Goal: Book appointment/travel/reservation

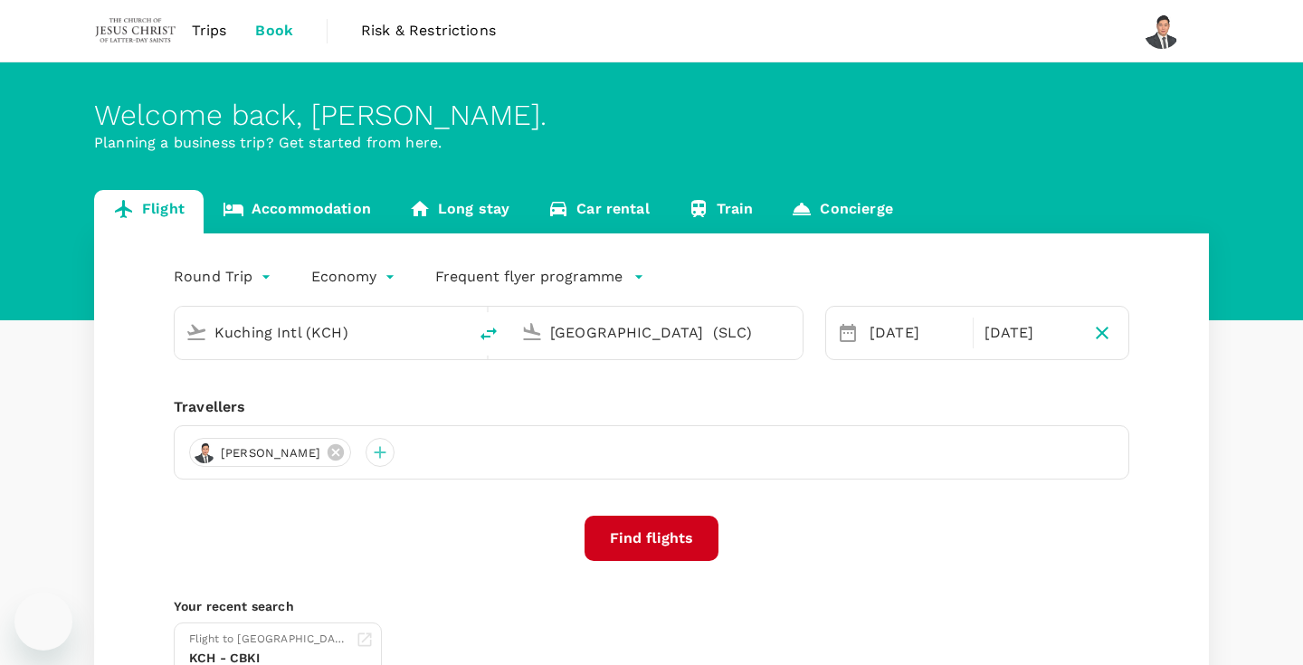
type input "Kuching Intl (KCH)"
type input "[GEOGRAPHIC_DATA] (SLC)"
type input "Kuching Intl (KCH)"
type input "[GEOGRAPHIC_DATA] (SLC)"
type input "Kuching Intl (KCH)"
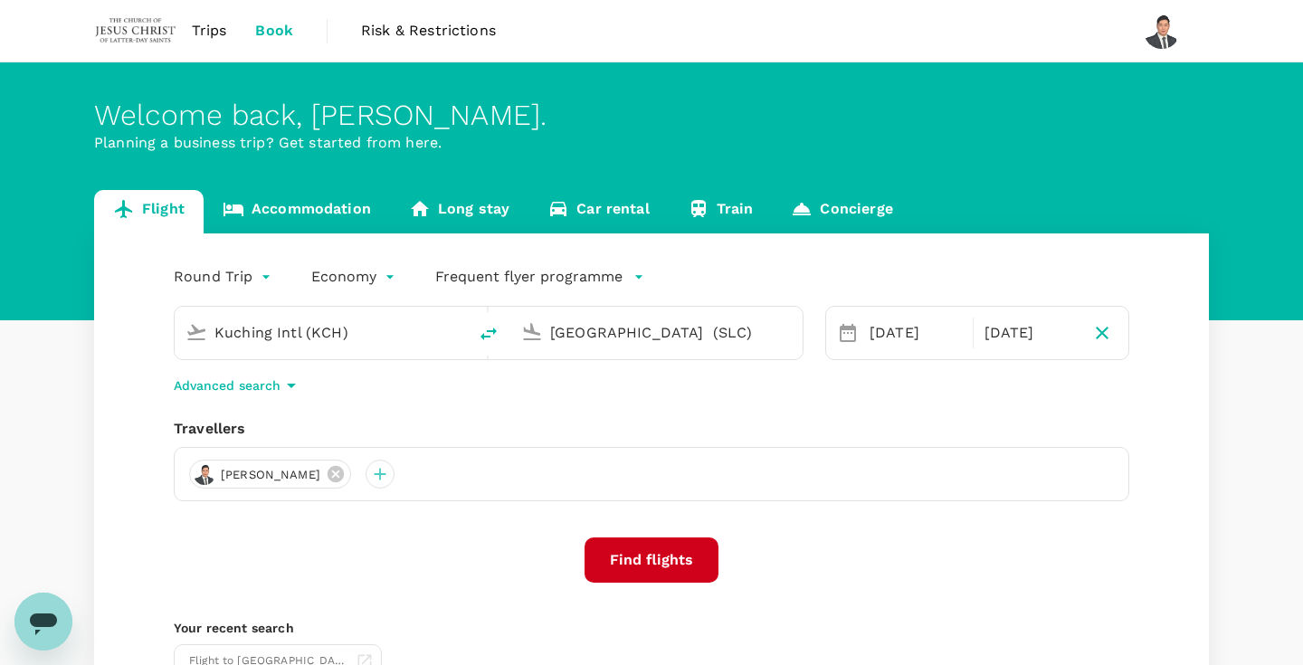
click at [627, 333] on input "[GEOGRAPHIC_DATA] (SLC)" at bounding box center [657, 332] width 214 height 28
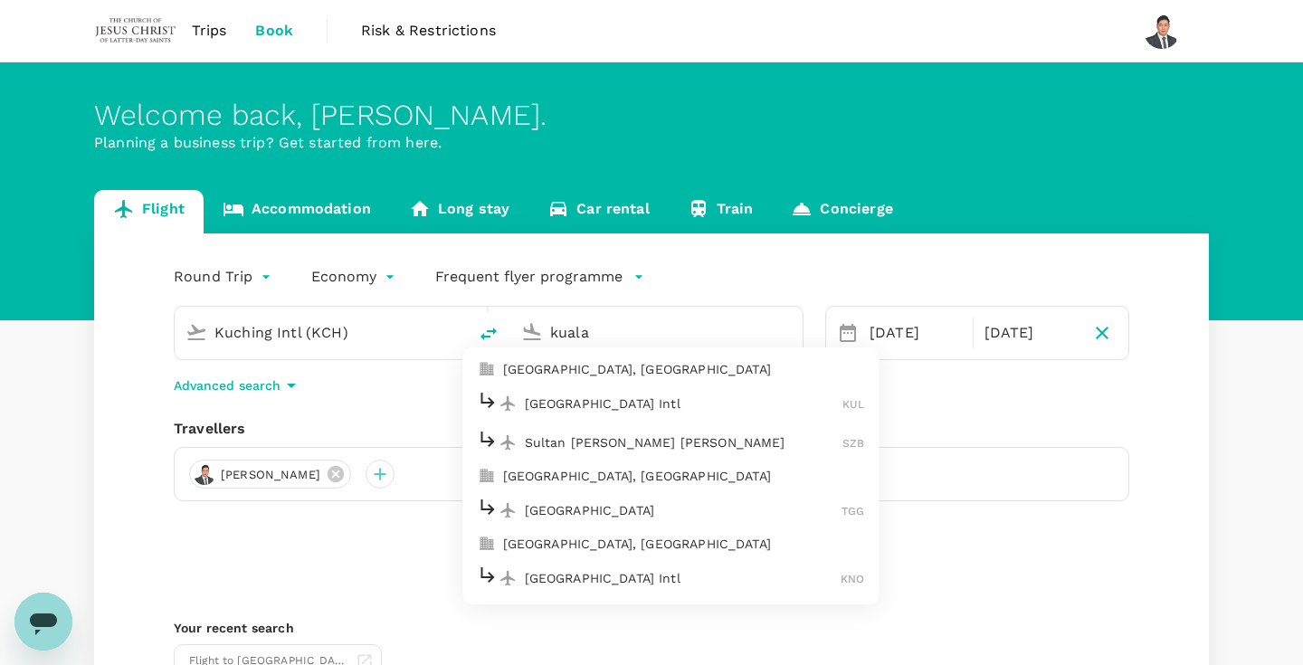
click at [672, 418] on li "[GEOGRAPHIC_DATA] Intl KUL" at bounding box center [671, 403] width 416 height 39
type input "Kuala Lumpur Intl ([GEOGRAPHIC_DATA])"
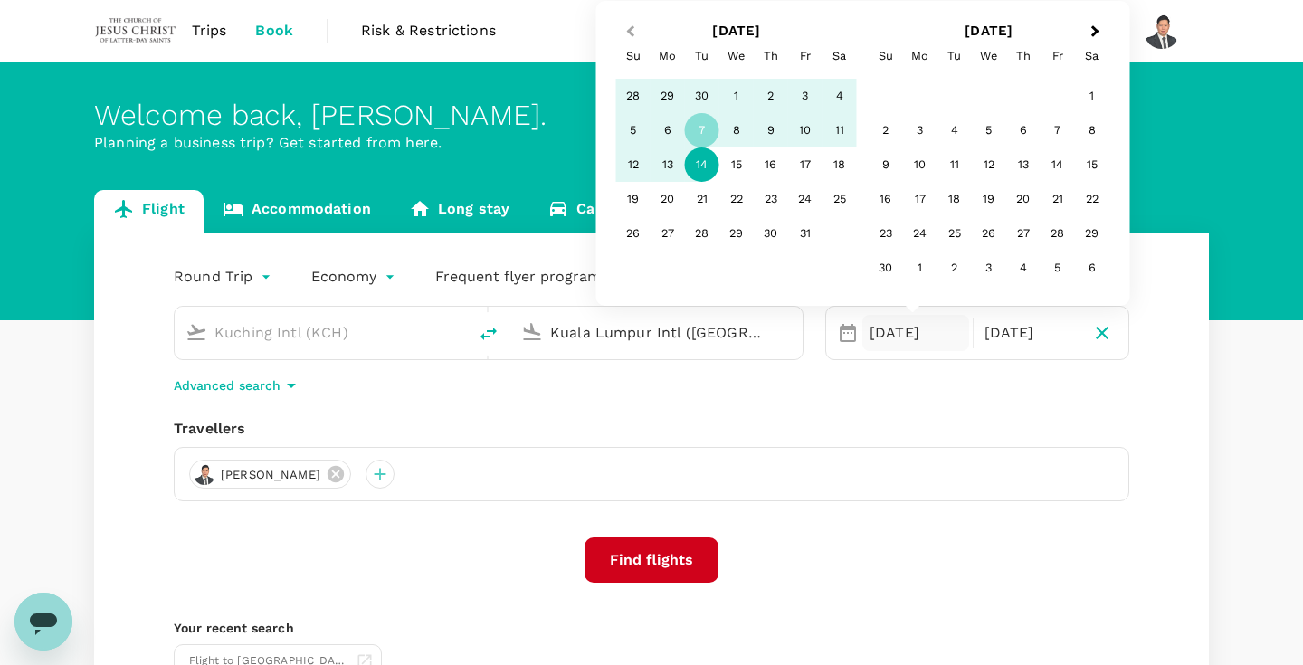
click at [622, 25] on button "Previous Month" at bounding box center [628, 32] width 29 height 29
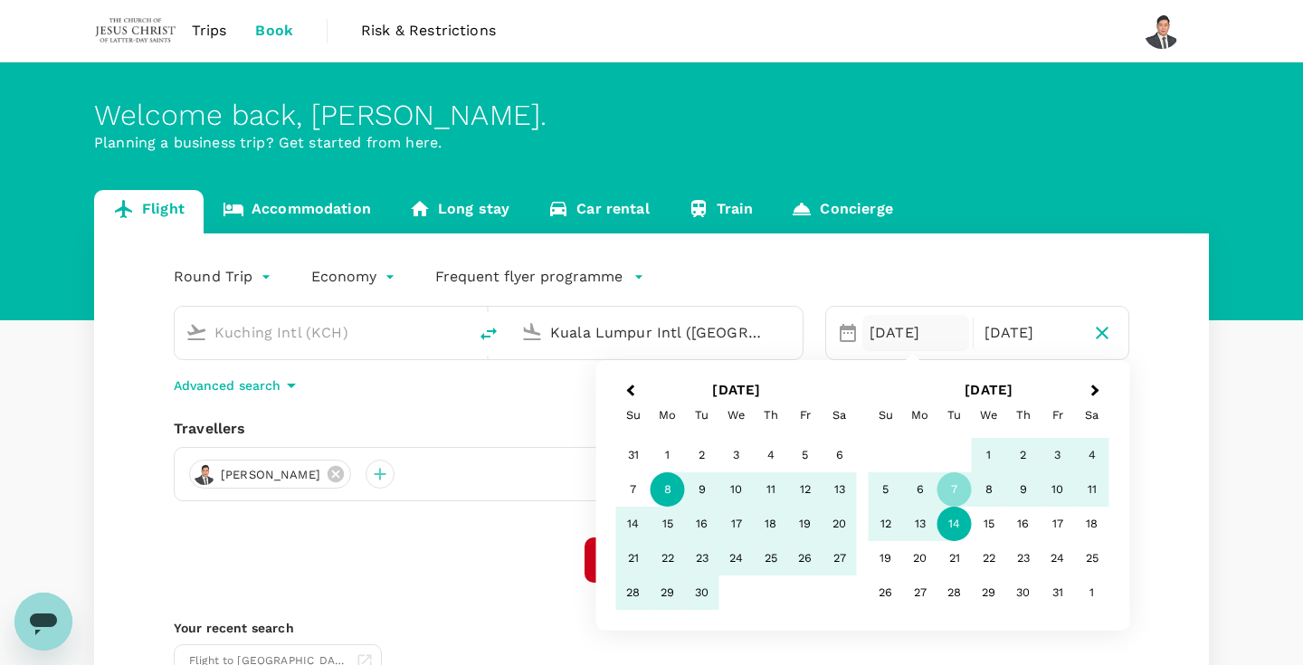
click at [660, 495] on div "8" at bounding box center [668, 489] width 34 height 34
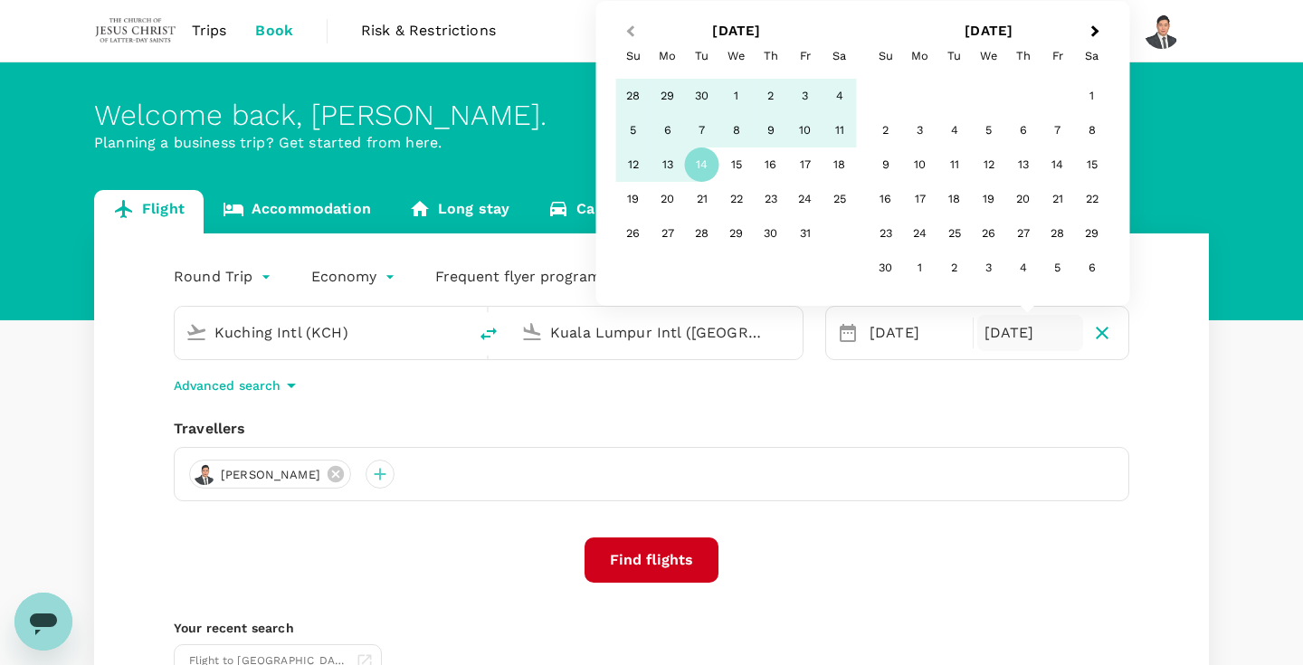
click at [631, 32] on span "Previous Month" at bounding box center [631, 32] width 0 height 21
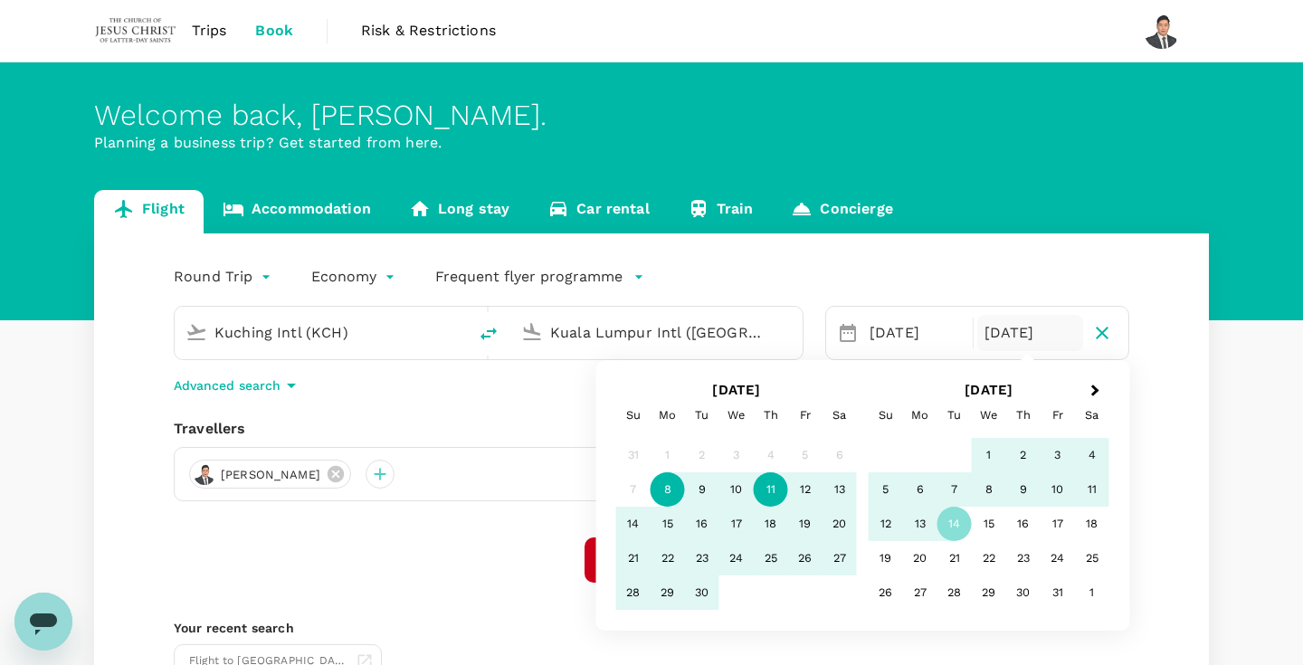
click at [772, 489] on div "11" at bounding box center [771, 489] width 34 height 34
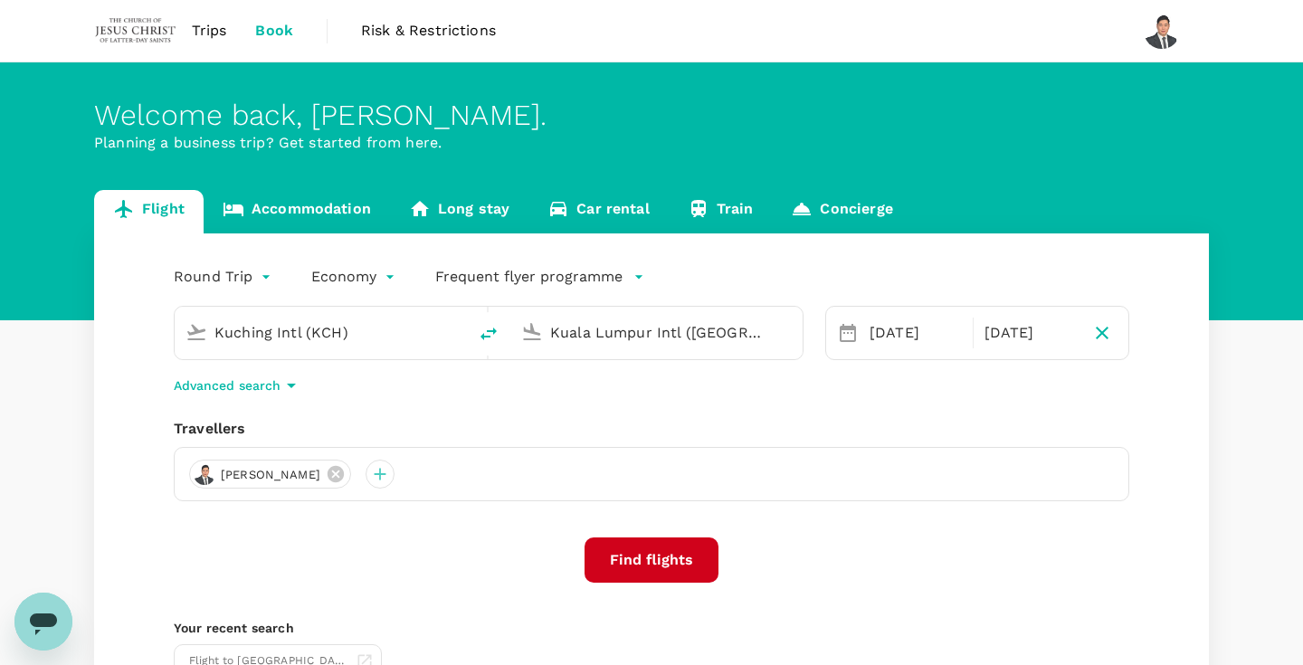
click at [665, 561] on button "Find flights" at bounding box center [651, 559] width 134 height 45
click at [901, 337] on div "[DATE]" at bounding box center [915, 333] width 107 height 36
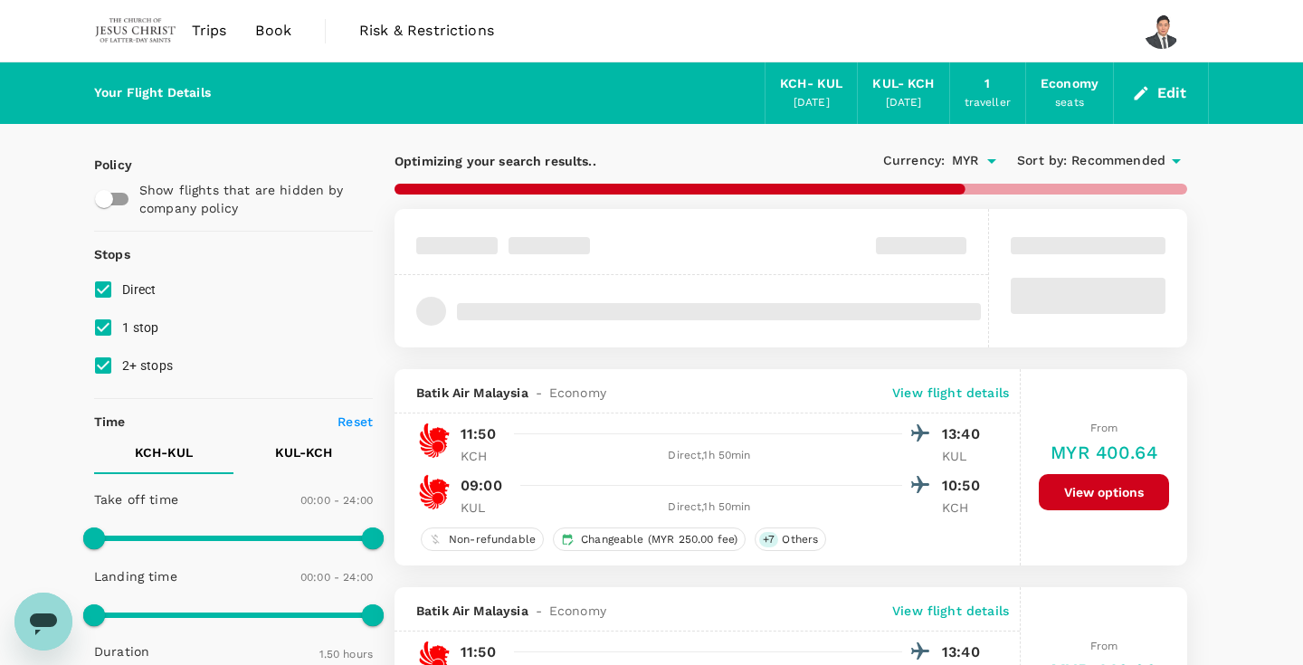
type input "MYR"
type input "1440"
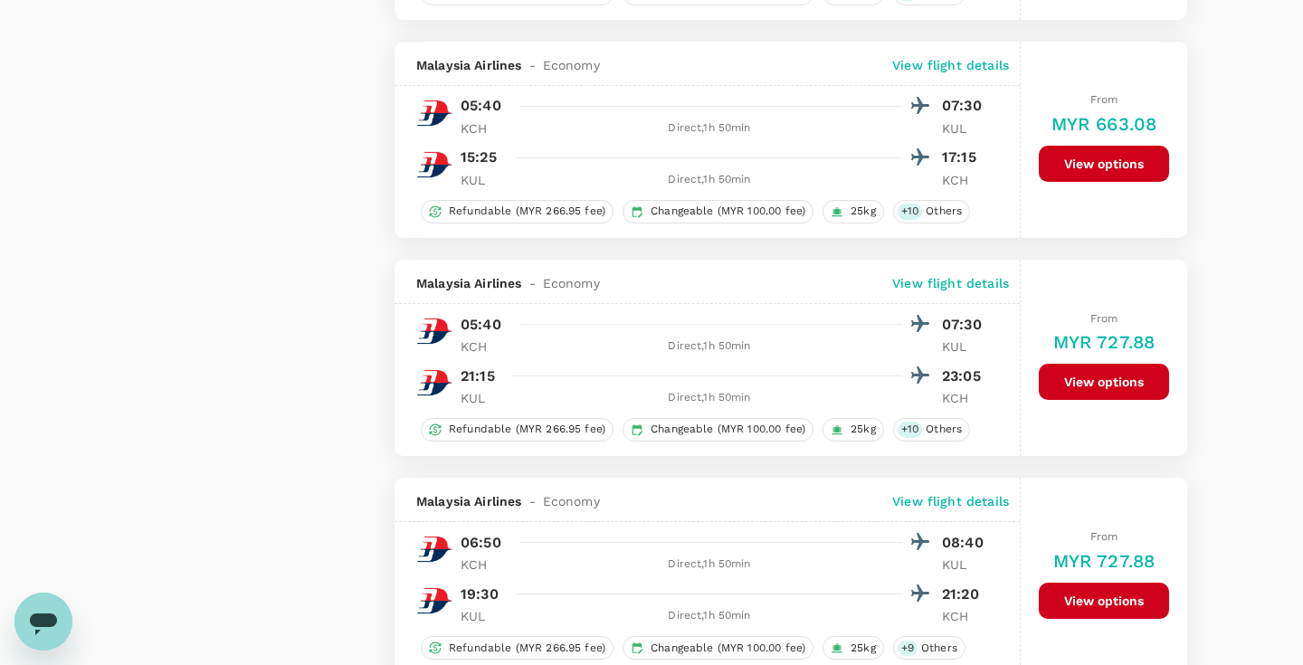
scroll to position [2180, 0]
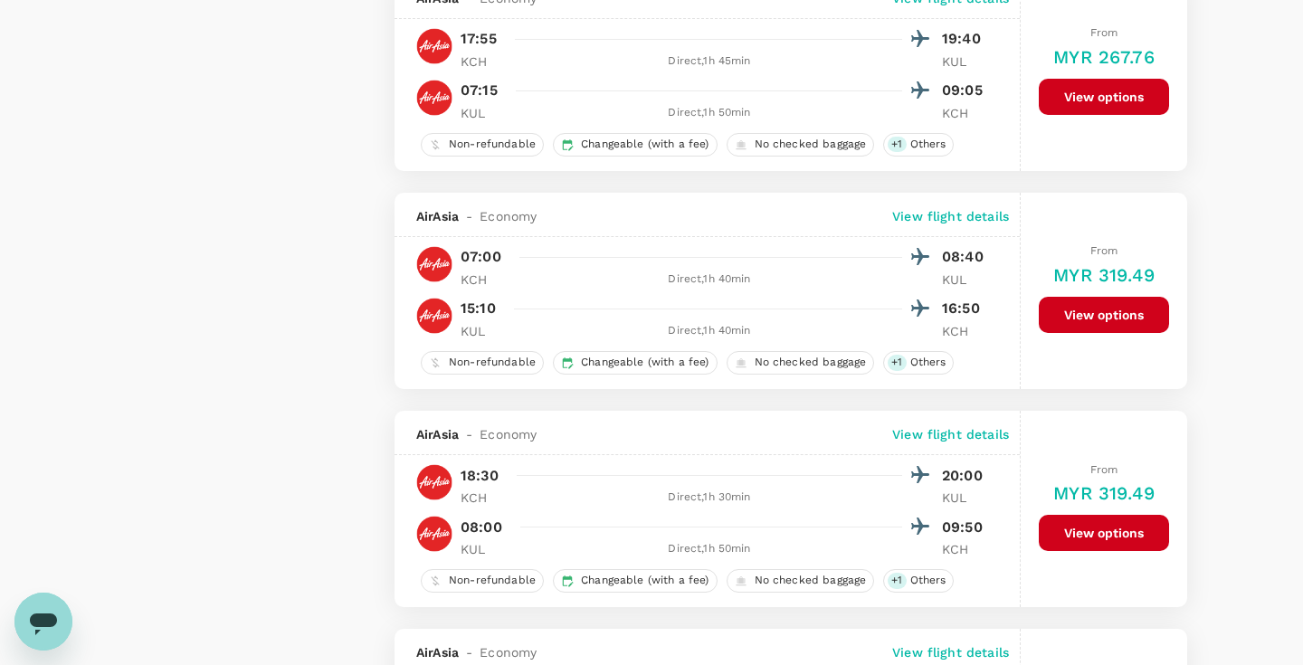
type input "1495"
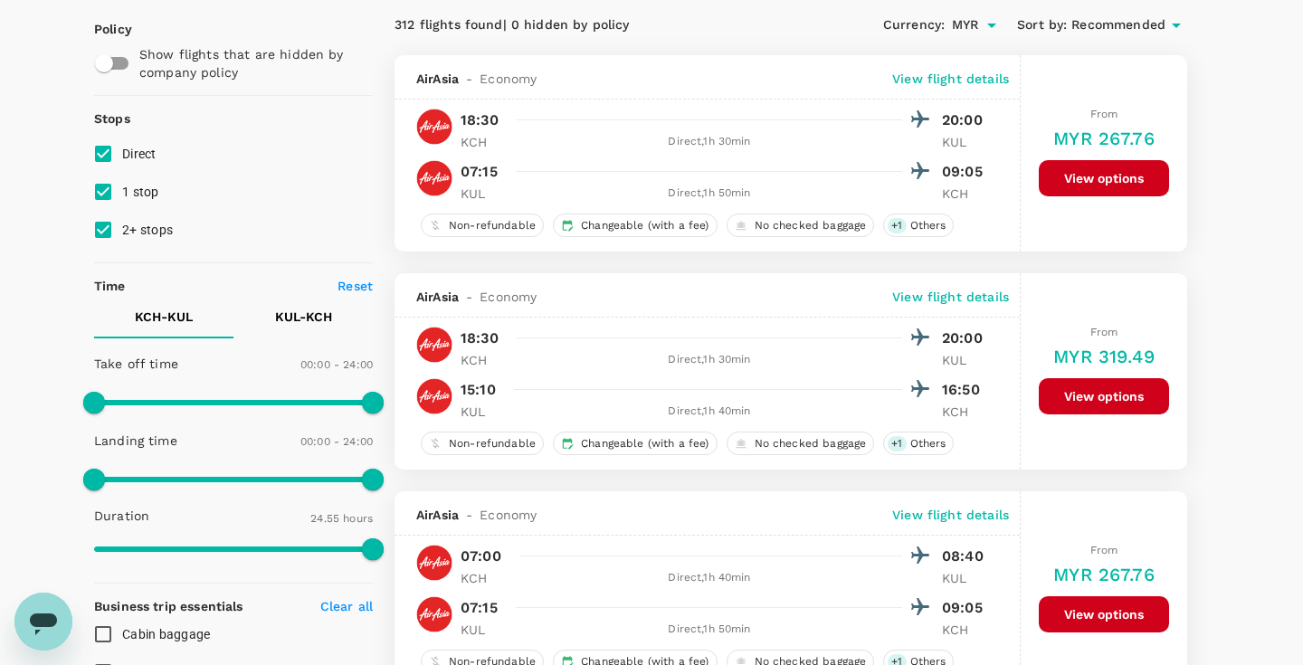
scroll to position [140, 0]
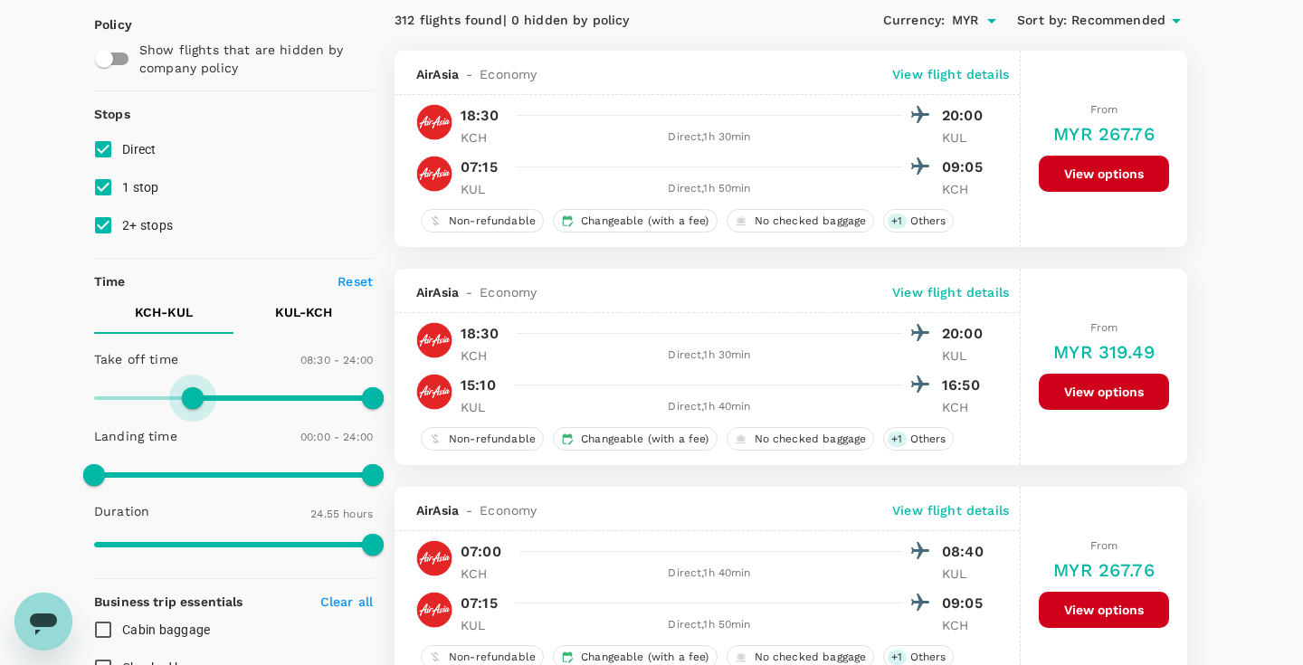
type input "540"
drag, startPoint x: 106, startPoint y: 391, endPoint x: 198, endPoint y: 404, distance: 93.3
click at [198, 404] on span at bounding box center [199, 398] width 22 height 22
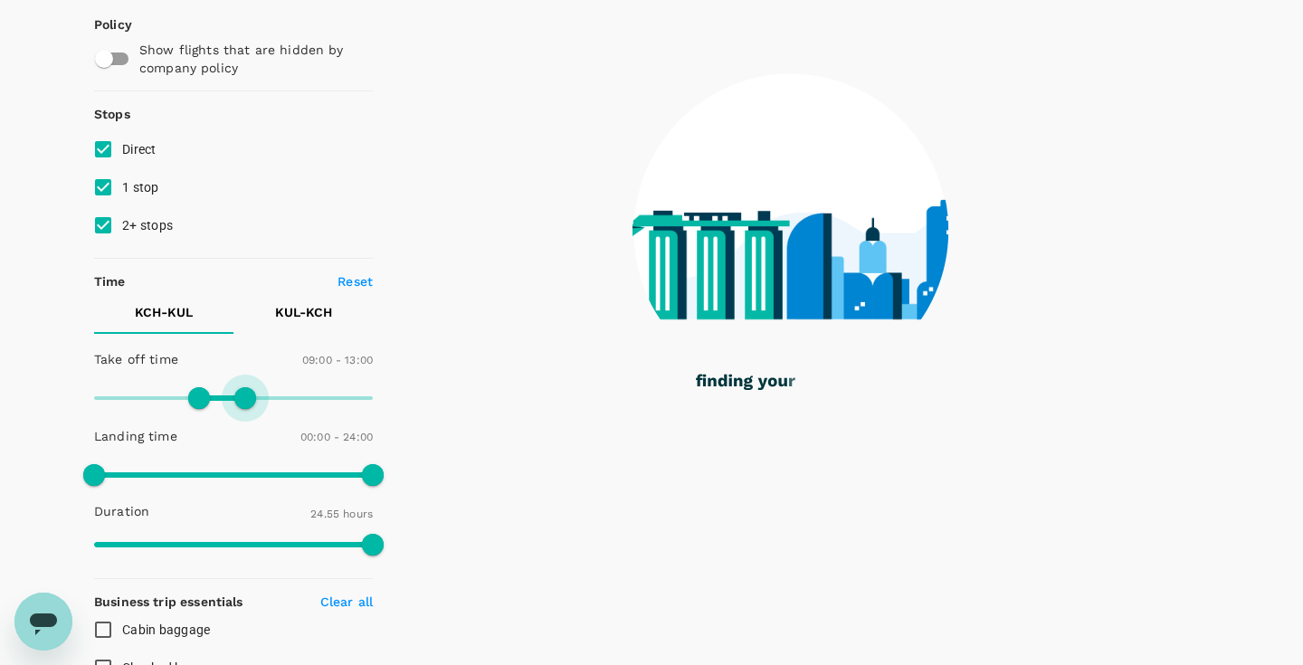
type input "720"
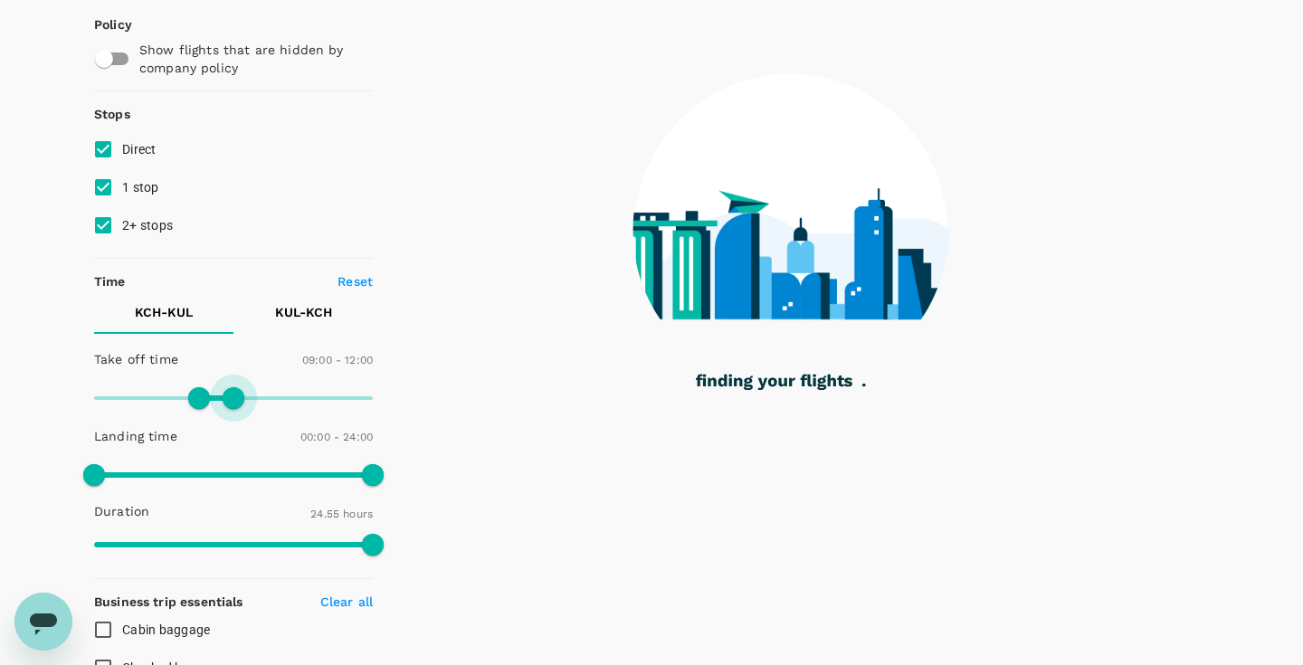
drag, startPoint x: 375, startPoint y: 404, endPoint x: 232, endPoint y: 403, distance: 143.0
click at [232, 403] on span at bounding box center [234, 398] width 22 height 22
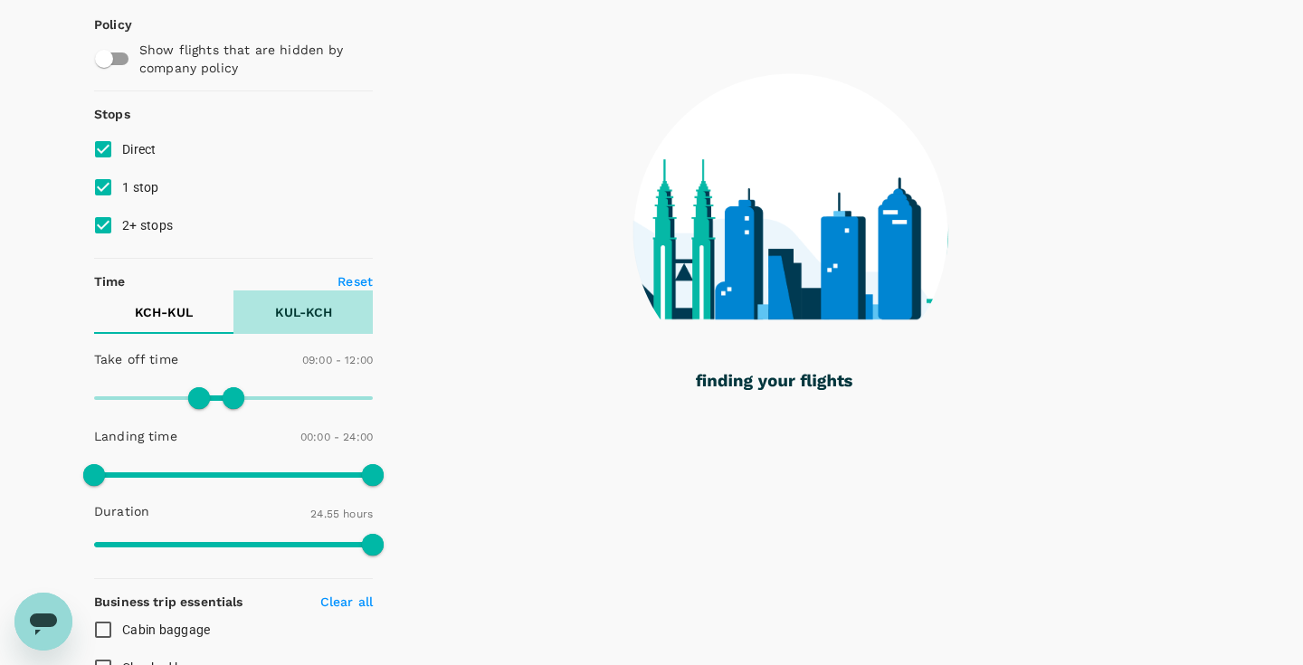
click at [312, 311] on p "KUL - KCH" at bounding box center [303, 312] width 57 height 18
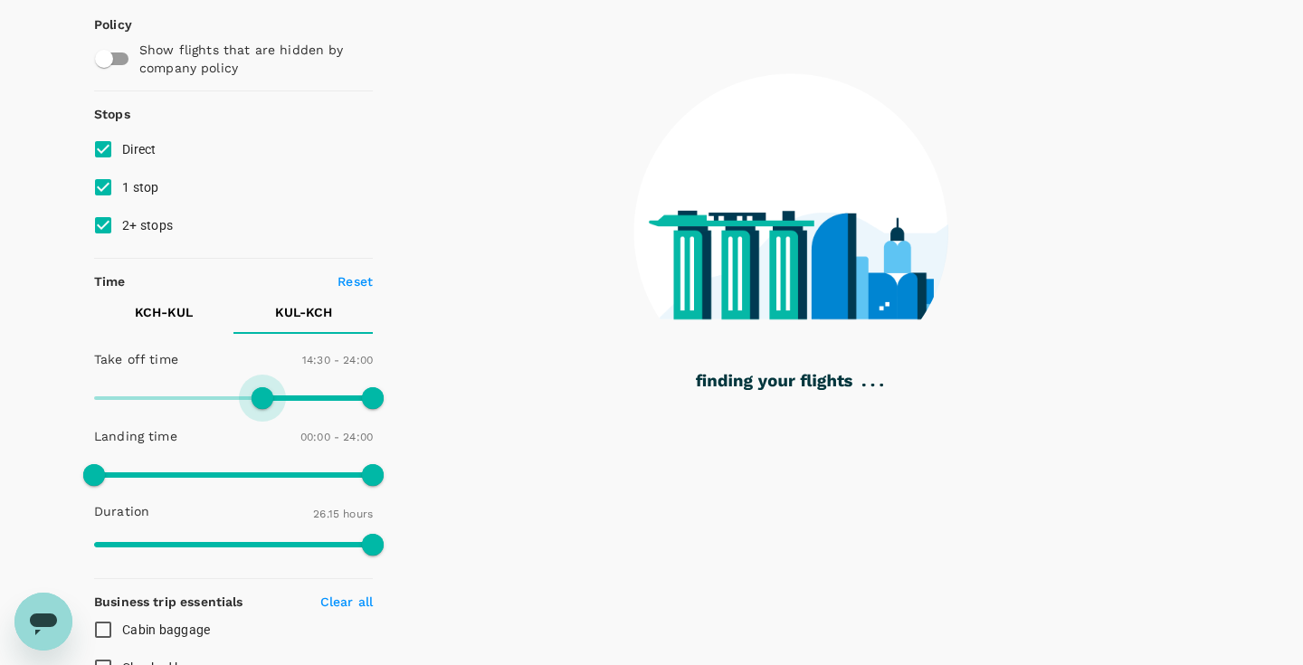
type input "990"
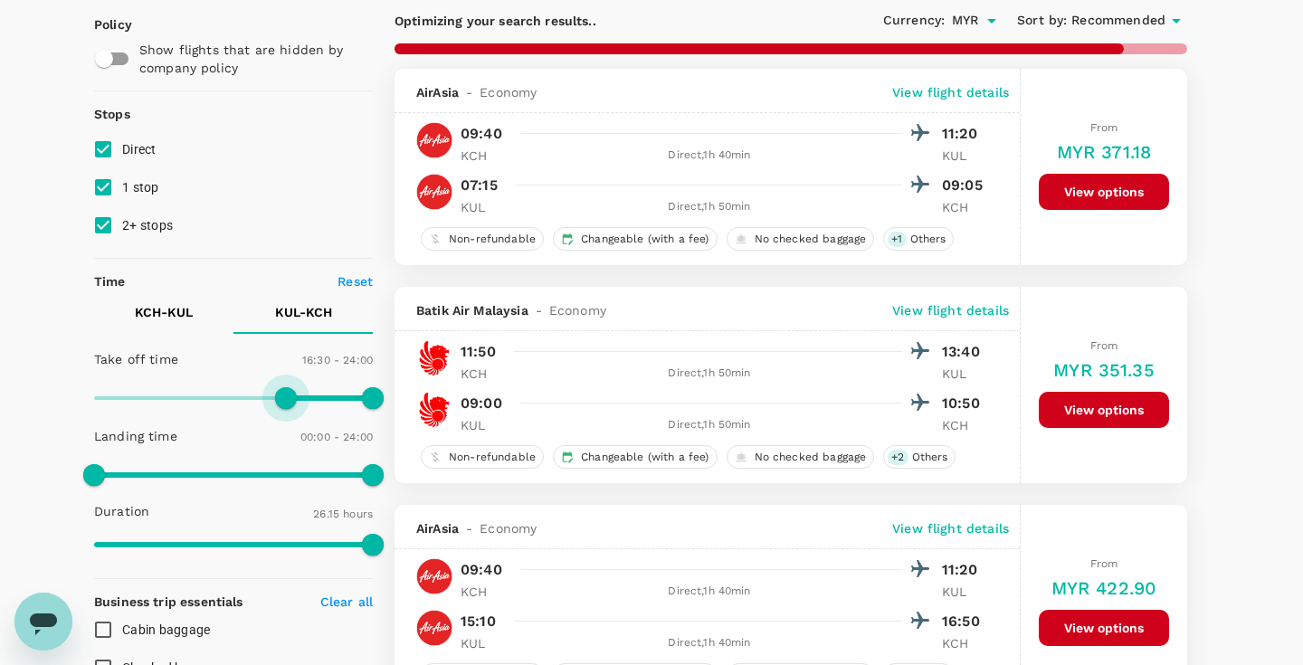
drag, startPoint x: 101, startPoint y: 394, endPoint x: 285, endPoint y: 405, distance: 184.0
click at [285, 405] on span at bounding box center [286, 398] width 22 height 22
type input "MYR"
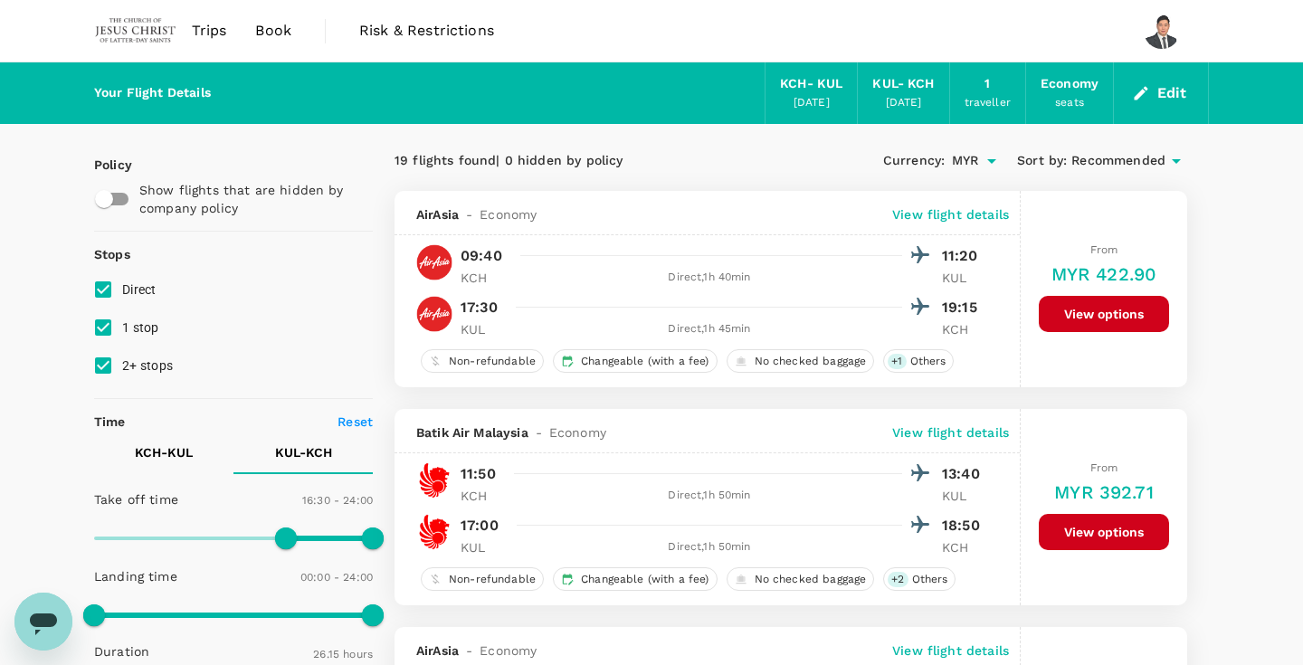
scroll to position [0, 0]
click at [255, 33] on span "Book" at bounding box center [273, 31] width 36 height 22
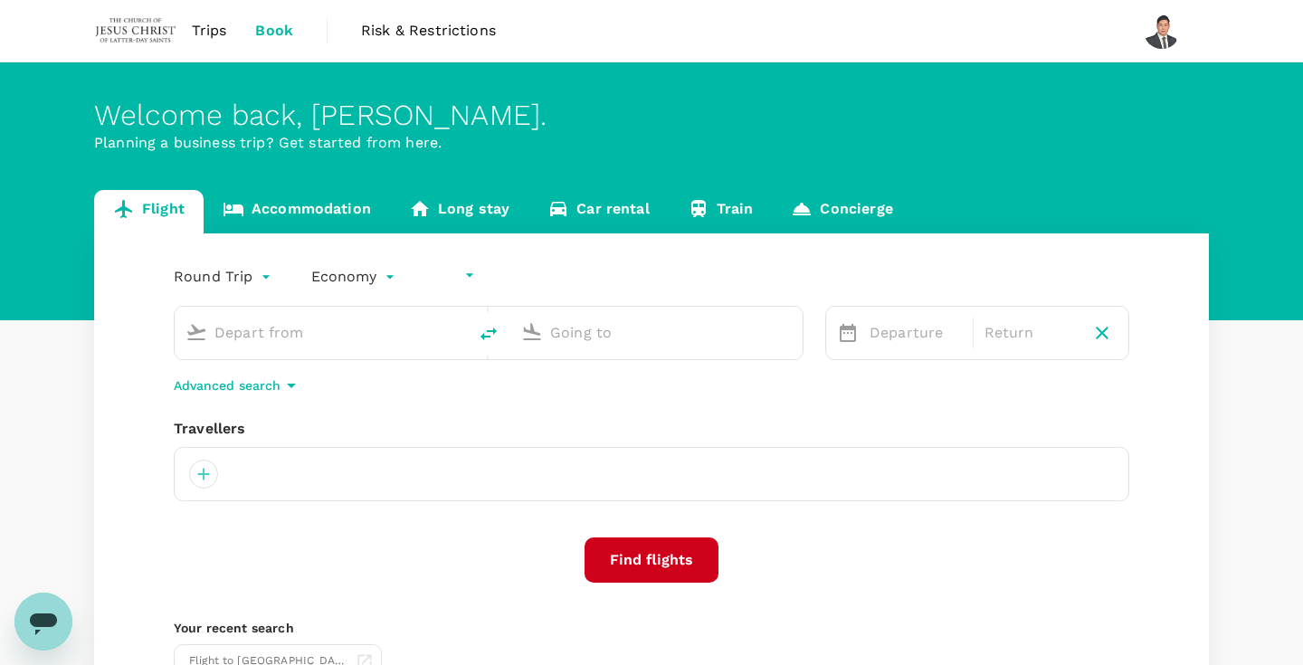
type input "undefined, undefined (any)"
type input "Kuching Intl (KCH)"
type input "Kuala Lumpur Intl ([GEOGRAPHIC_DATA])"
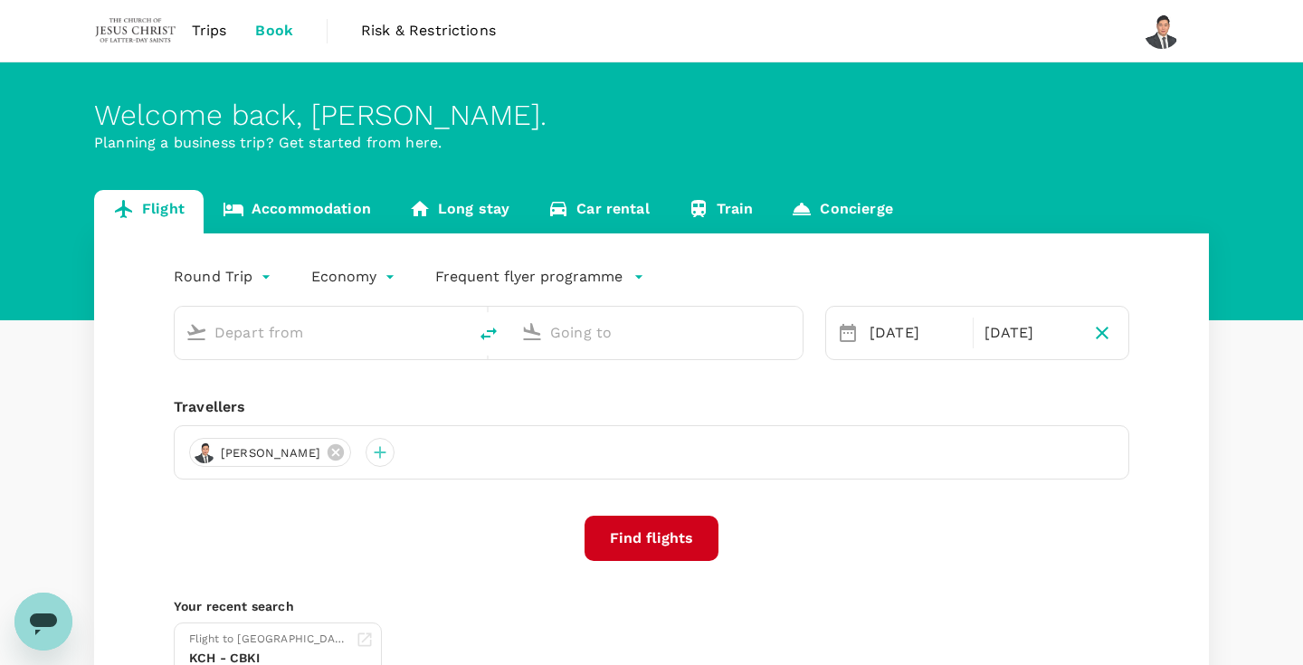
type input "Kuching Intl (KCH)"
type input "Kuala Lumpur Intl ([GEOGRAPHIC_DATA])"
type input "Kuching Intl (KCH)"
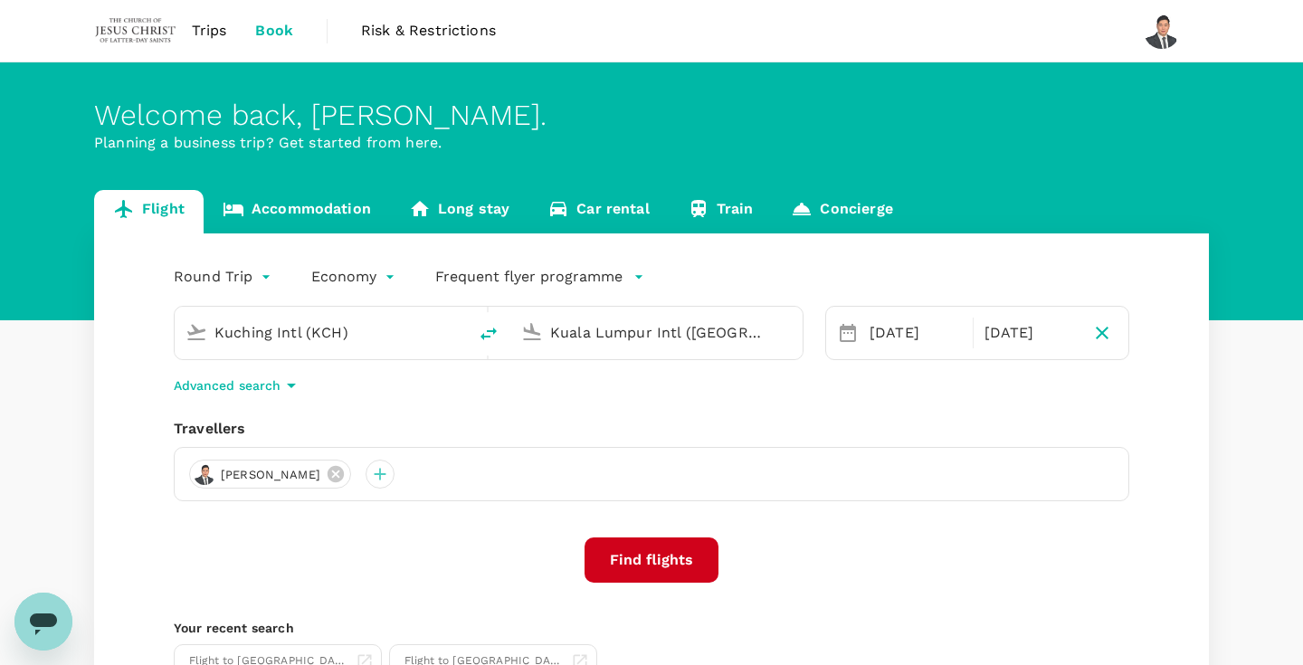
click at [574, 338] on input "Kuala Lumpur Intl ([GEOGRAPHIC_DATA])" at bounding box center [657, 332] width 214 height 28
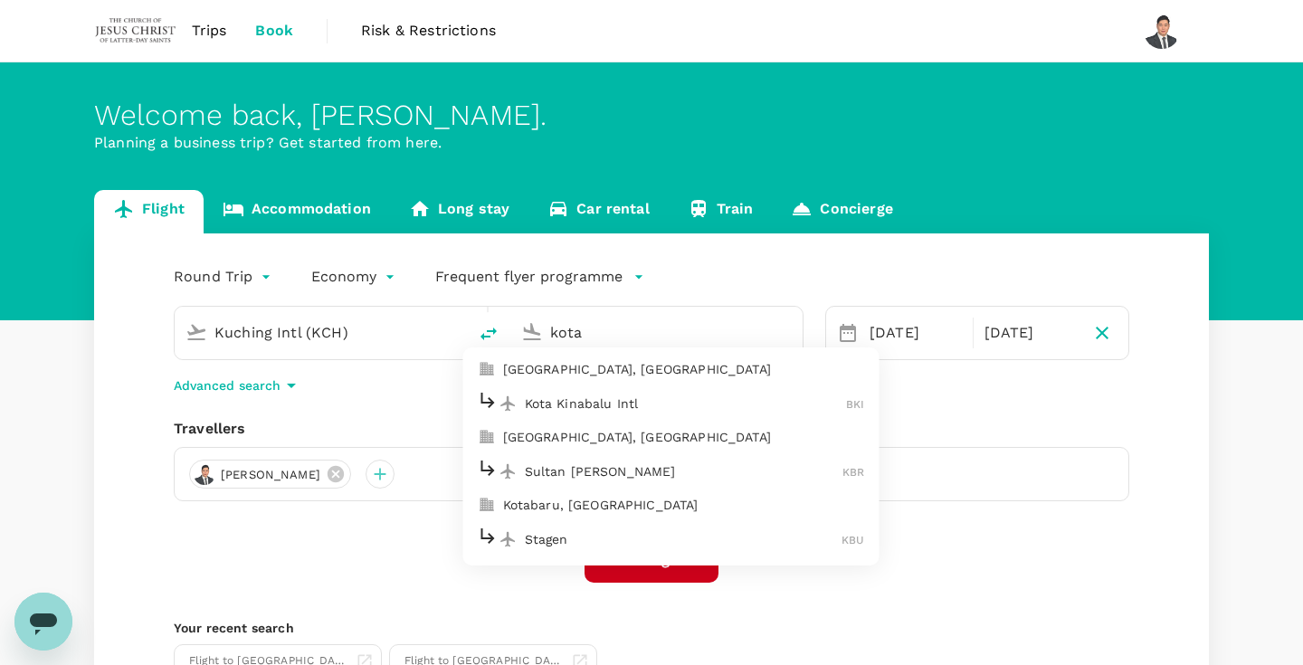
click at [695, 401] on p "Kota Kinabalu Intl" at bounding box center [686, 403] width 322 height 18
type input "Kota Kinabalu Intl (BKI)"
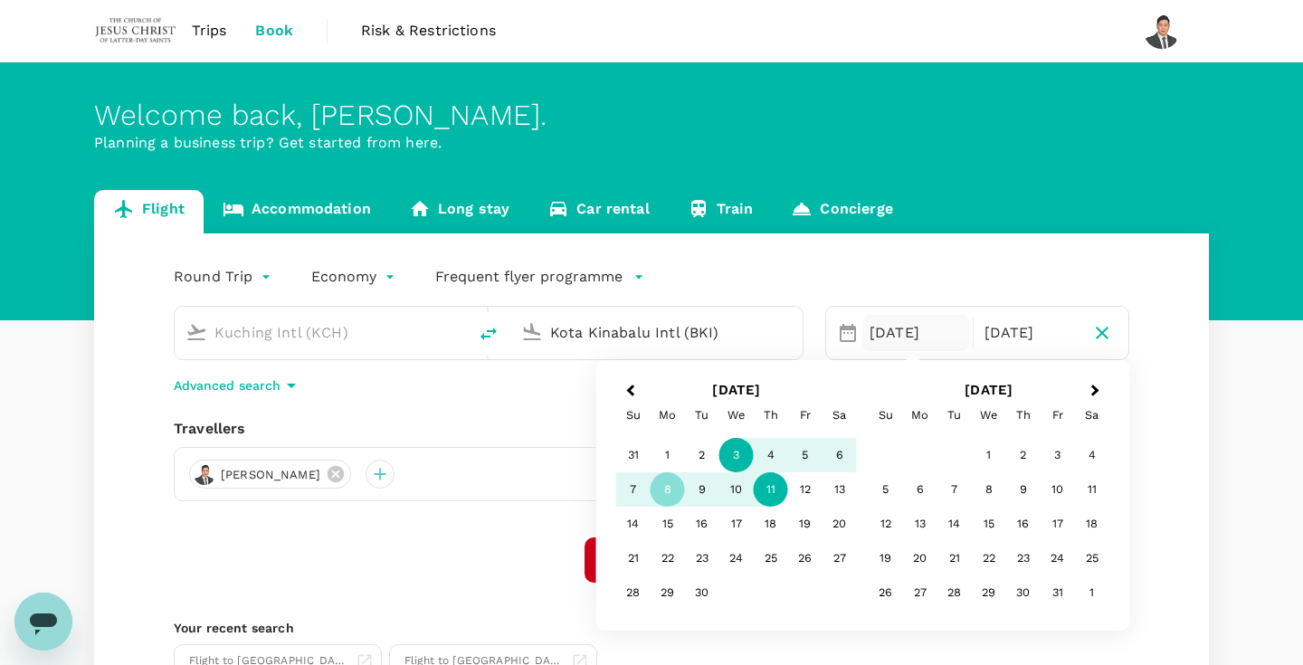
click at [734, 452] on div "3" at bounding box center [736, 455] width 34 height 34
click at [841, 461] on div "6" at bounding box center [839, 455] width 34 height 34
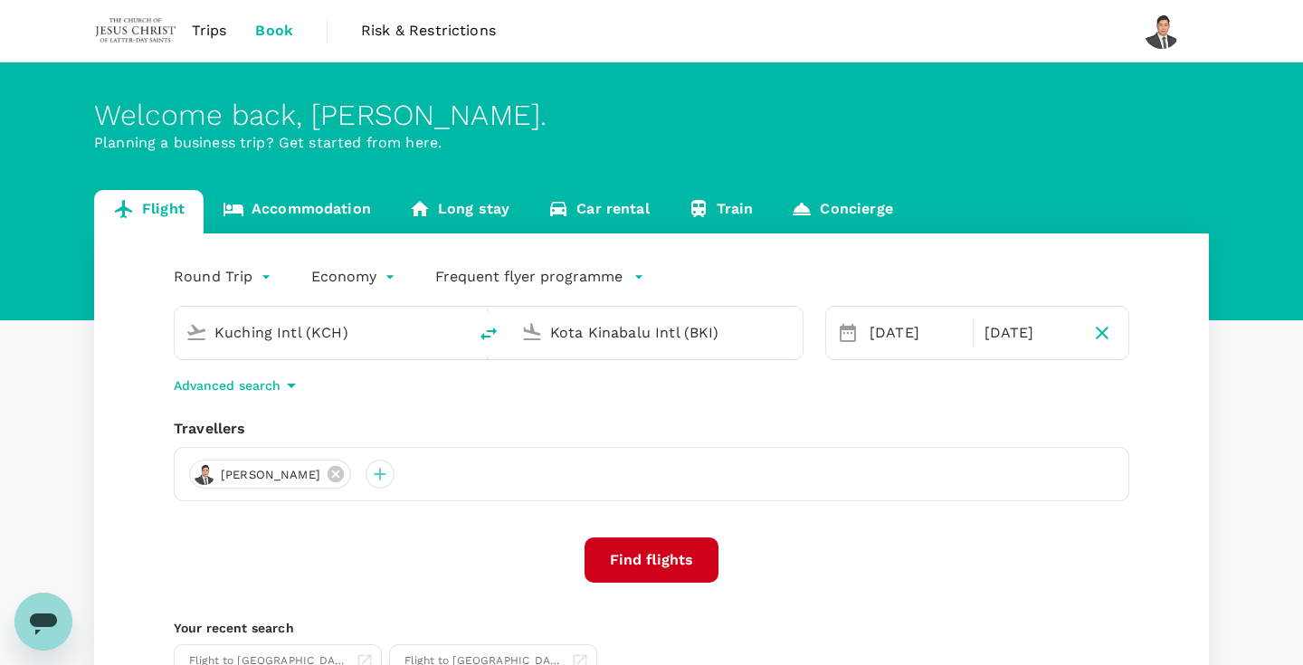
click at [633, 579] on button "Find flights" at bounding box center [651, 559] width 134 height 45
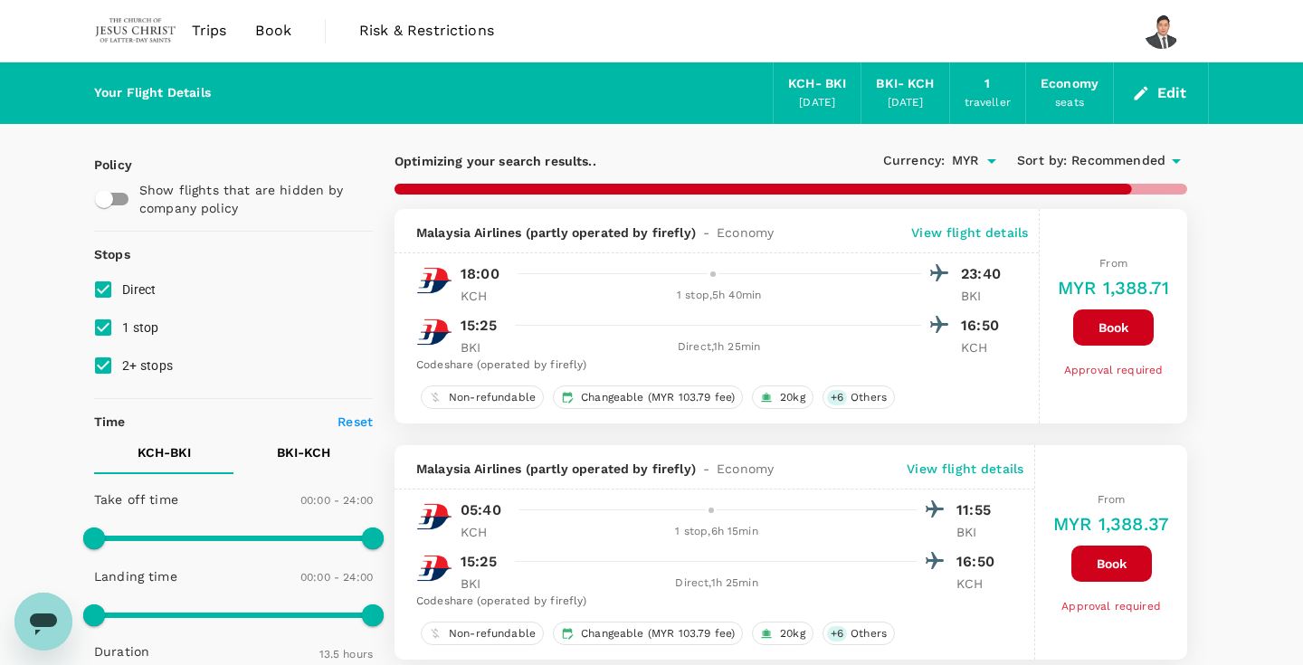
type input "1405"
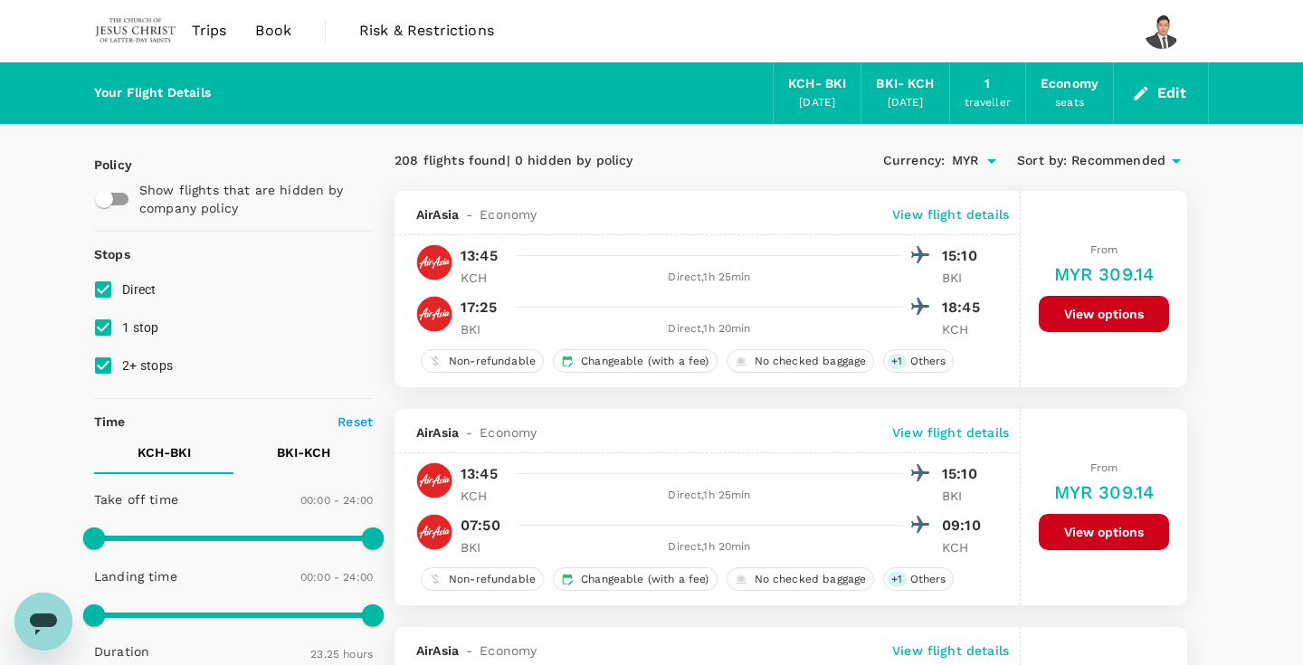
click at [278, 31] on span "Book" at bounding box center [273, 31] width 36 height 22
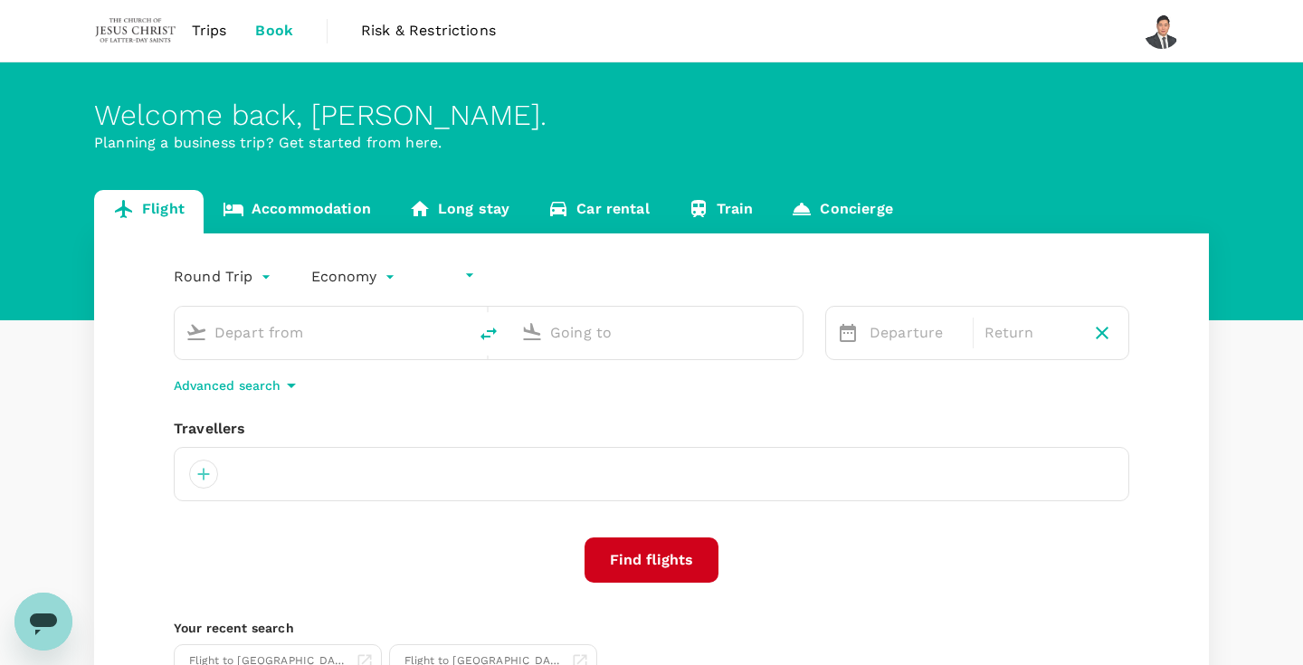
type input "undefined, undefined (any)"
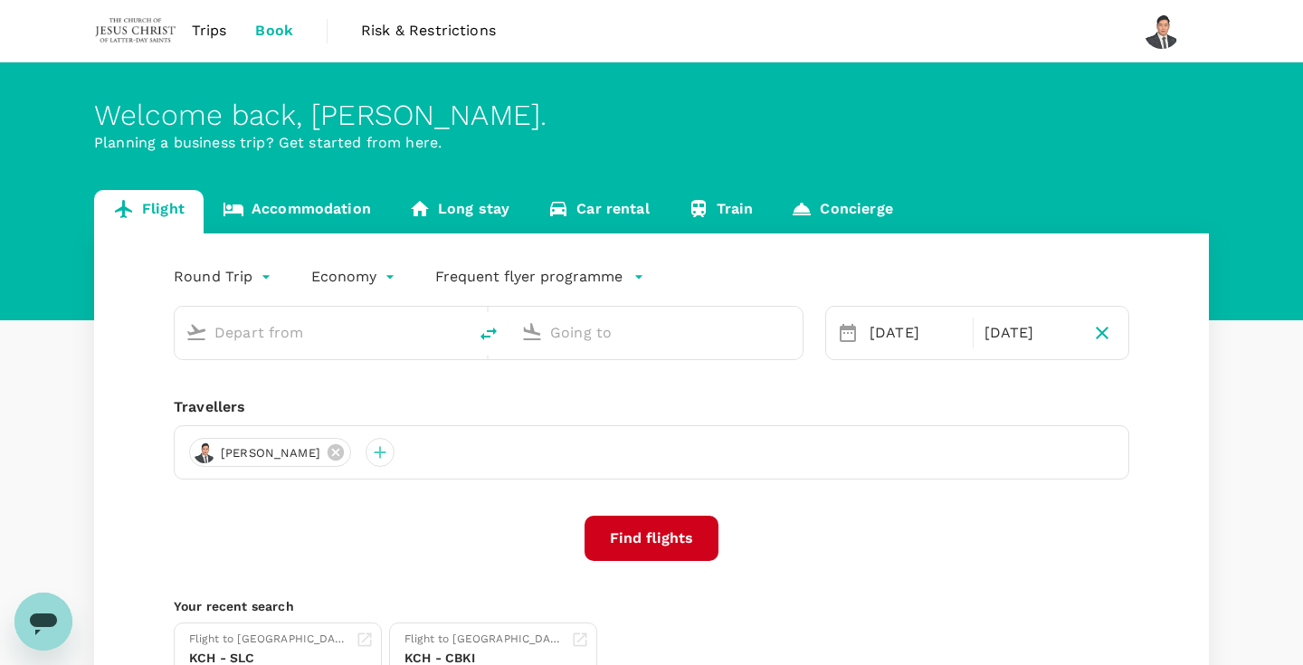
type input "Kuching Intl (KCH)"
type input "Kota Kinabalu Intl (BKI)"
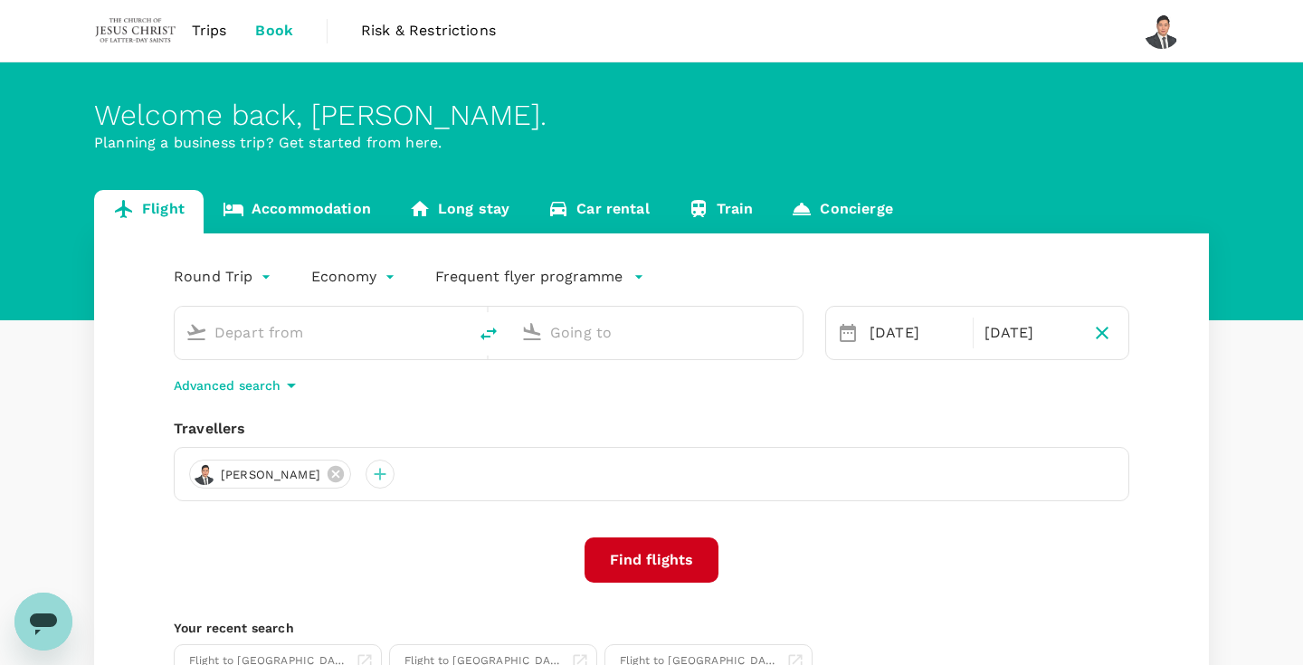
type input "Kuching Intl (KCH)"
type input "Kota Kinabalu Intl (BKI)"
click at [328, 221] on link "Accommodation" at bounding box center [297, 211] width 186 height 43
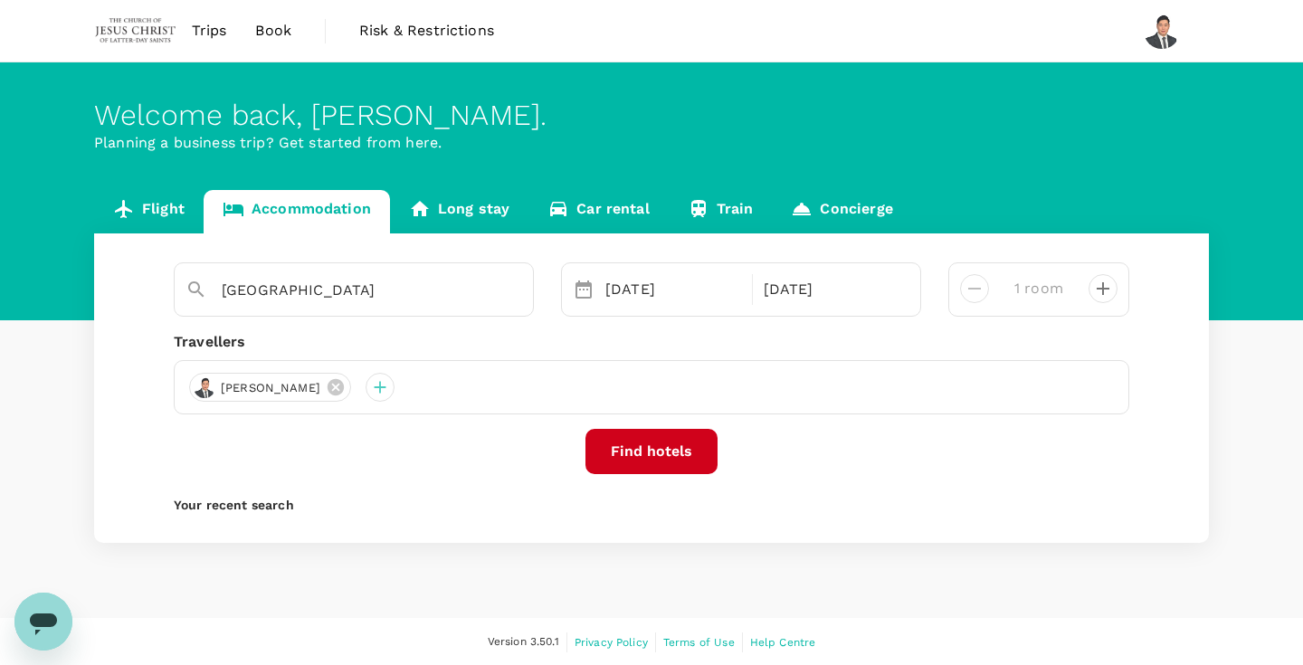
click at [657, 443] on button "Find hotels" at bounding box center [651, 451] width 132 height 45
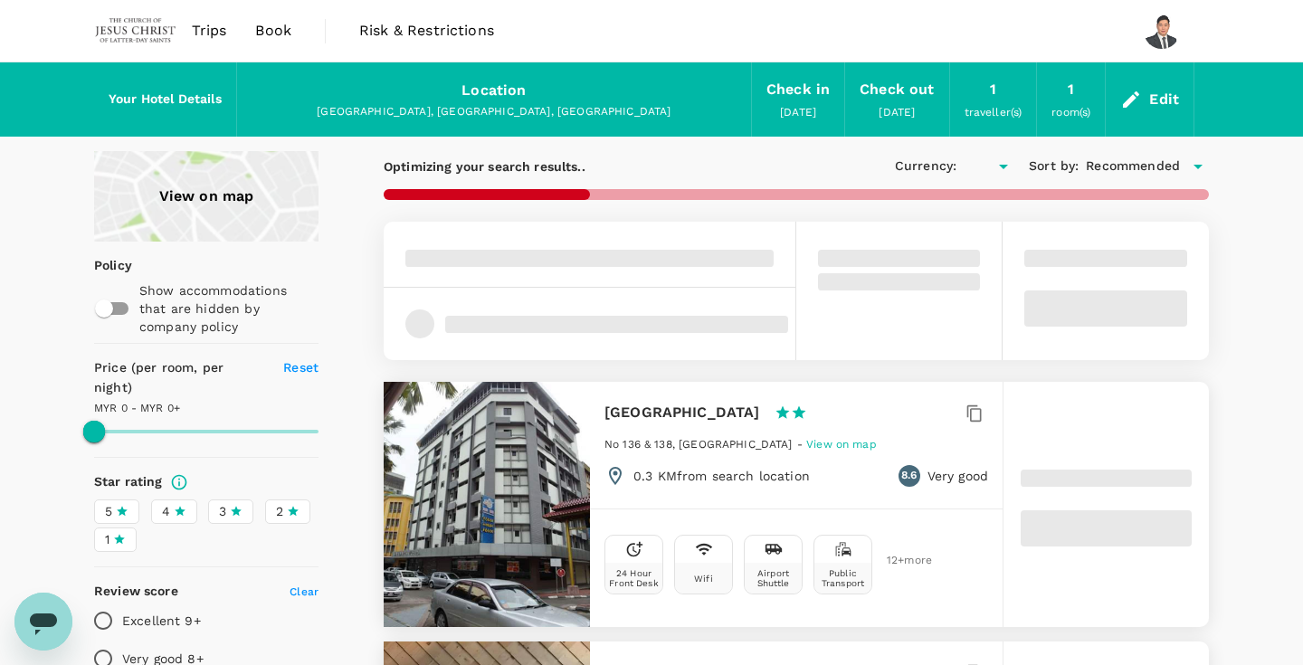
type input "1673.58"
type input "MYR"
type input "1673.58"
type input "53.08"
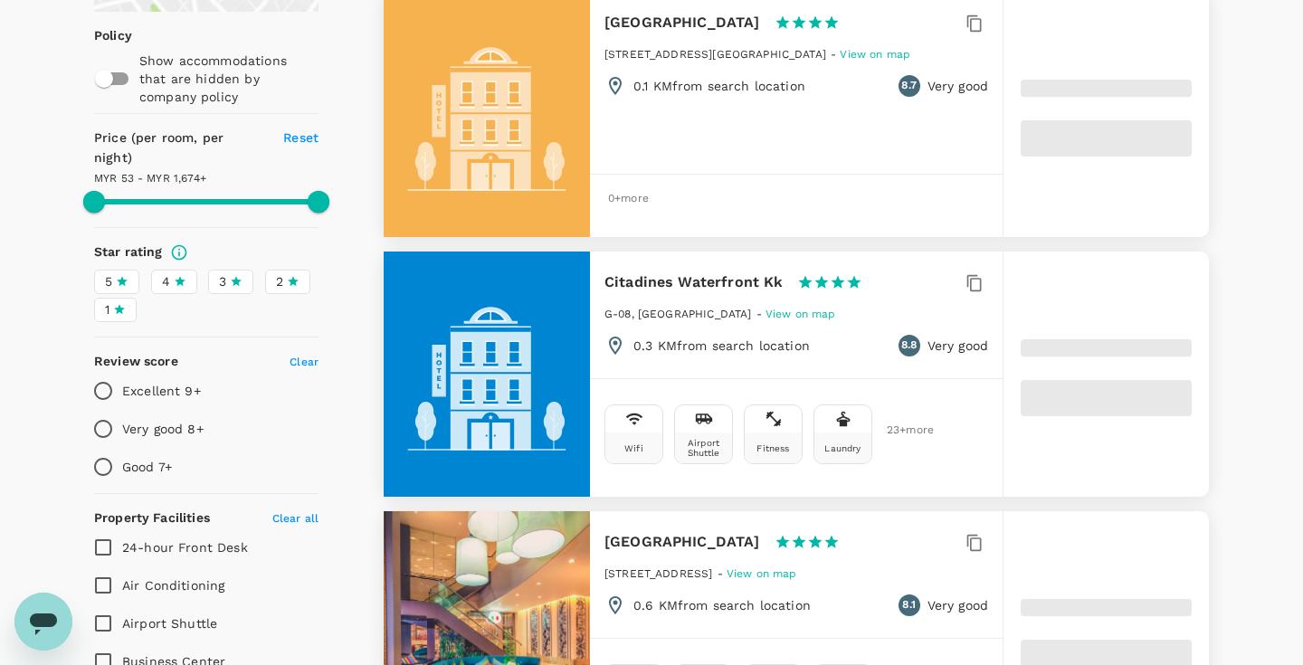
scroll to position [237, 0]
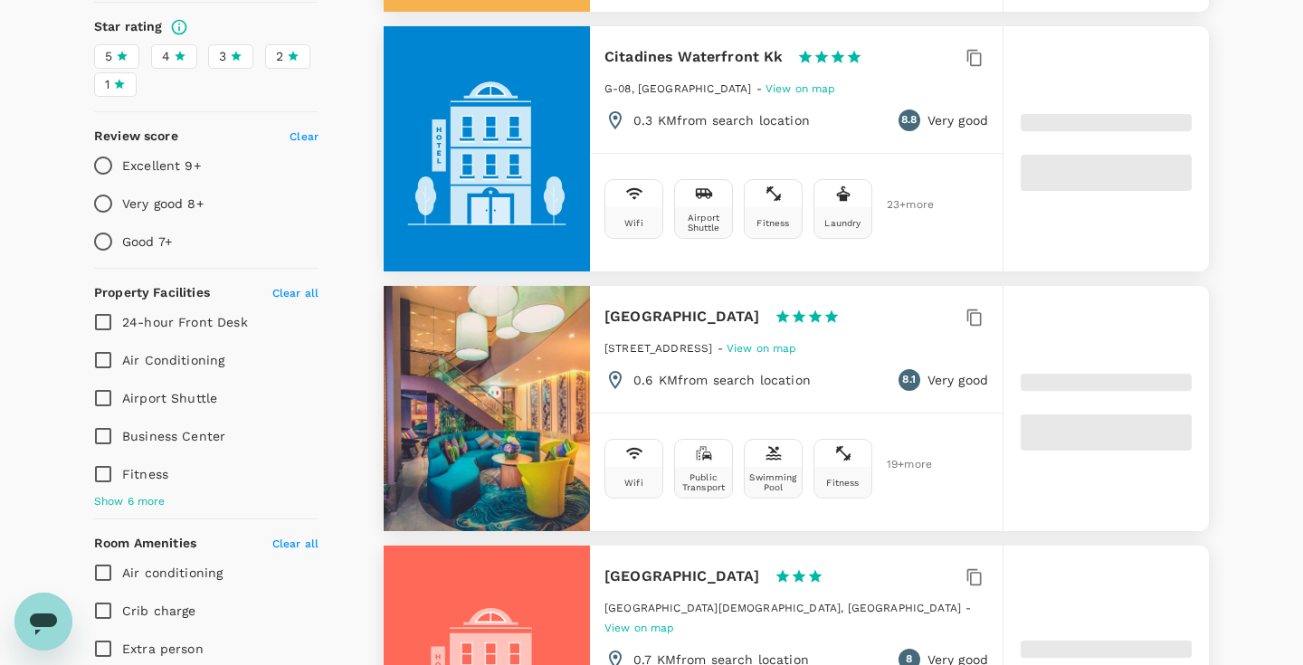
type input "1673.08"
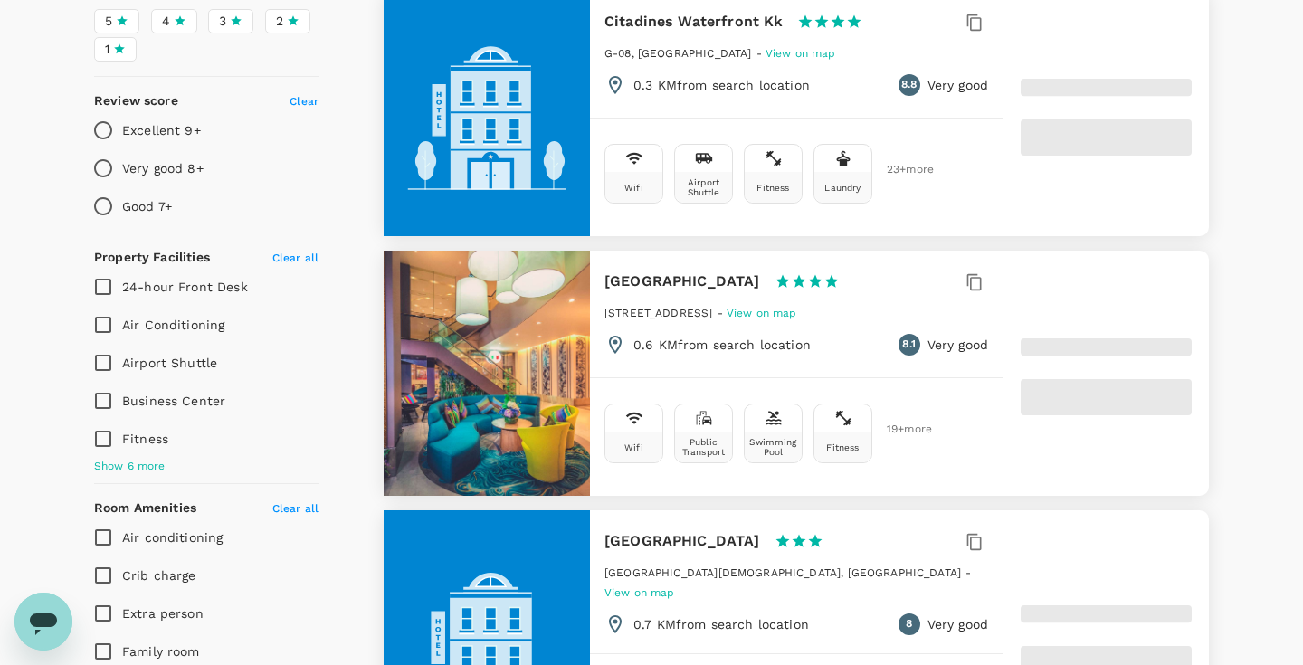
scroll to position [494, 0]
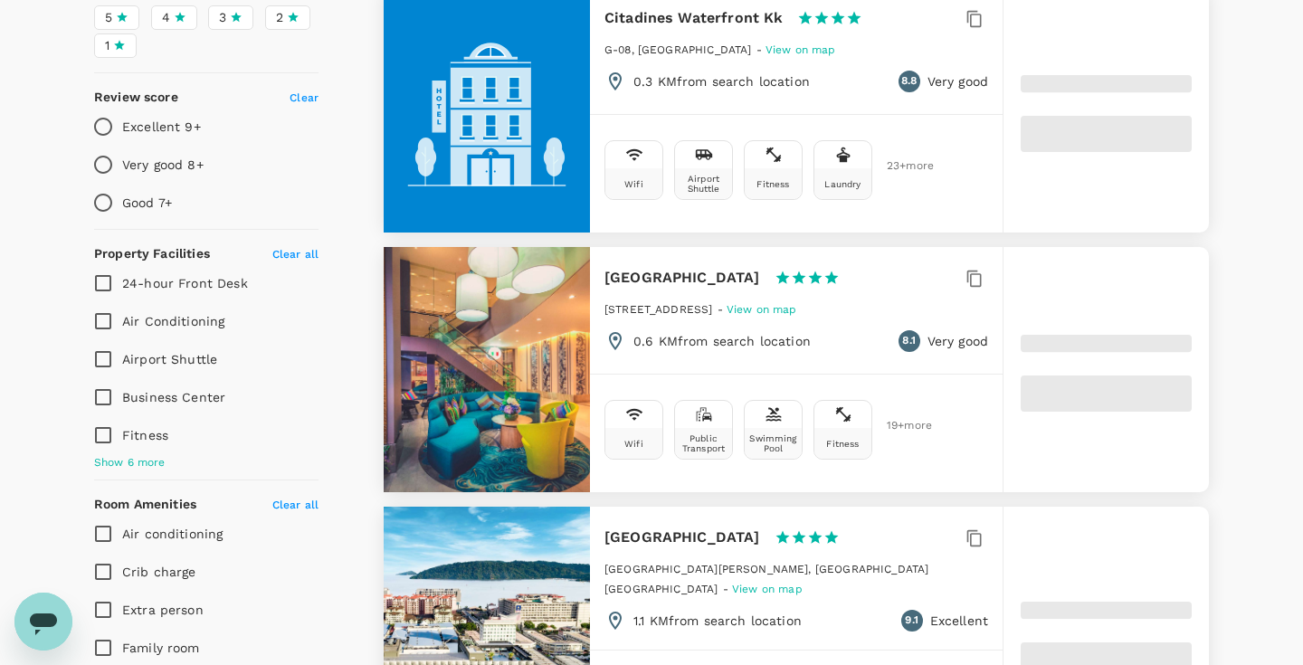
type input "50.1"
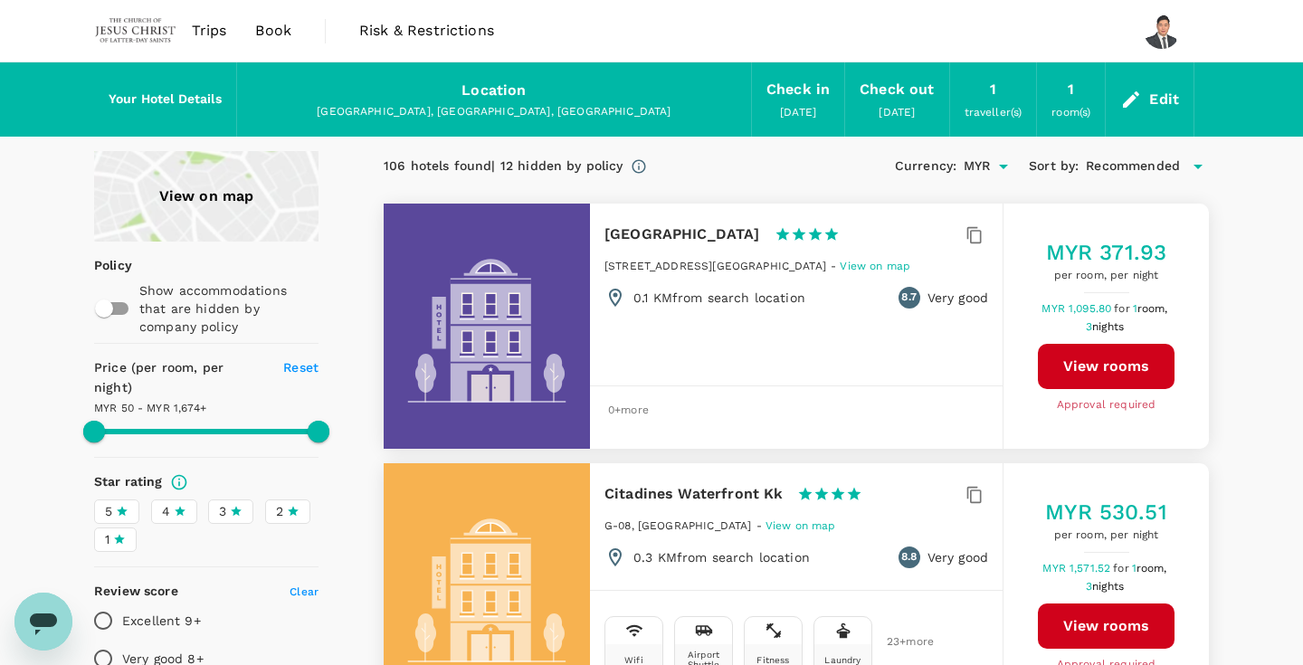
scroll to position [0, 0]
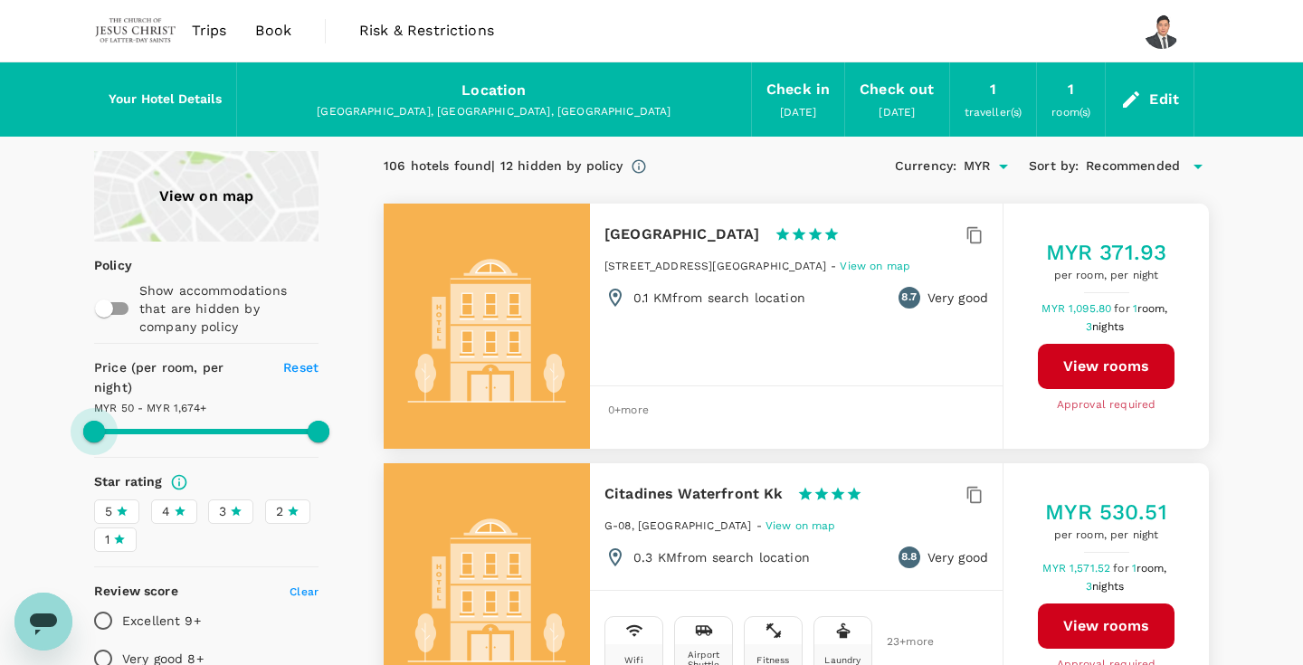
type input "1673.1"
type input "115.1"
type input "1673.1"
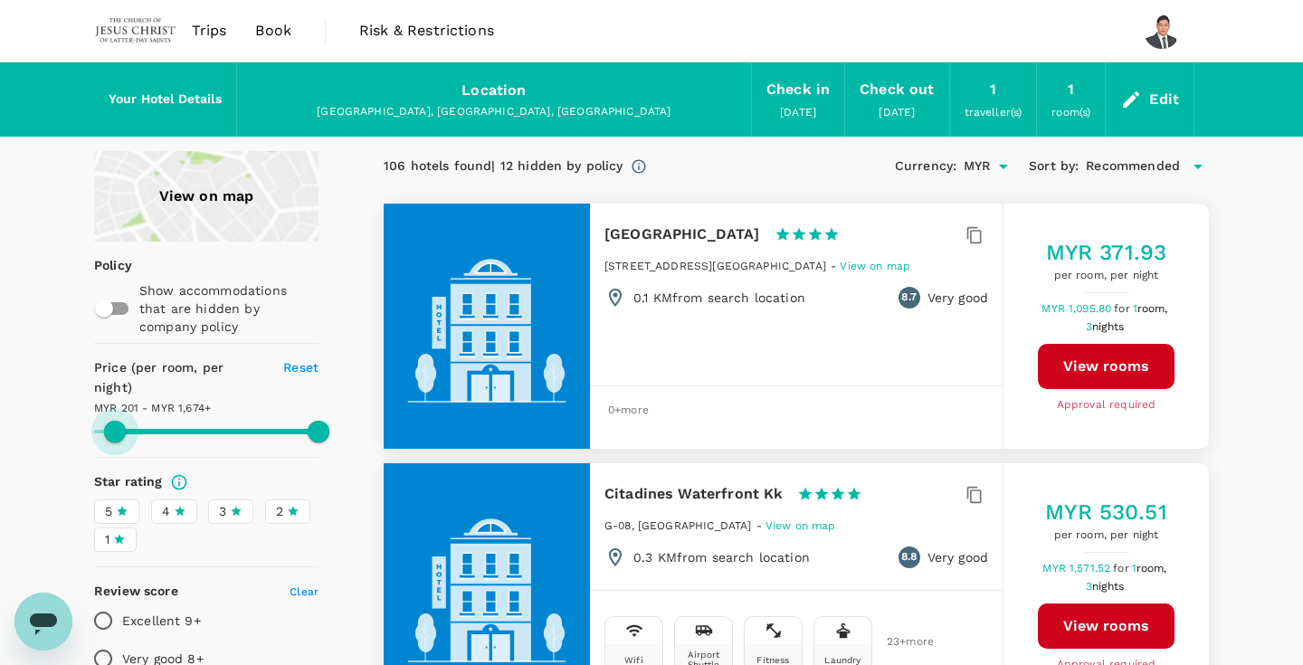
type input "201.1"
type input "1673.1"
type input "404.1"
type input "1673.1"
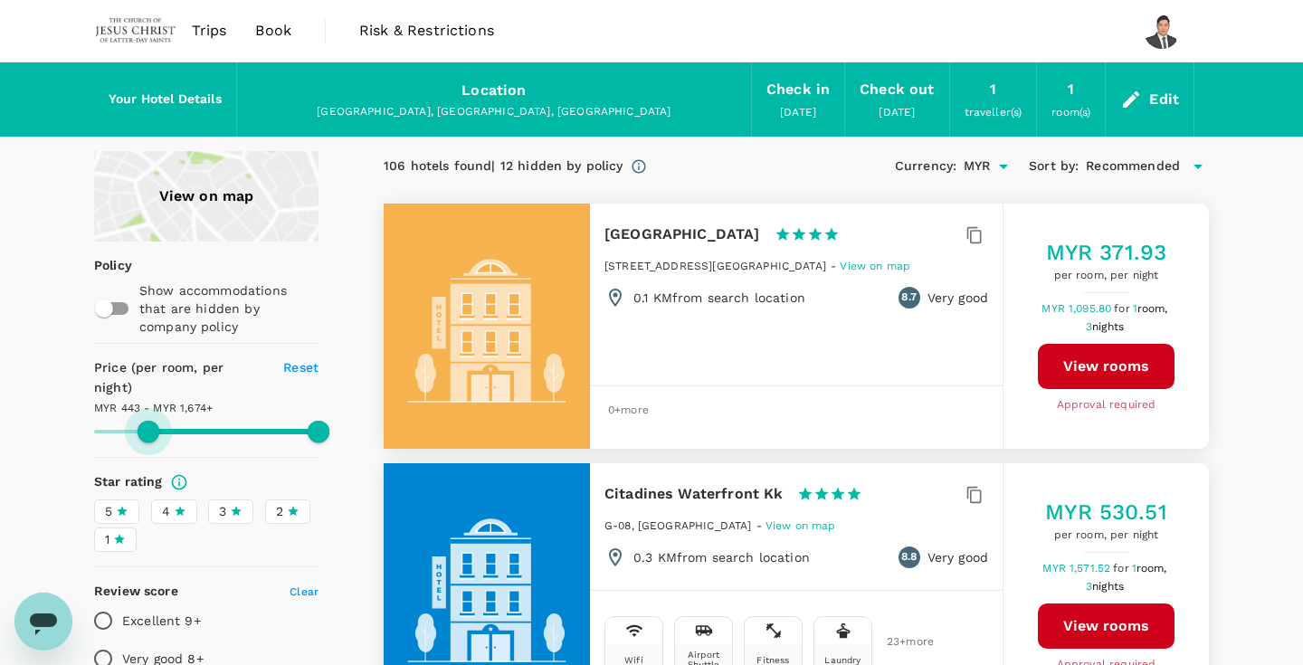
type input "443.1"
type input "1673.1"
type input "443.1"
type input "1673.1"
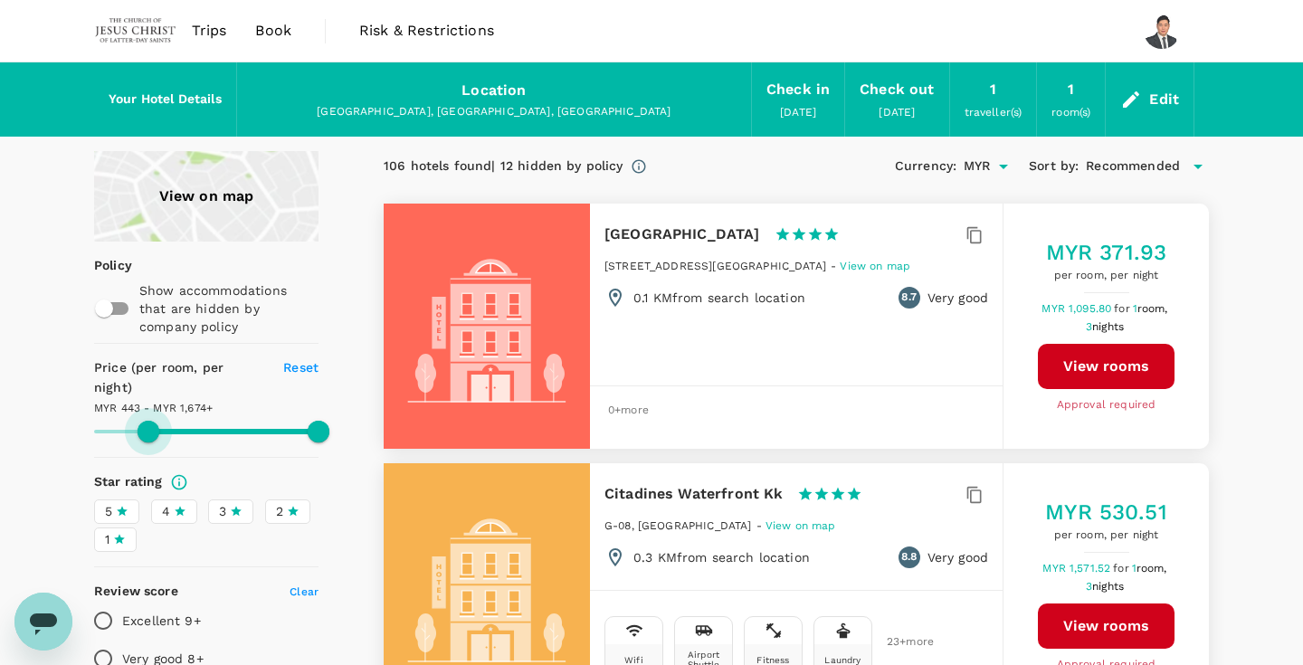
type input "443.1"
type input "1673.1"
type input "535.1"
type input "1673.1"
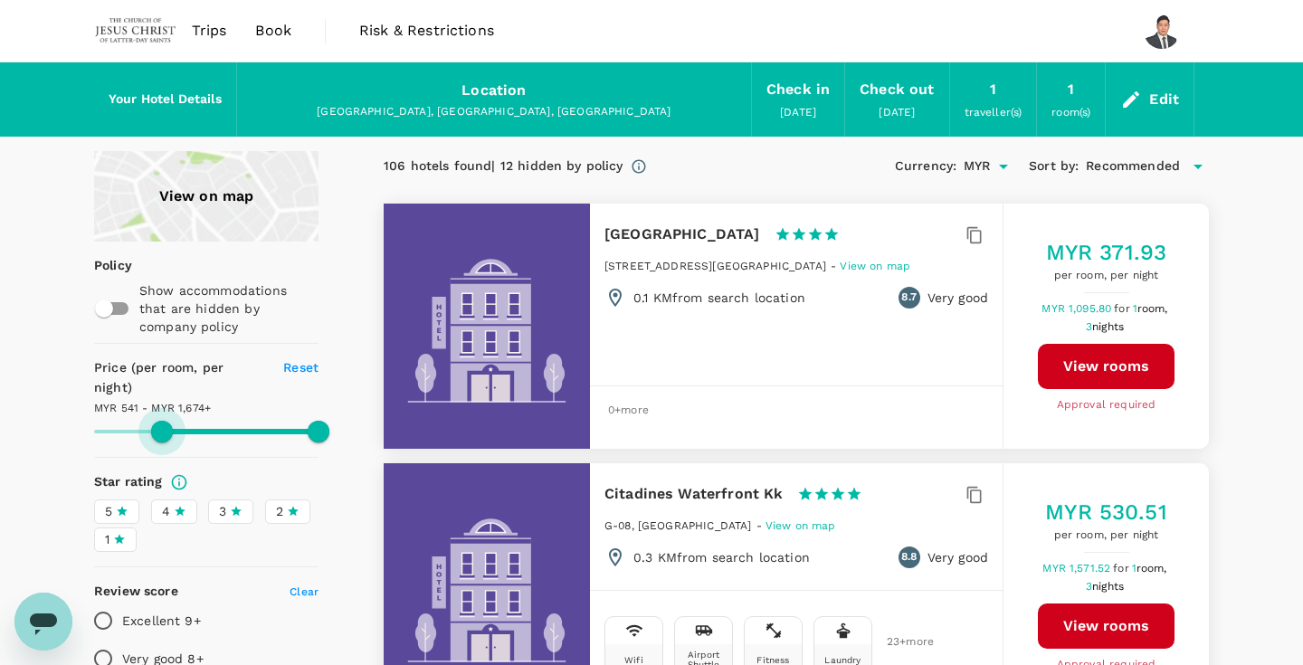
type input "541.1"
type input "1673.1"
type input "384.1"
type input "1673.1"
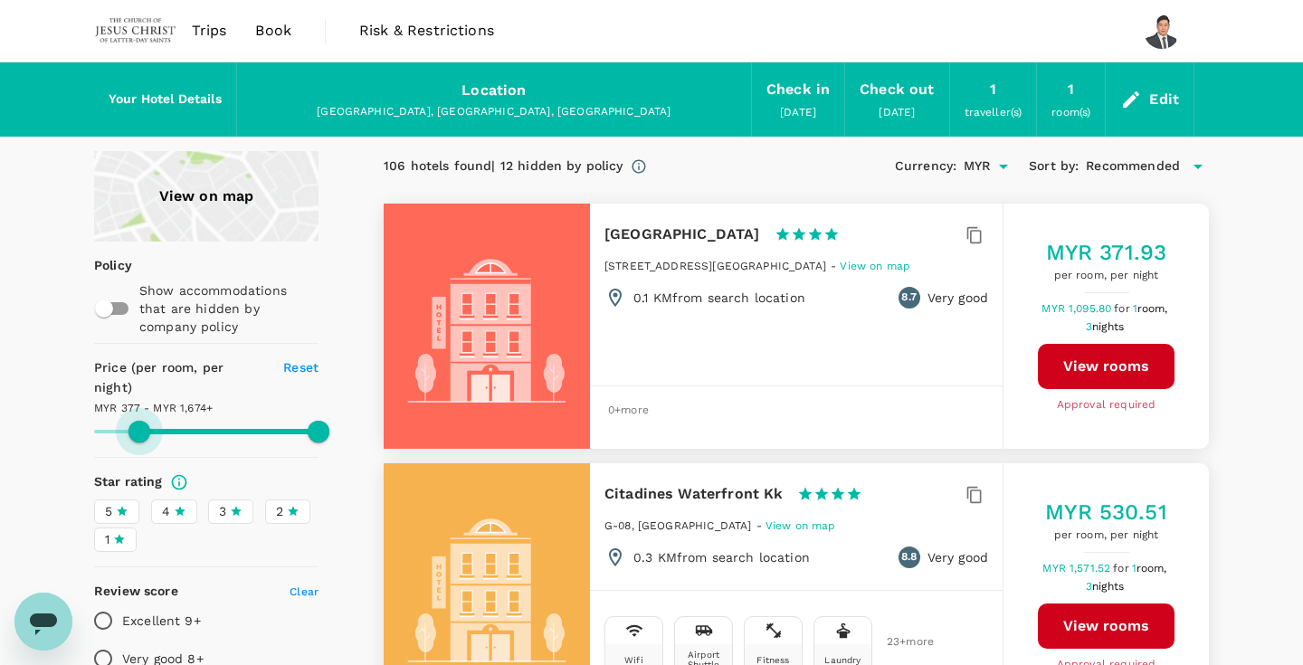
type input "325.1"
type input "1673.1"
type input "325.1"
type input "1673.1"
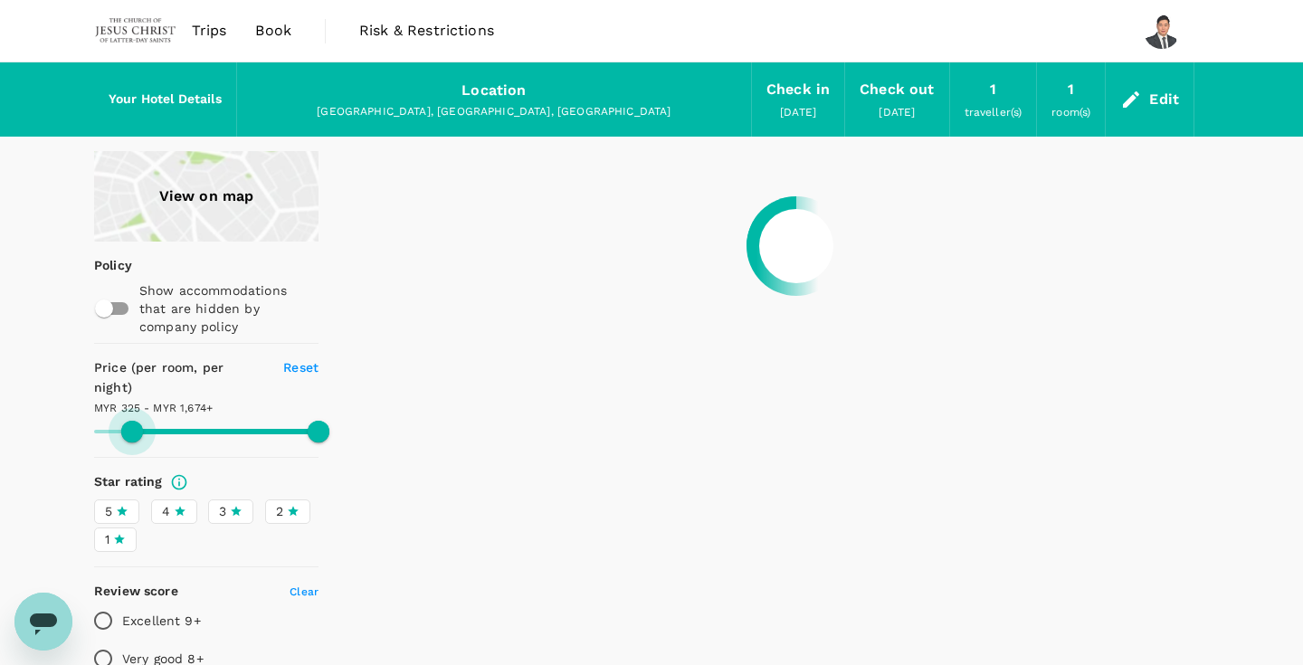
type input "325.1"
type input "1673.1"
type input "332.1"
type input "1673.1"
type input "332.1"
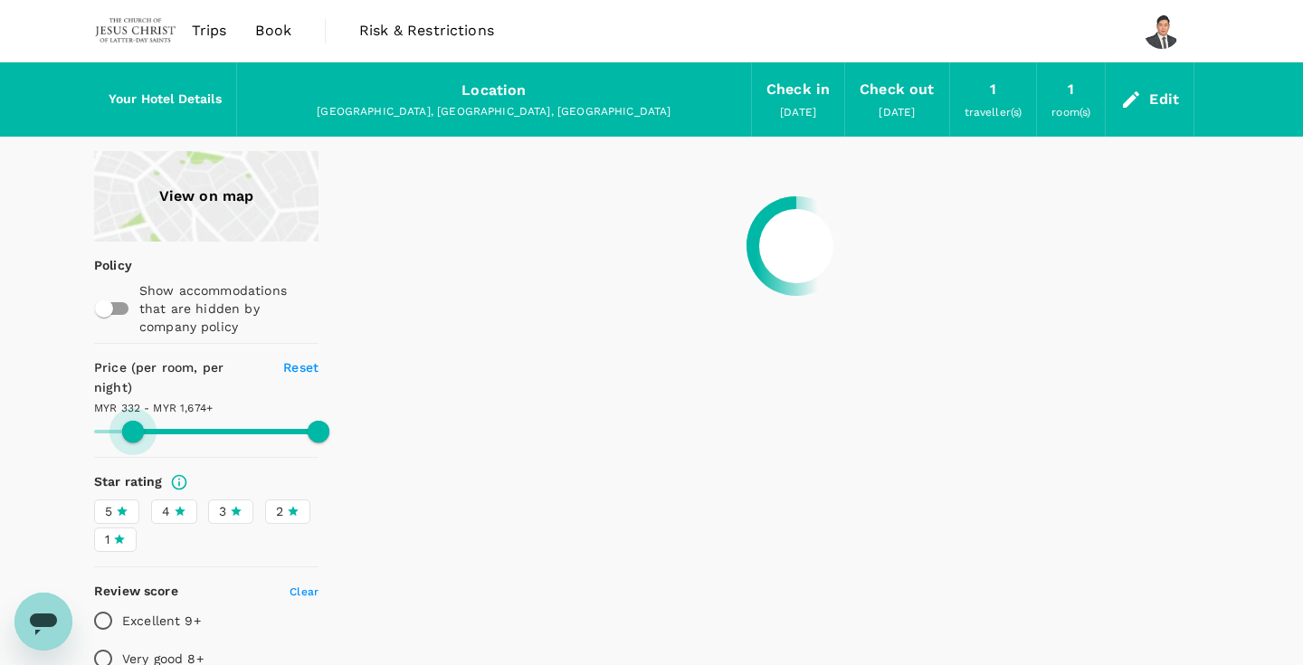
type input "1673.1"
type input "338.1"
type input "1673.1"
type input "338.1"
type input "1673.1"
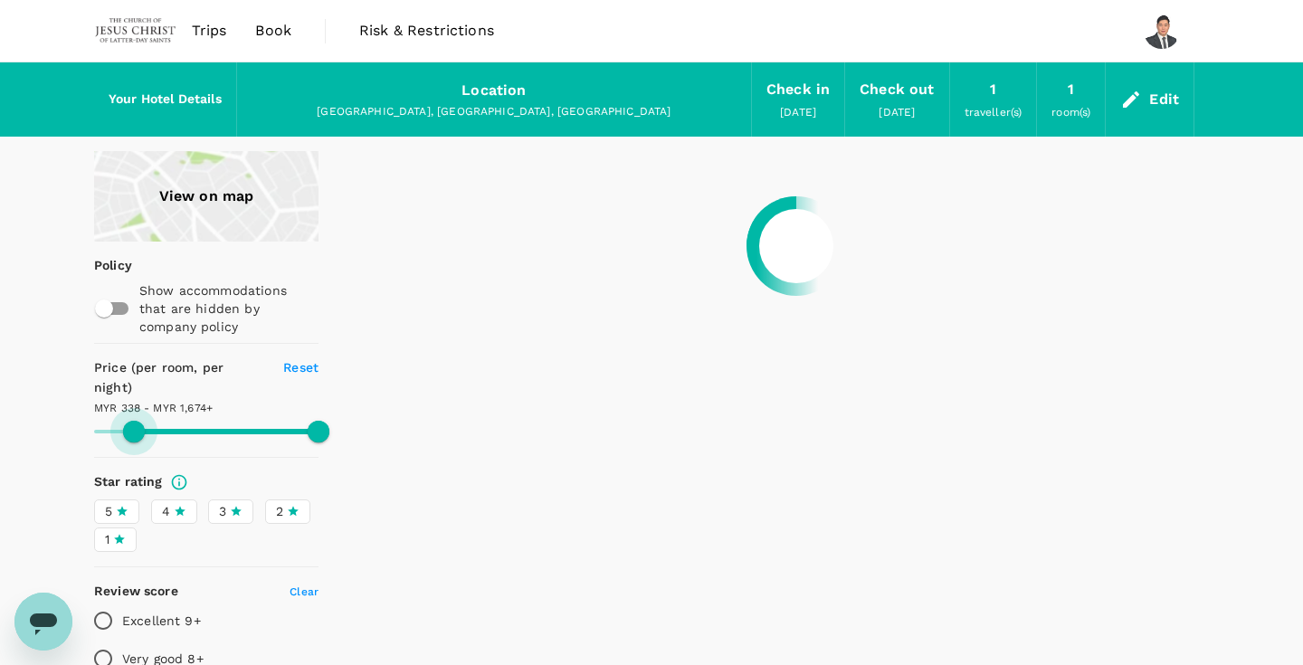
type input "332.1"
type input "1673.1"
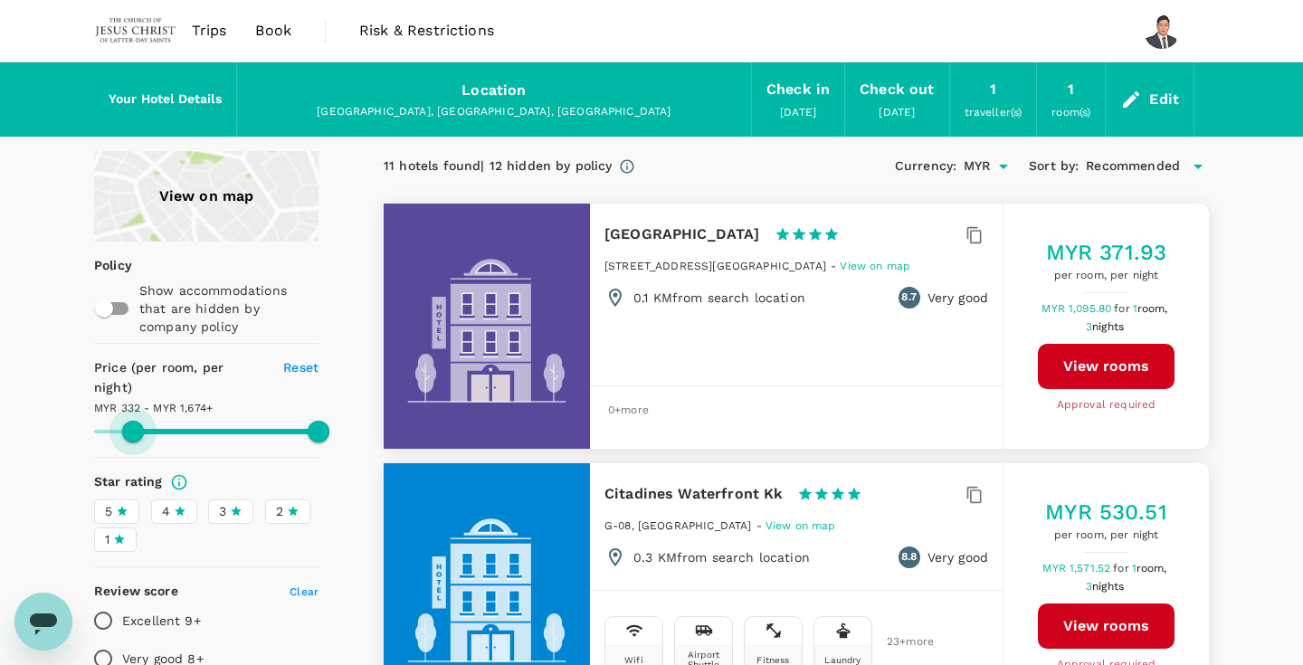
type input "325.1"
type input "1673.1"
drag, startPoint x: 103, startPoint y: 412, endPoint x: 132, endPoint y: 406, distance: 29.5
click at [132, 421] on span at bounding box center [133, 432] width 22 height 22
type input "325.1"
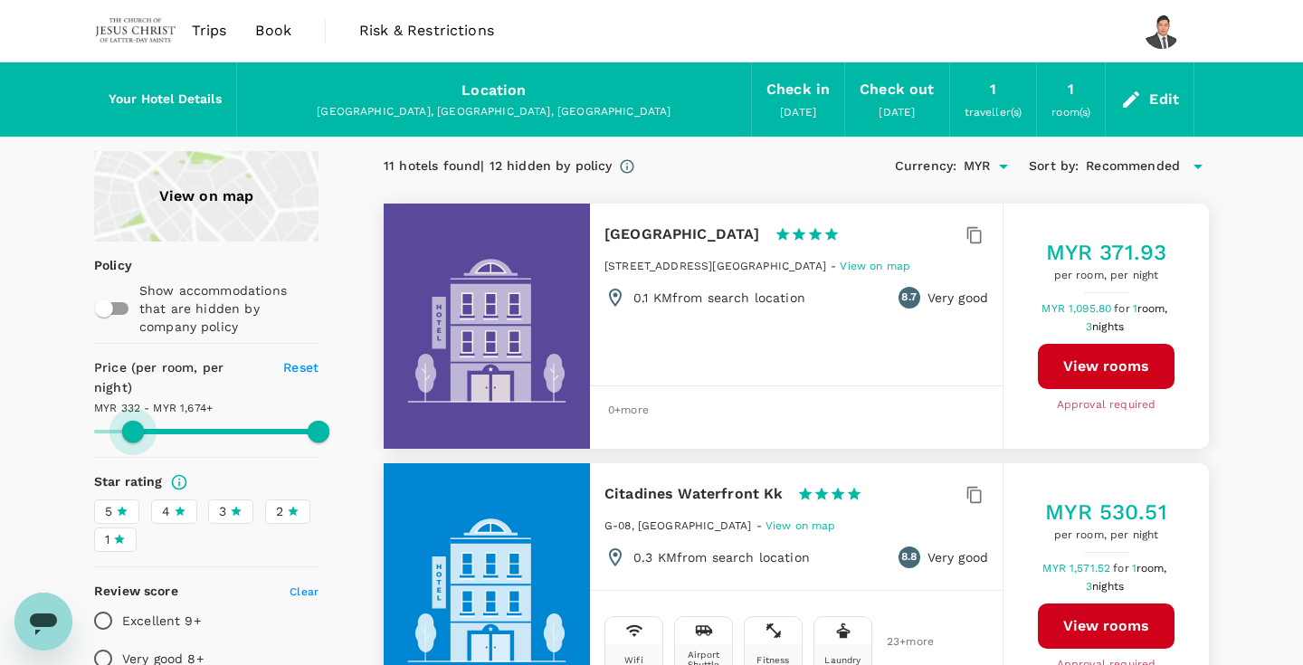
type input "1673.1"
type input "325.1"
type input "1673.1"
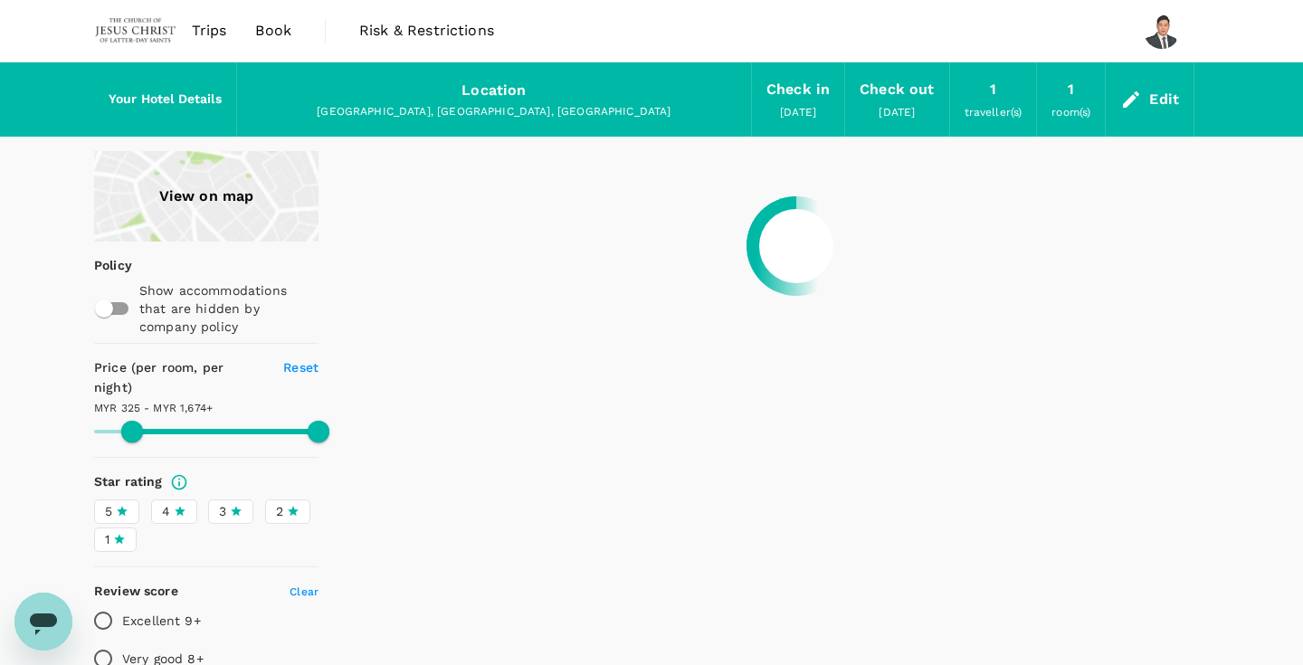
type input "325.1"
type input "1673.1"
type input "325.1"
type input "1673.1"
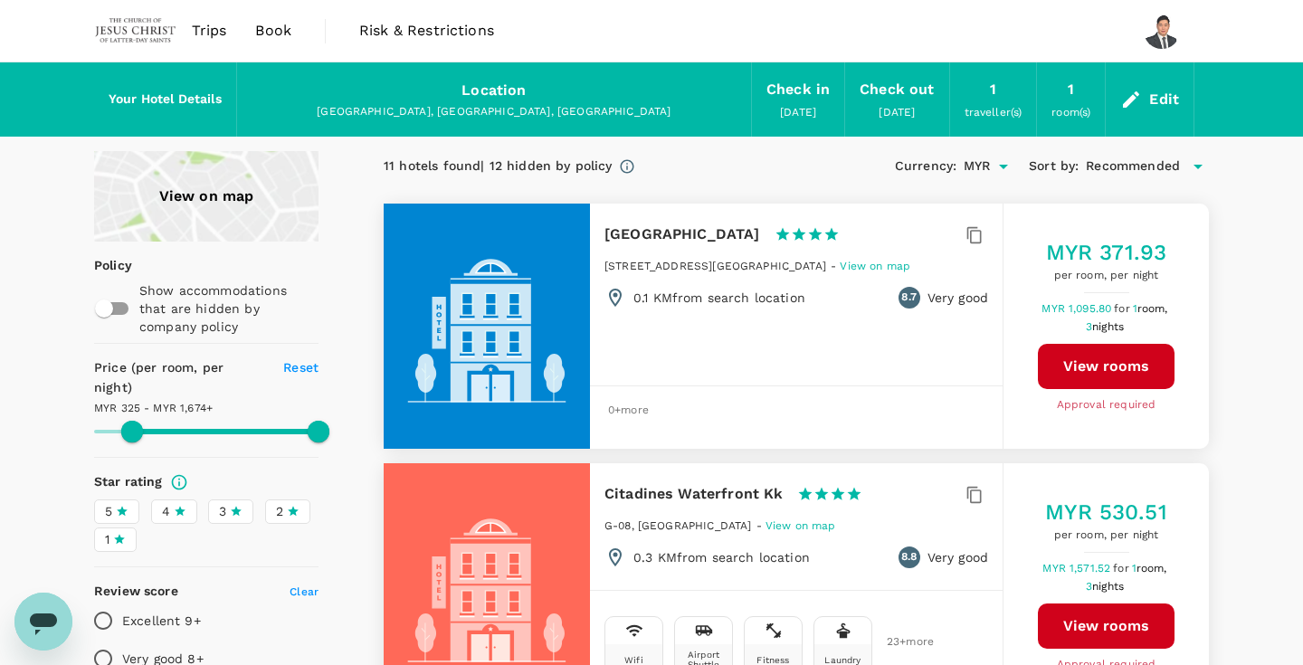
type input "325.1"
type input "1673.1"
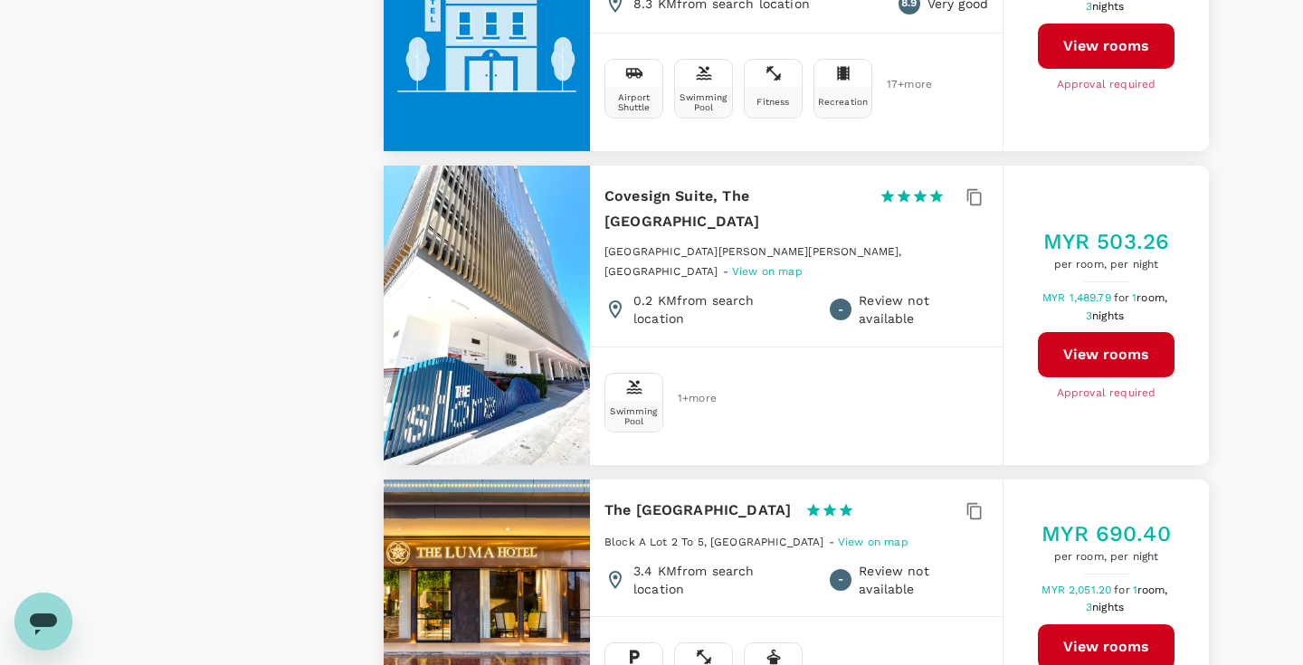
scroll to position [1941, 0]
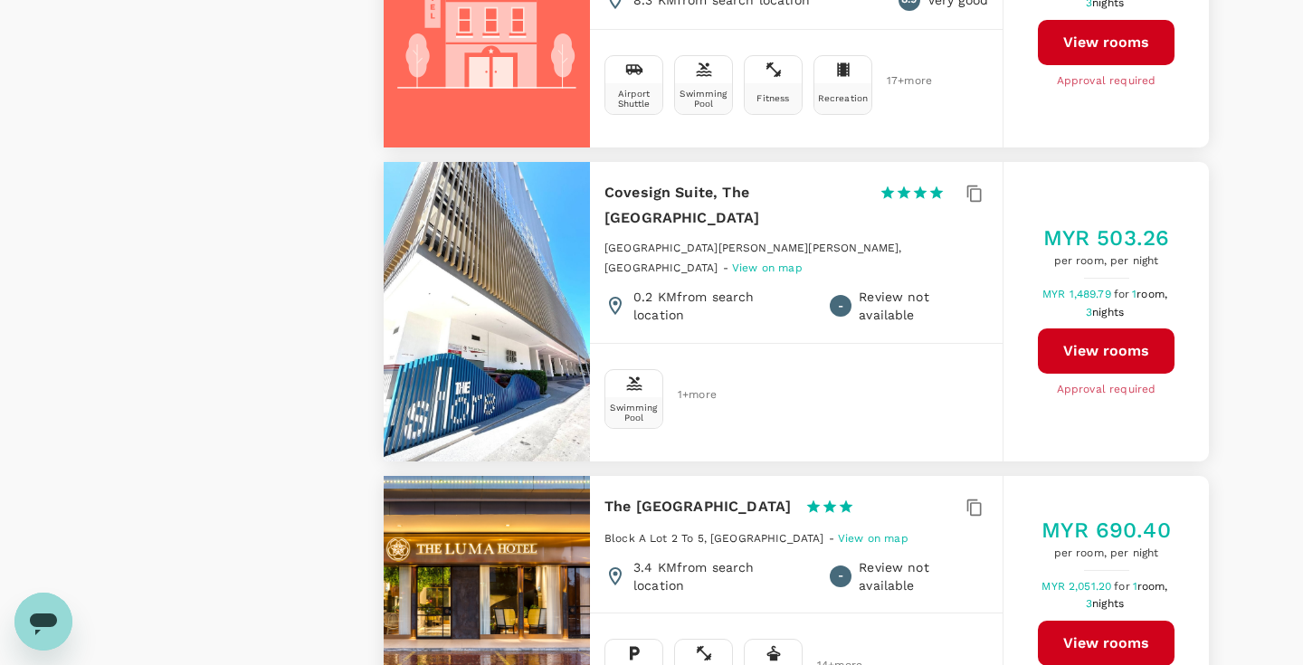
type input "325.1"
type input "1673.1"
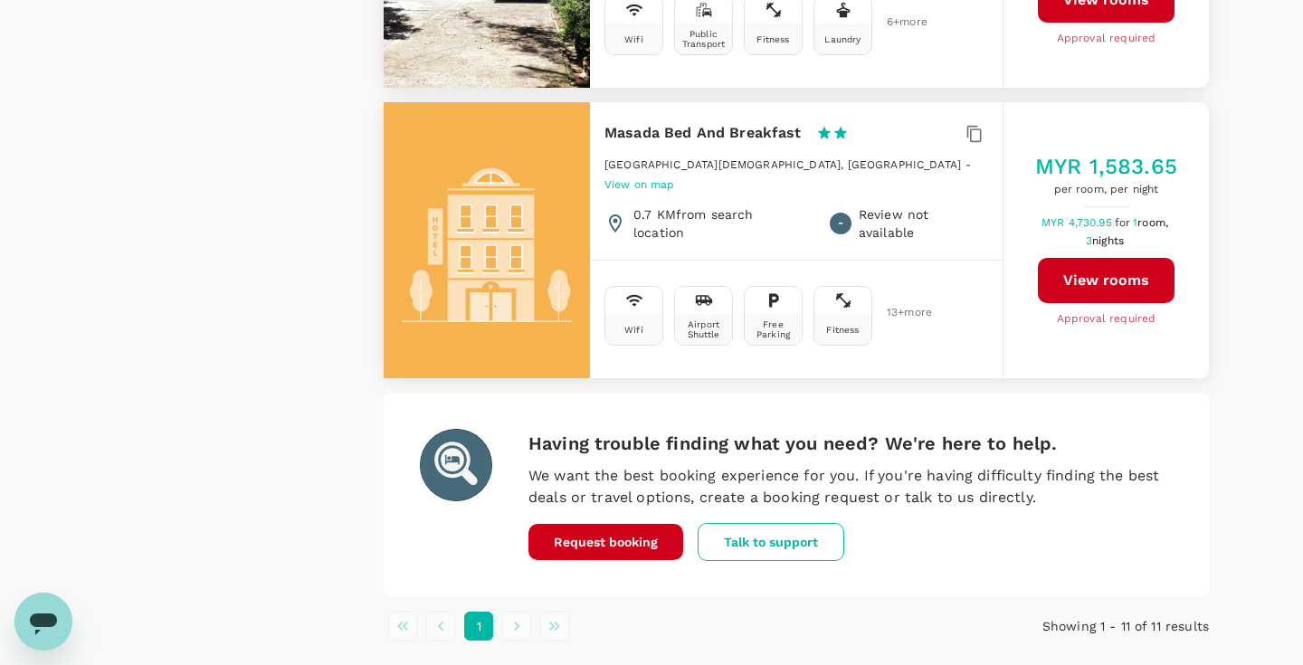
scroll to position [2854, 0]
click at [515, 613] on li "pagination navigation" at bounding box center [517, 627] width 38 height 29
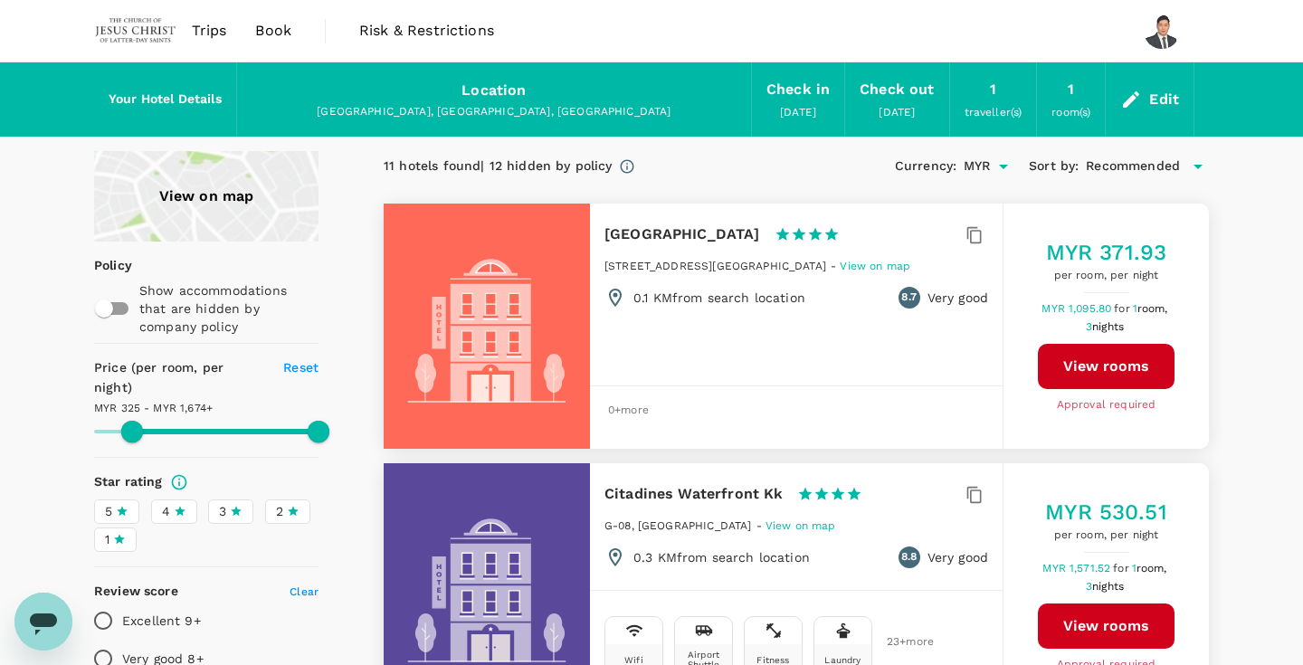
scroll to position [0, 0]
click at [176, 505] on icon at bounding box center [180, 511] width 13 height 13
click at [0, 0] on input "4" at bounding box center [0, 0] width 0 height 0
type input "325.1"
type input "1673.1"
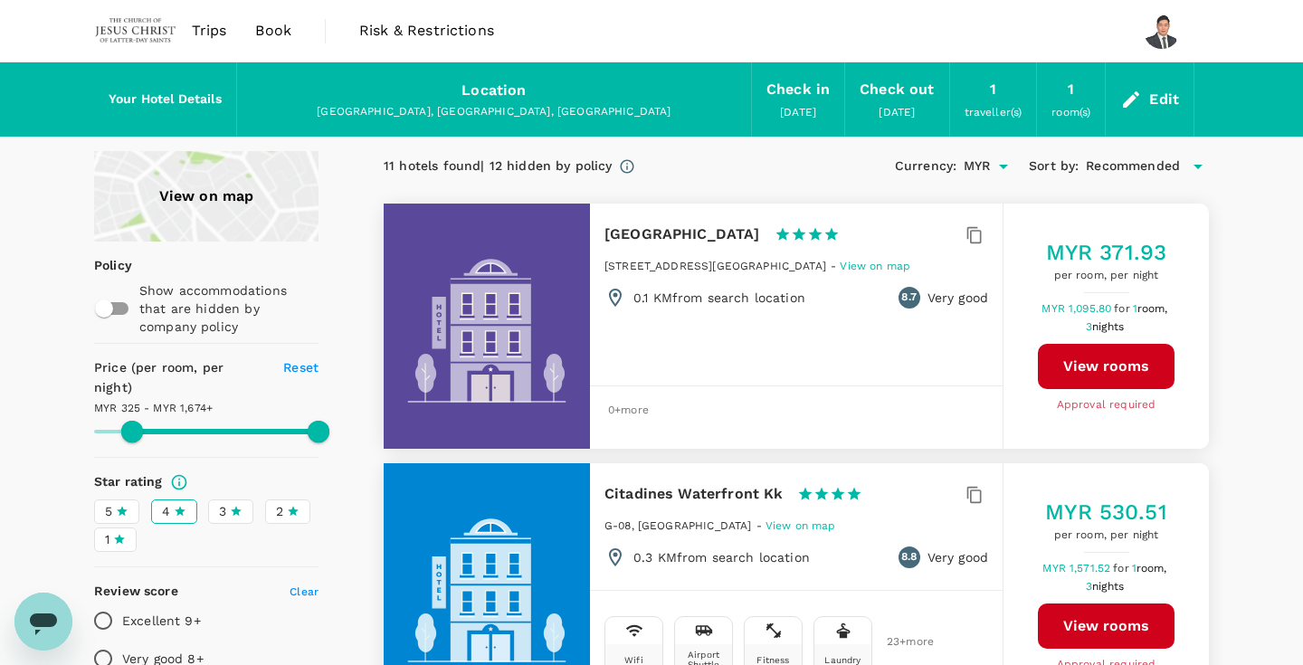
type input "325.1"
type input "1673.1"
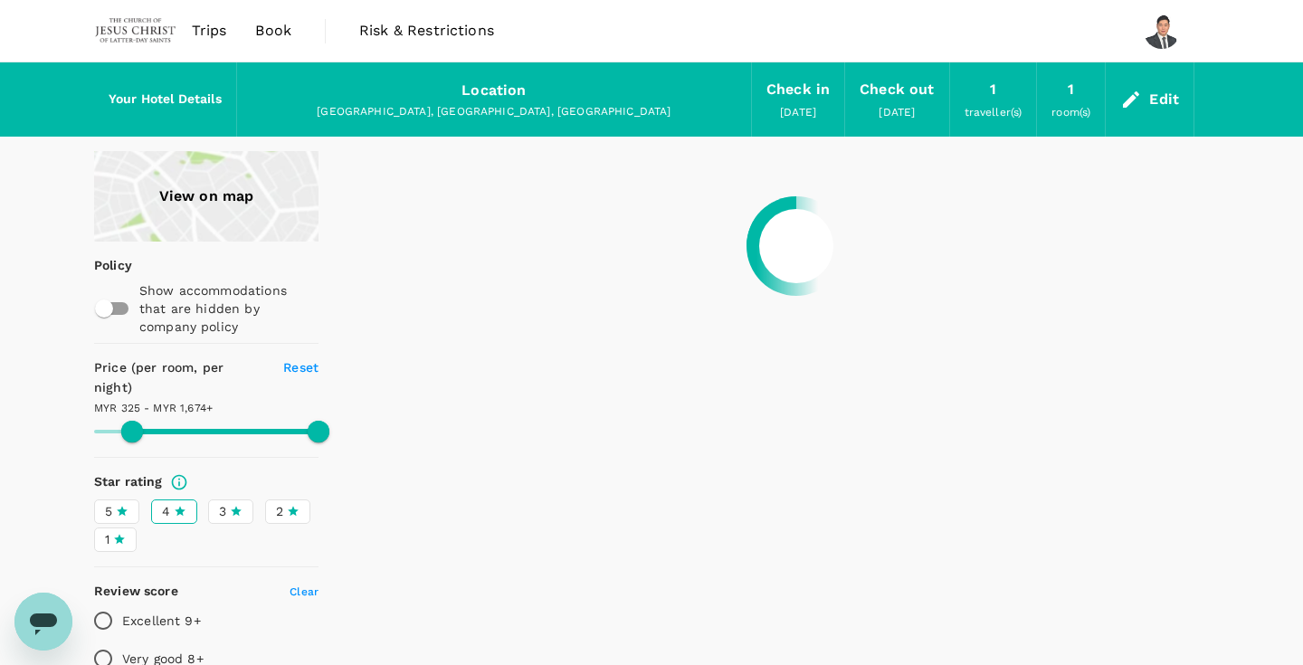
type input "325.1"
type input "1673.1"
type input "325.1"
type input "1673.1"
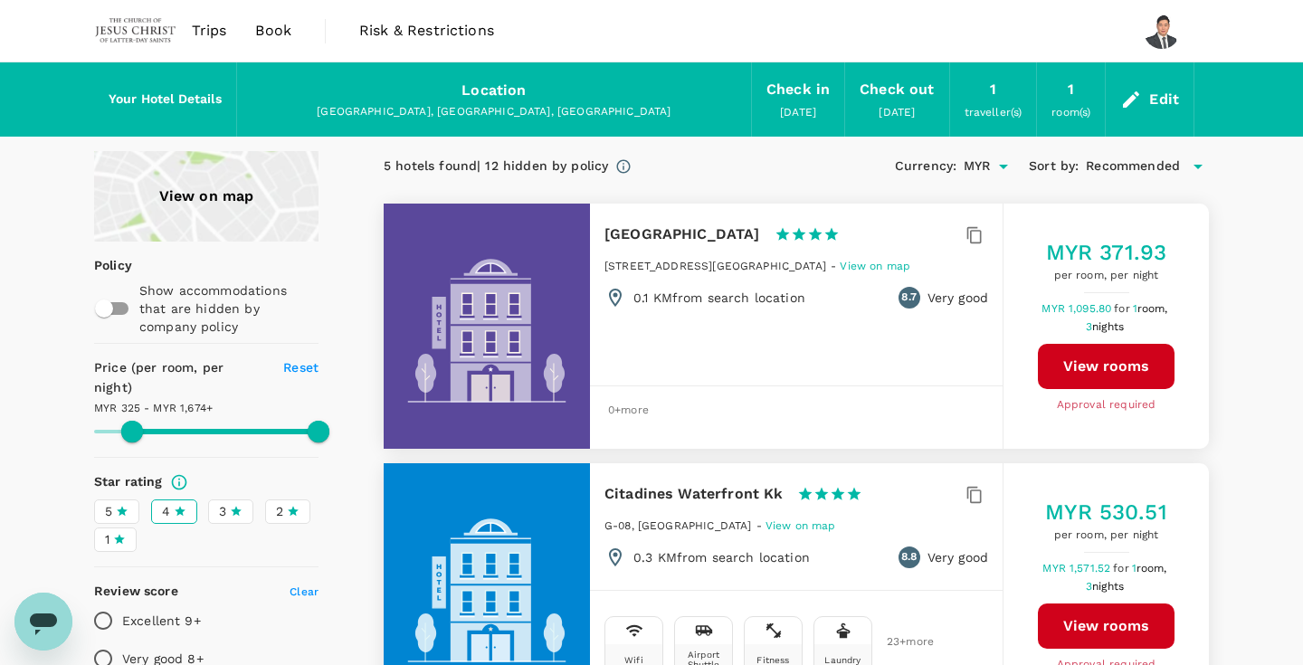
click at [228, 502] on div "3" at bounding box center [231, 511] width 24 height 19
click at [0, 0] on input "3" at bounding box center [0, 0] width 0 height 0
type input "325.1"
type input "1673.1"
type input "325.1"
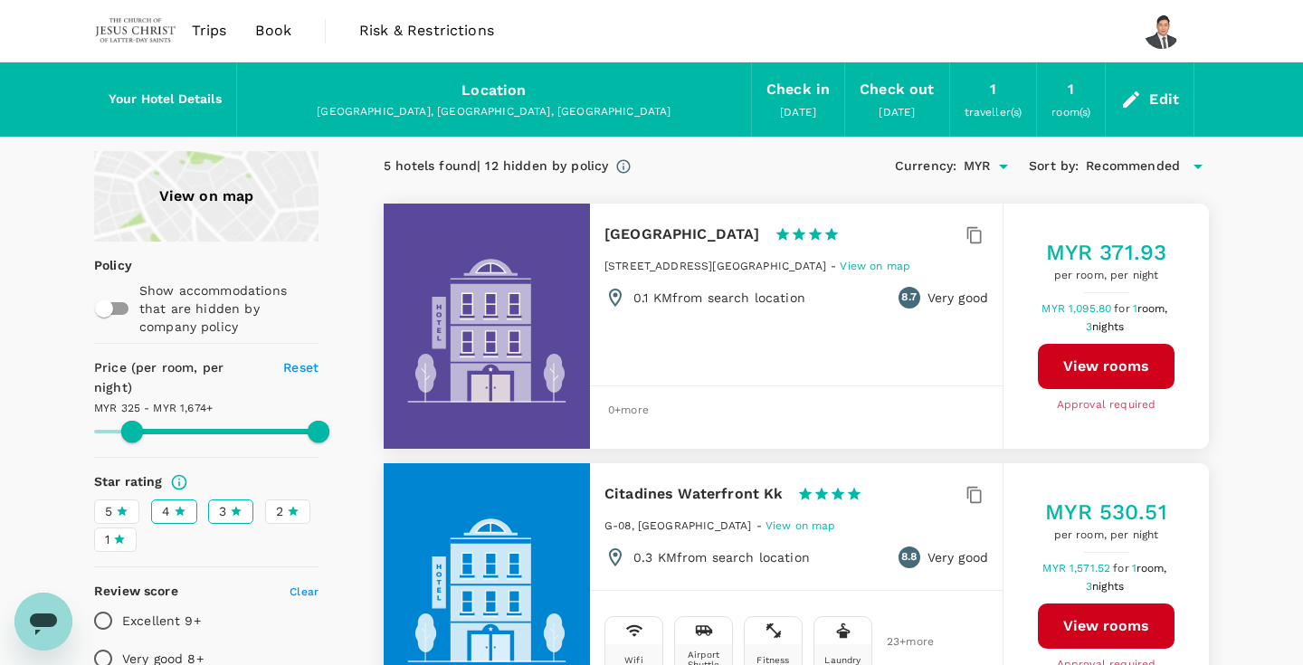
type input "1673.1"
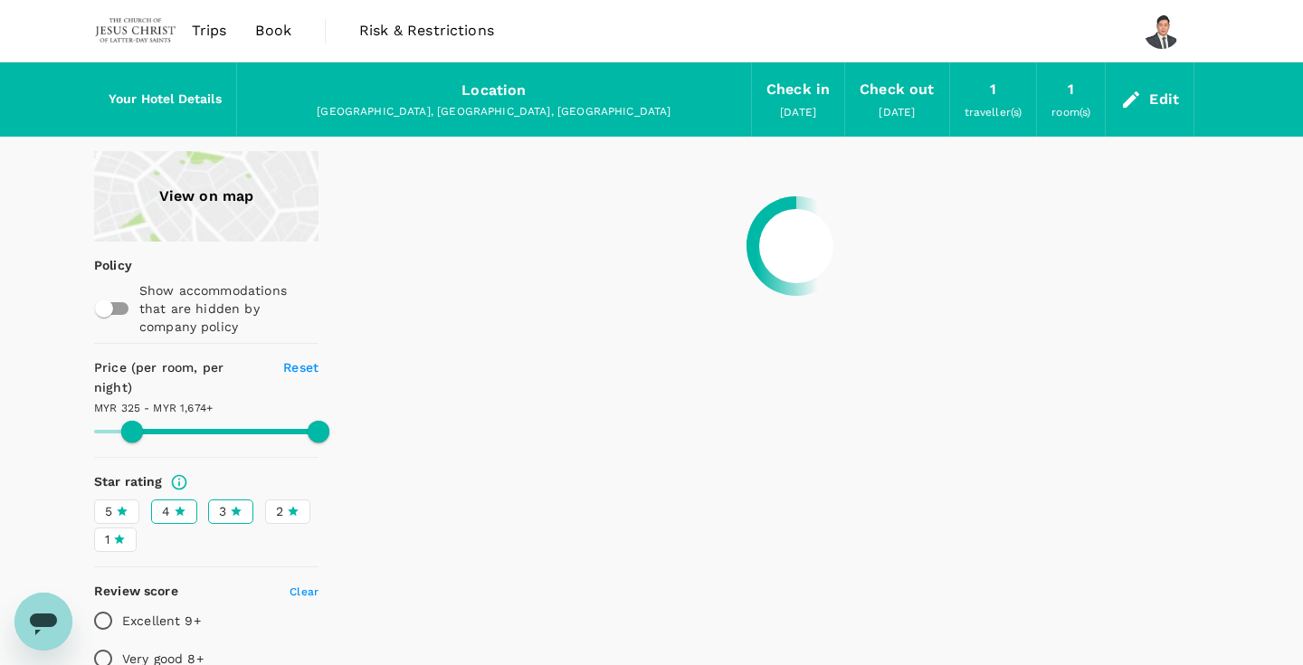
type input "325.1"
type input "1673.1"
type input "325.1"
type input "1673.1"
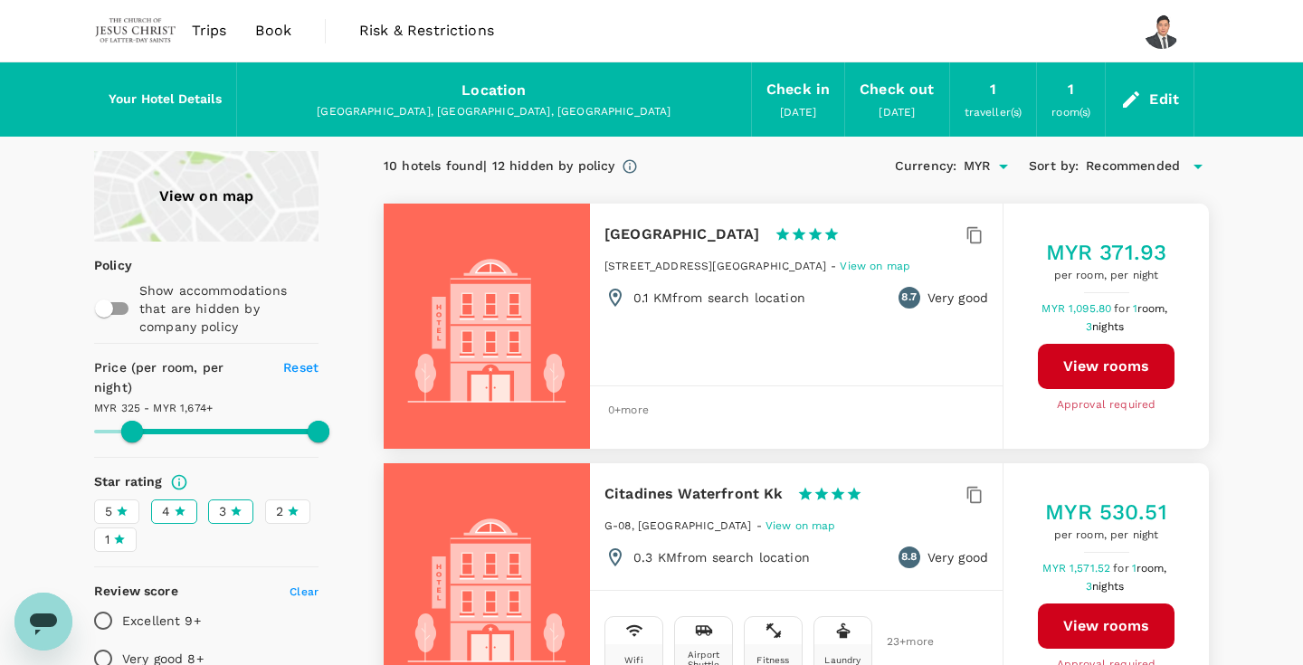
type input "325.1"
type input "1673.1"
type input "325.1"
type input "1673.1"
type input "299.1"
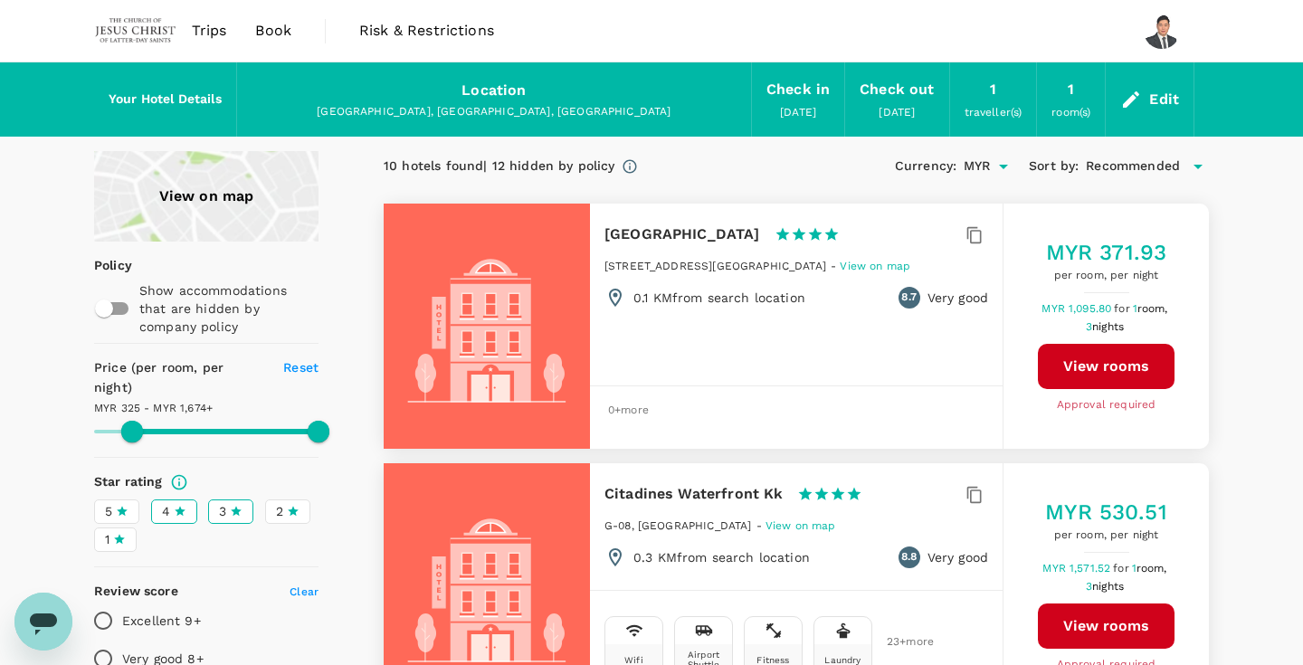
type input "1673.1"
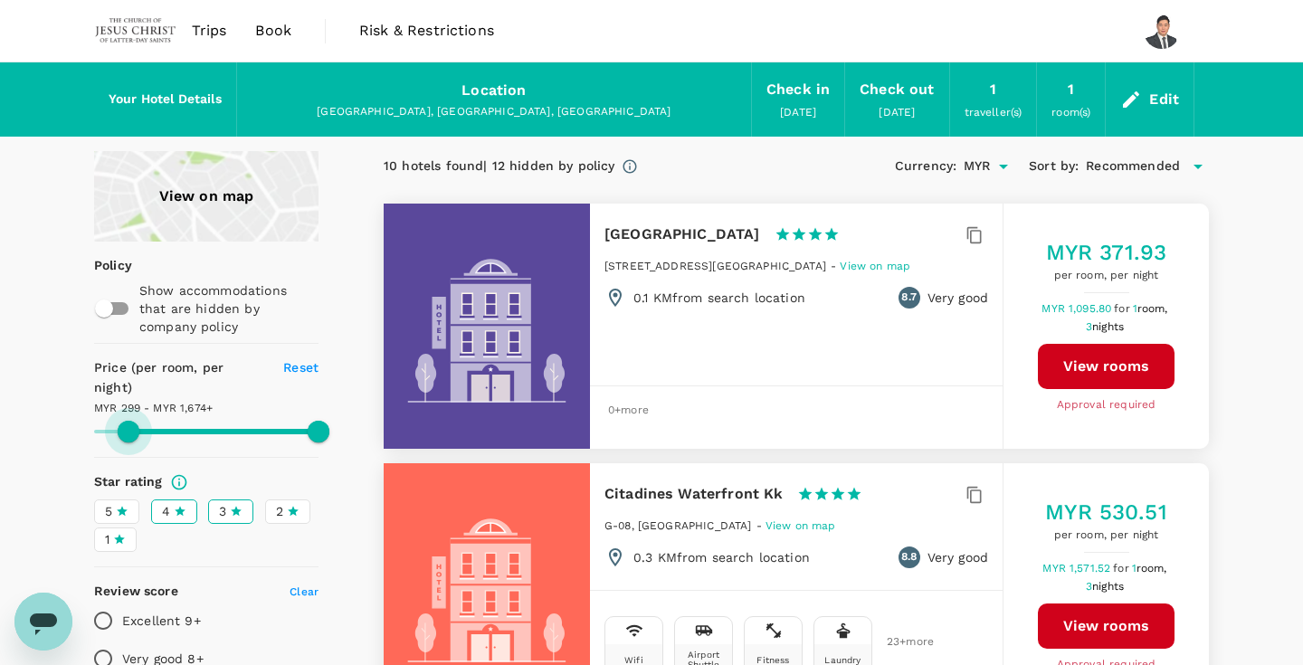
type input "299.1"
type input "1673.1"
type input "286.1"
type input "1673.1"
type input "286.1"
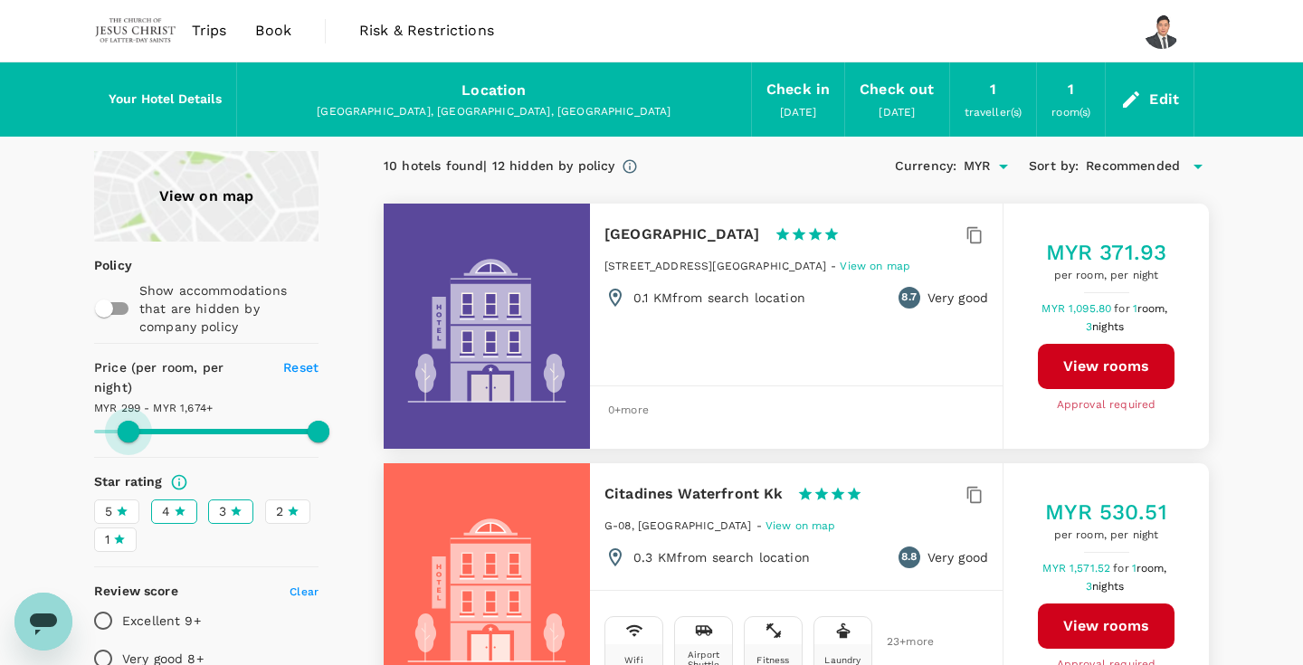
type input "1673.1"
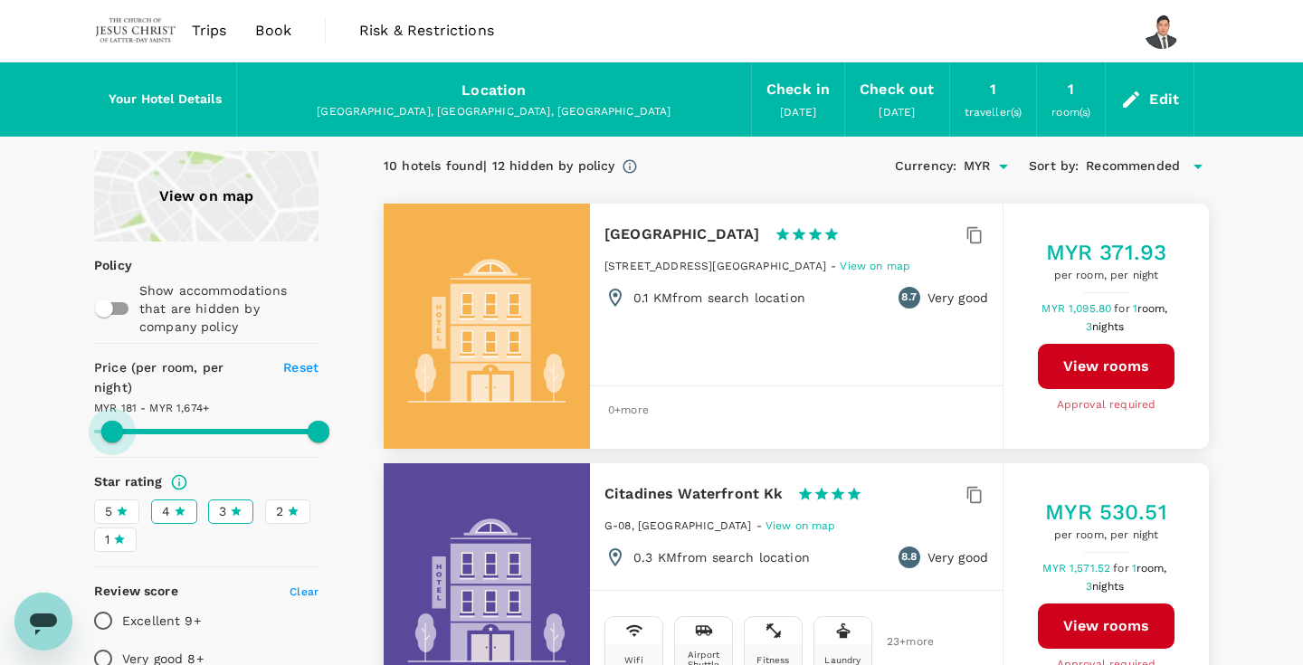
type input "181.1"
type input "1673.1"
type input "122.1"
type input "1673.1"
drag, startPoint x: 128, startPoint y: 407, endPoint x: 104, endPoint y: 407, distance: 24.4
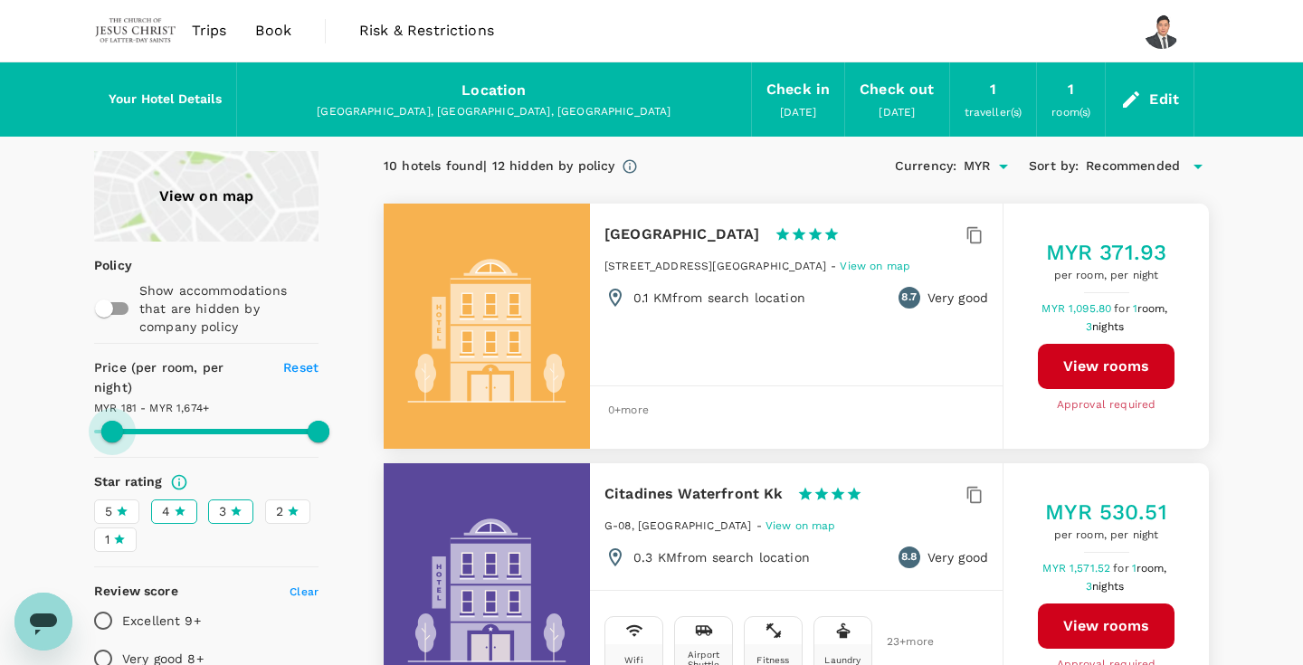
click at [104, 421] on span at bounding box center [112, 432] width 22 height 22
type input "122.1"
type input "1673.1"
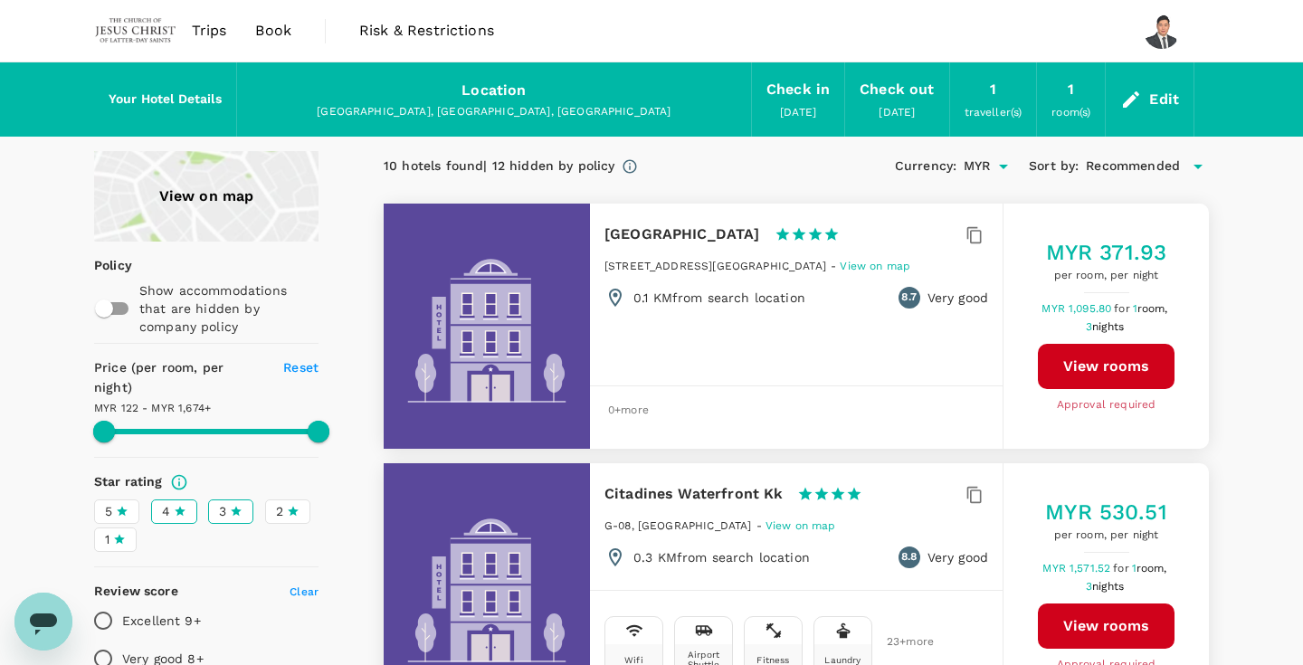
type input "122.1"
type input "1673.1"
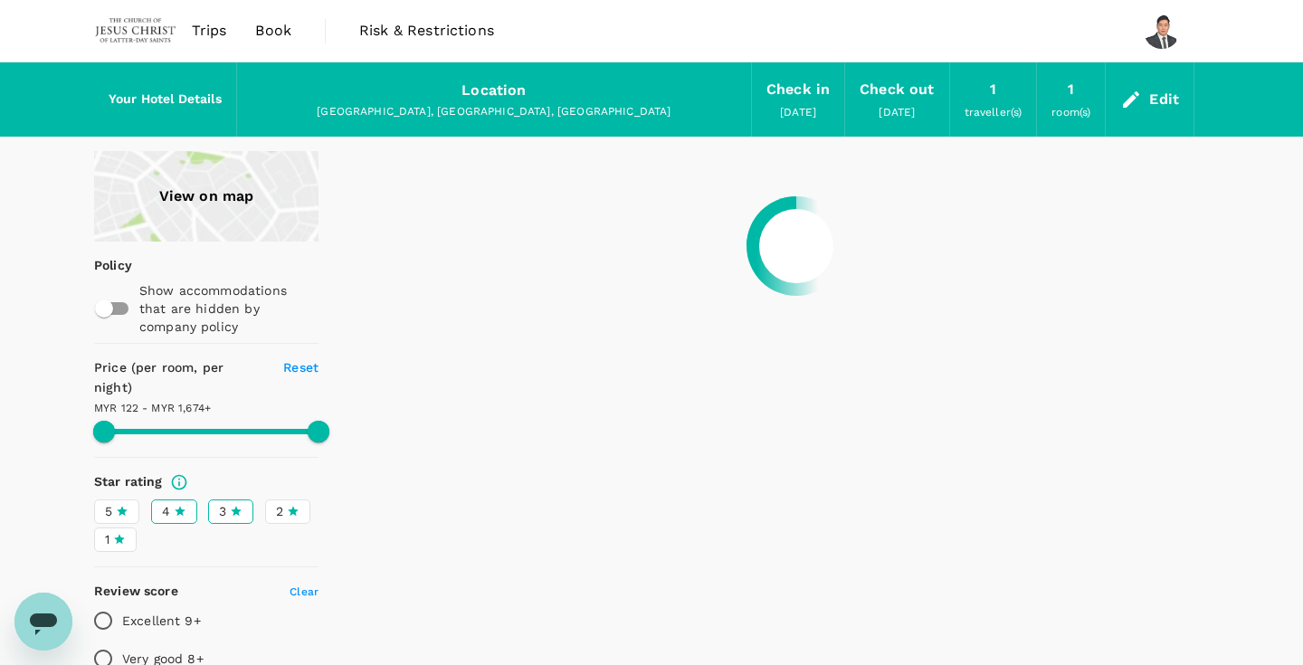
type input "122.1"
type input "1673.1"
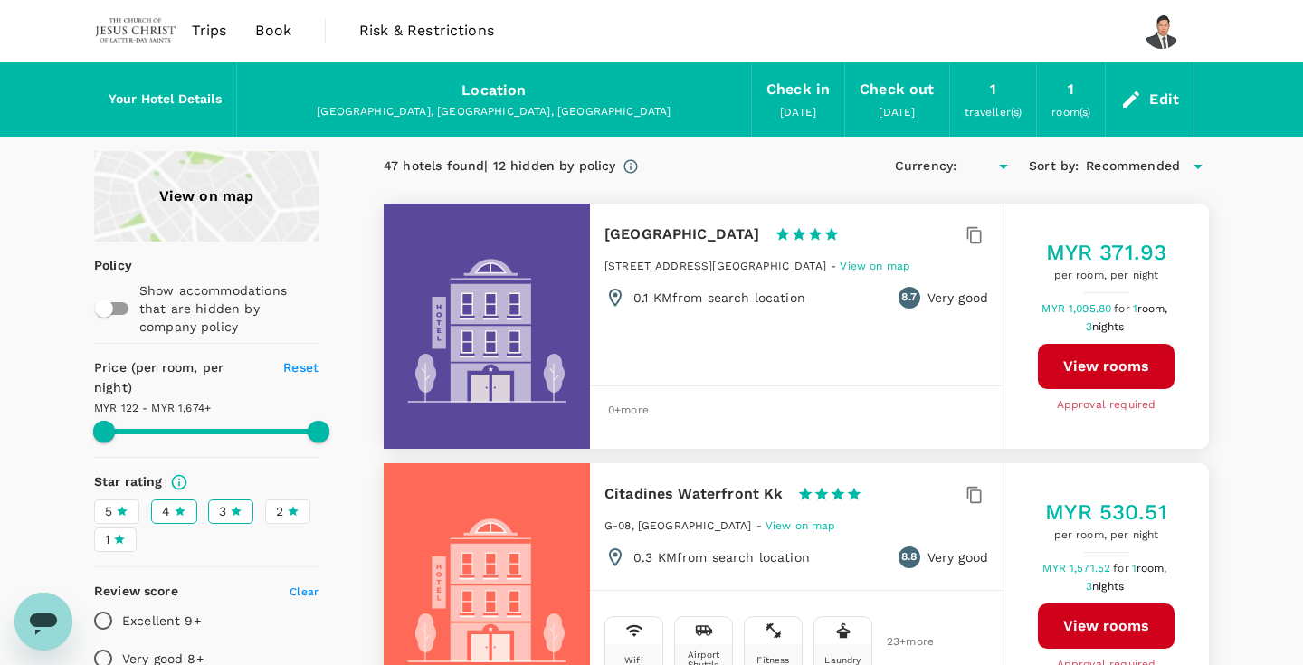
type input "122.1"
type input "1673.1"
type input "MYR"
type input "122.1"
type input "1673.1"
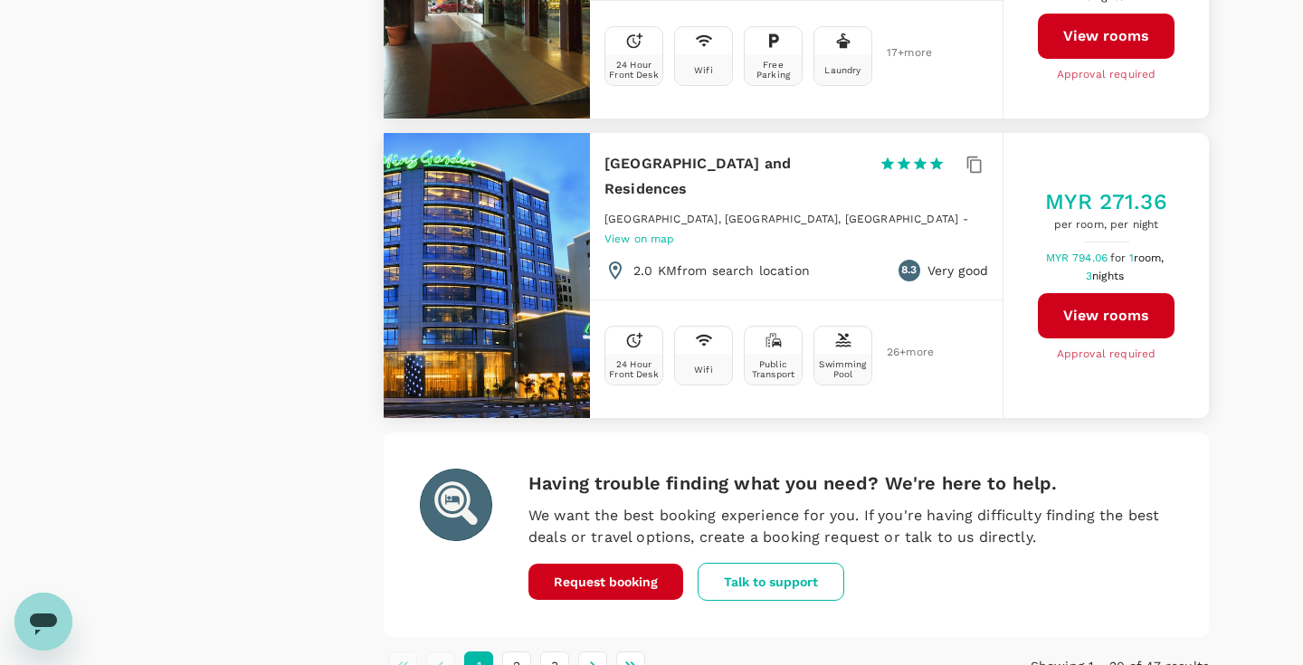
scroll to position [5070, 0]
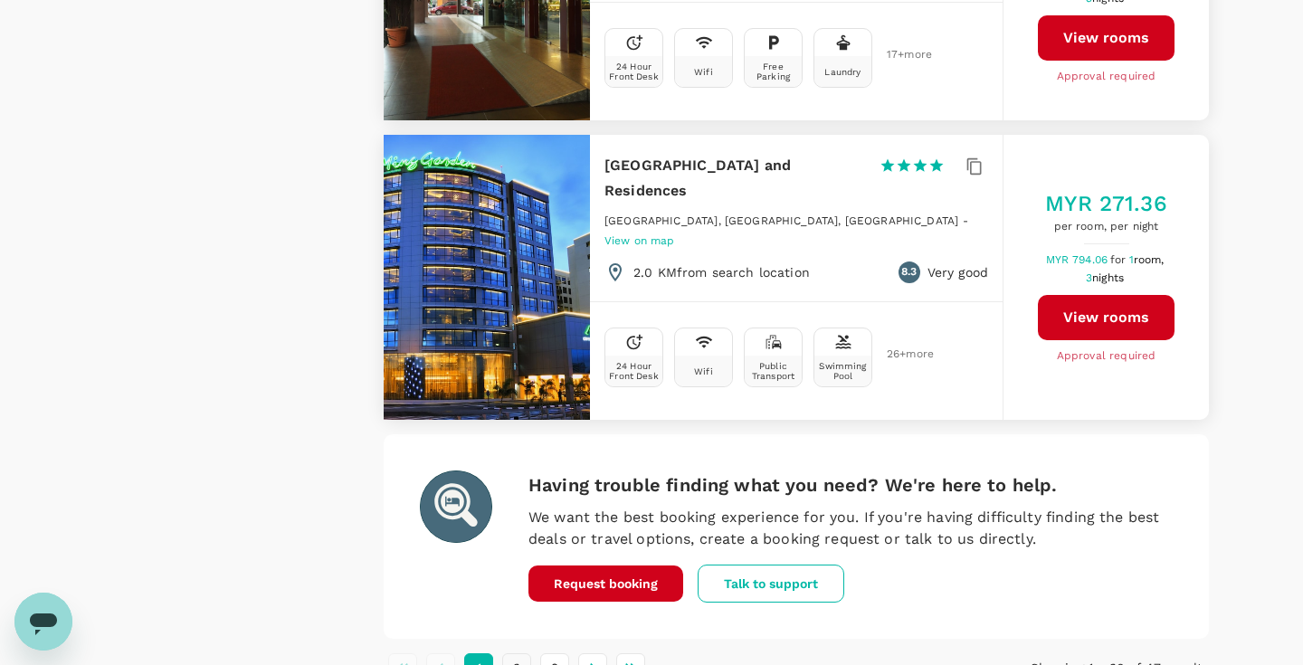
click at [518, 653] on button "2" at bounding box center [516, 667] width 29 height 29
type input "122.1"
type input "1673.1"
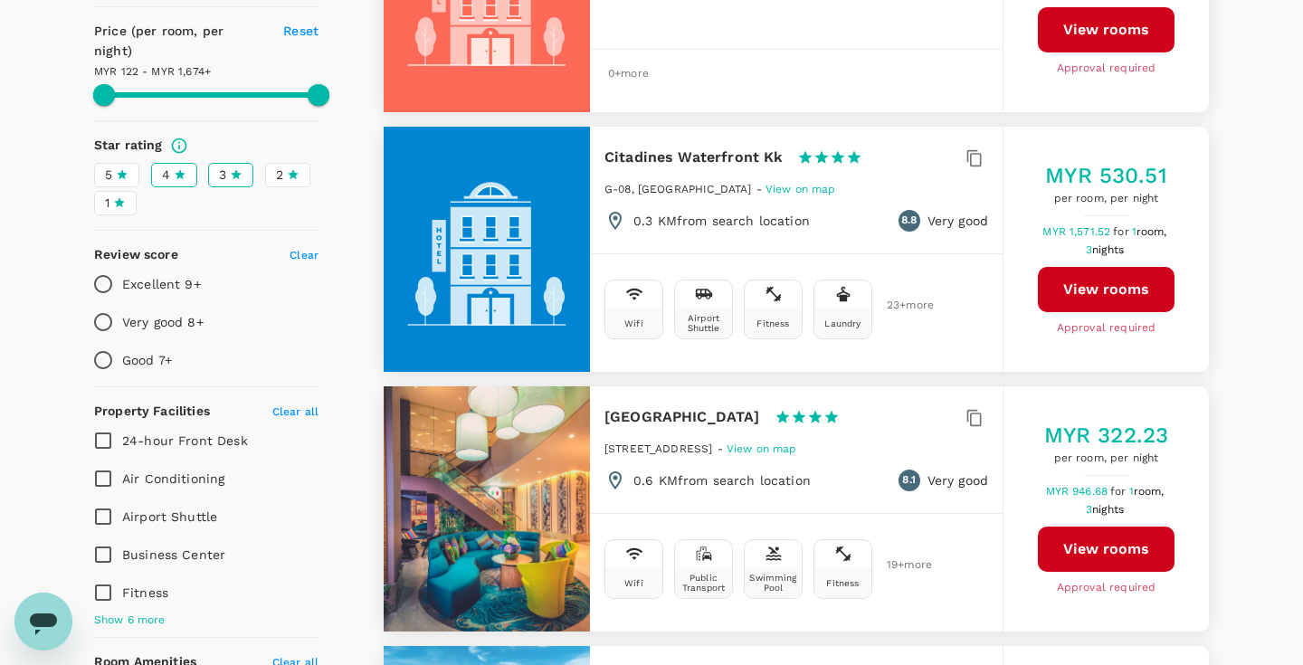
scroll to position [0, 0]
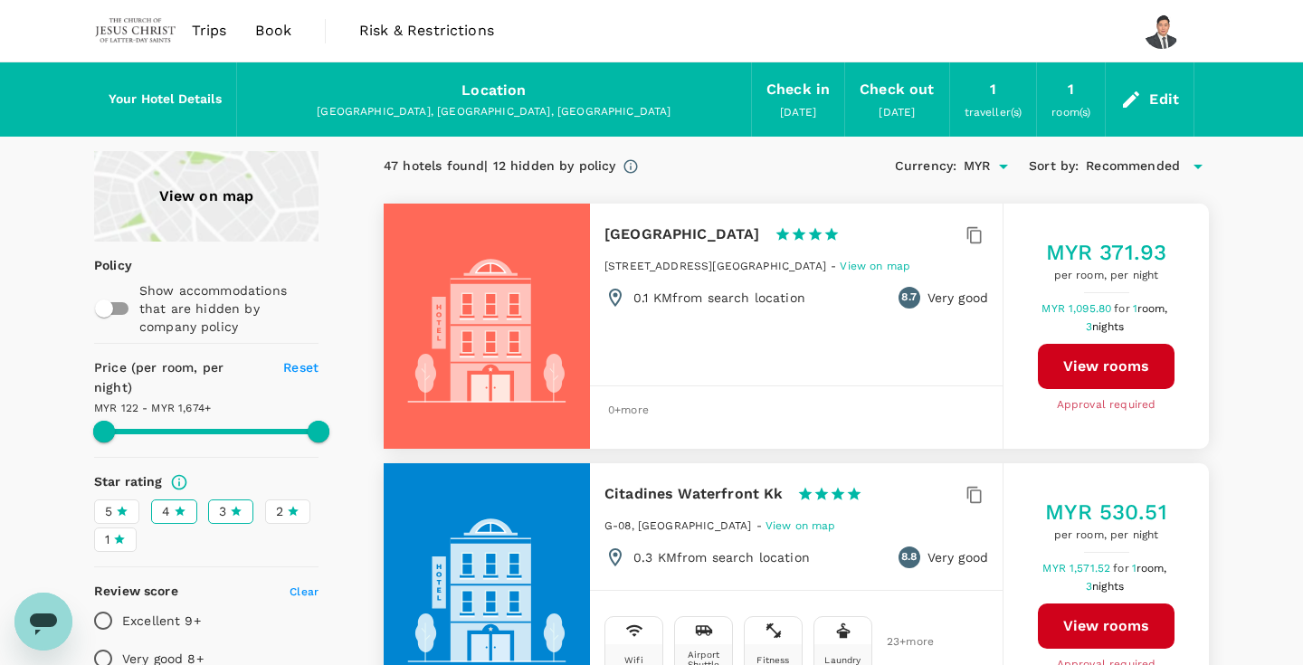
type input "122.1"
type input "1673.1"
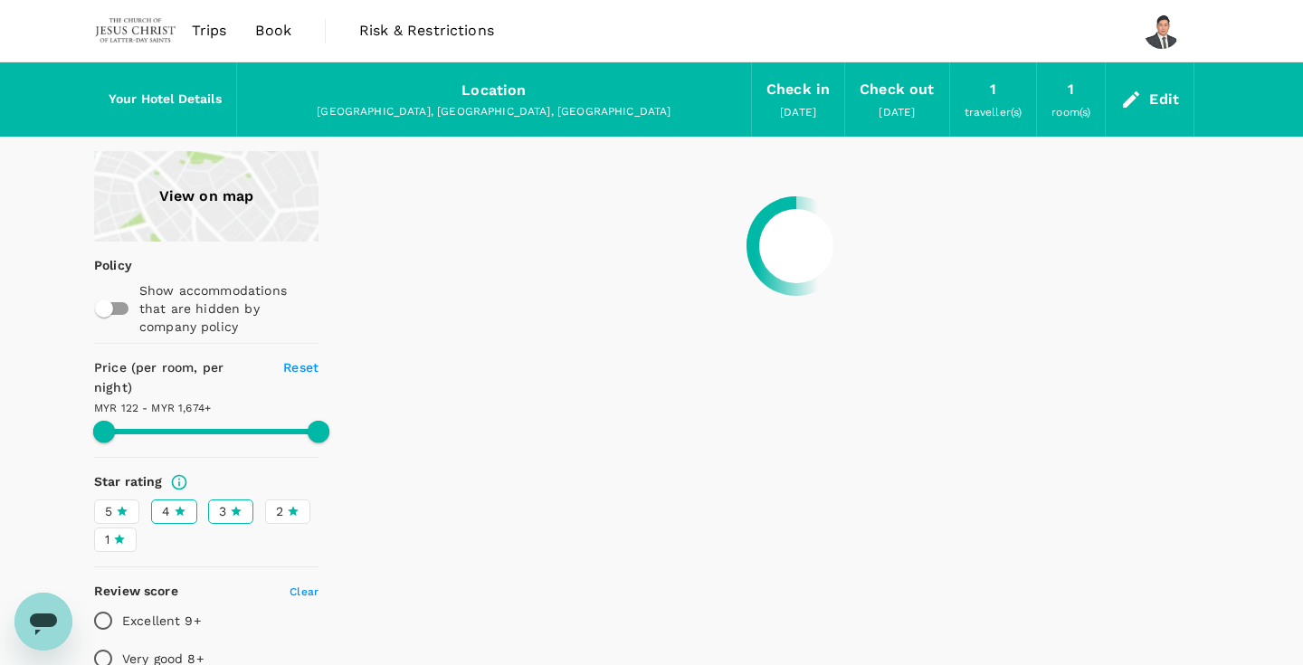
type input "122.1"
type input "1673.1"
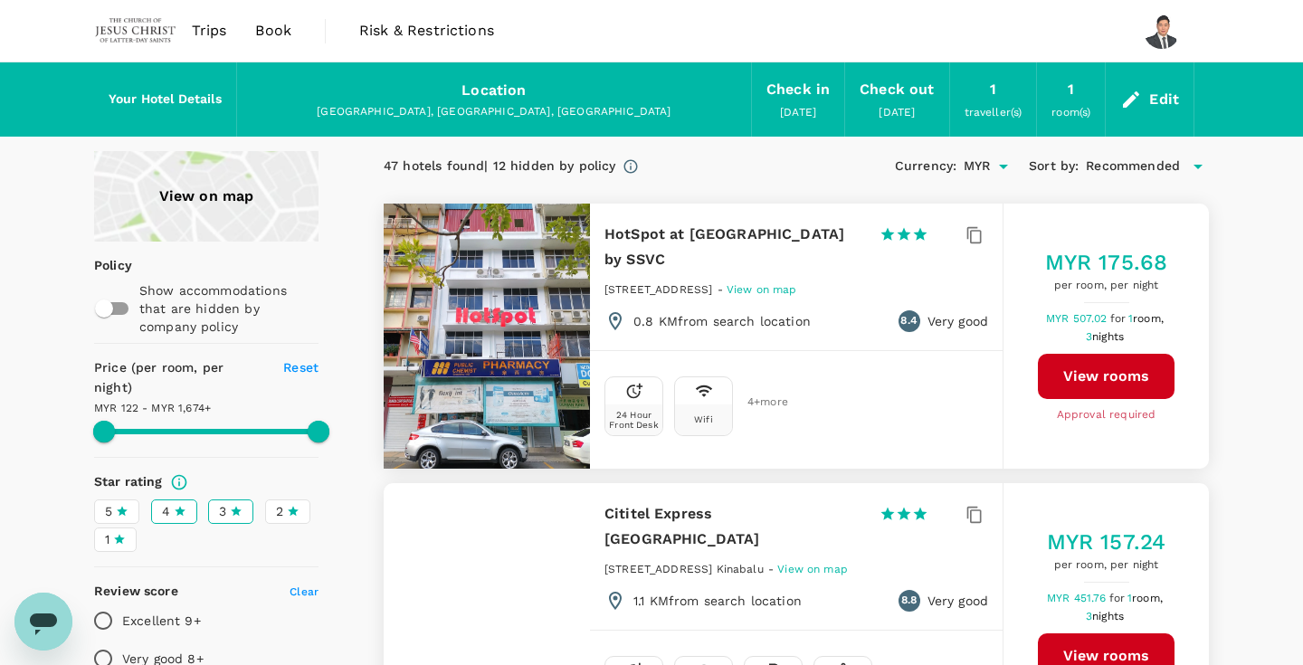
type input "122.1"
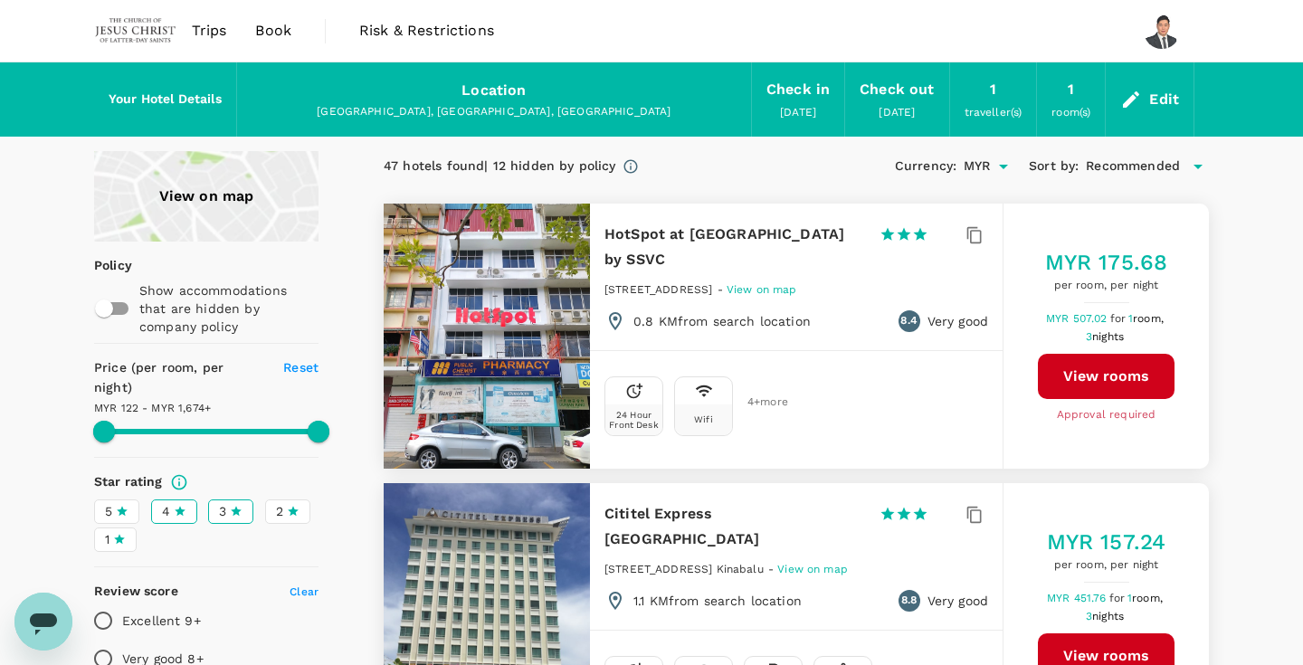
type input "1673.1"
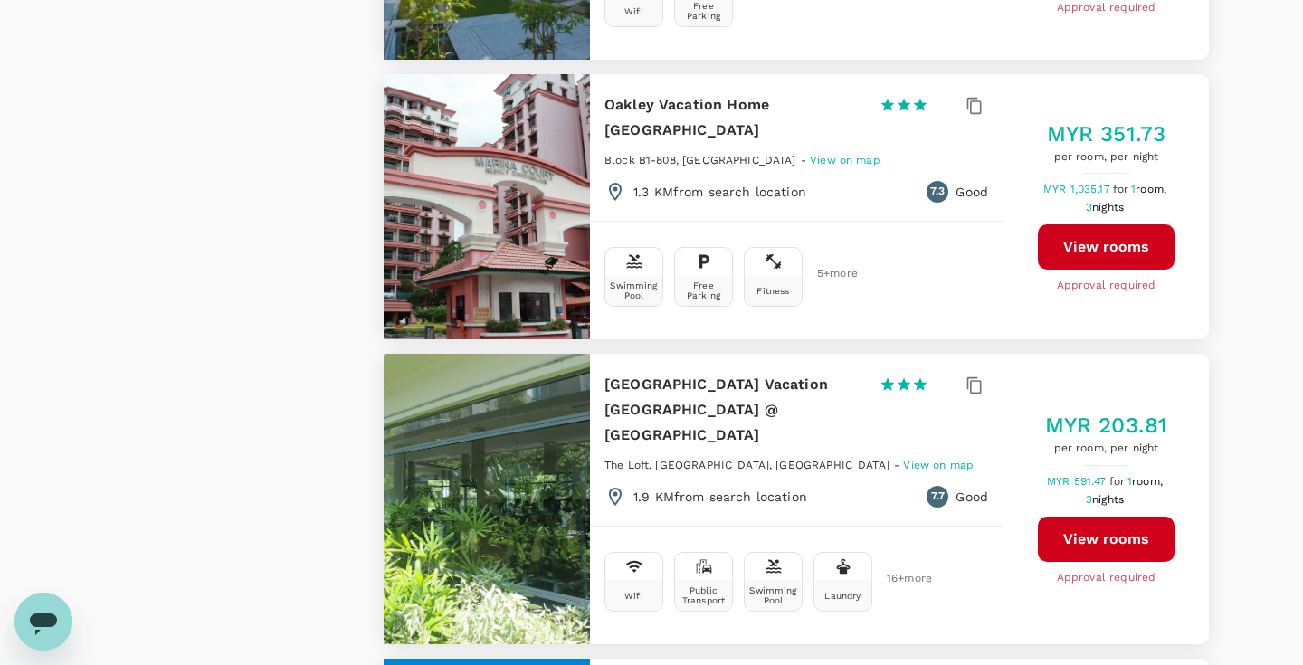
scroll to position [3074, 0]
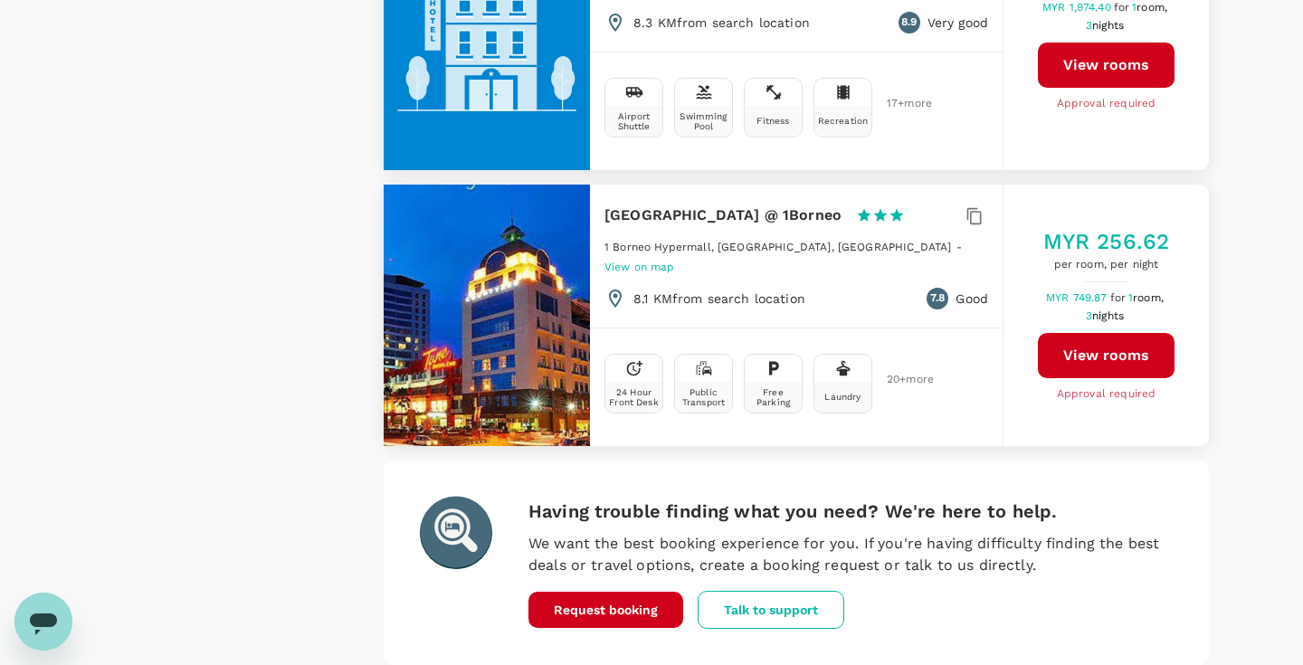
type input "122.1"
type input "1673.1"
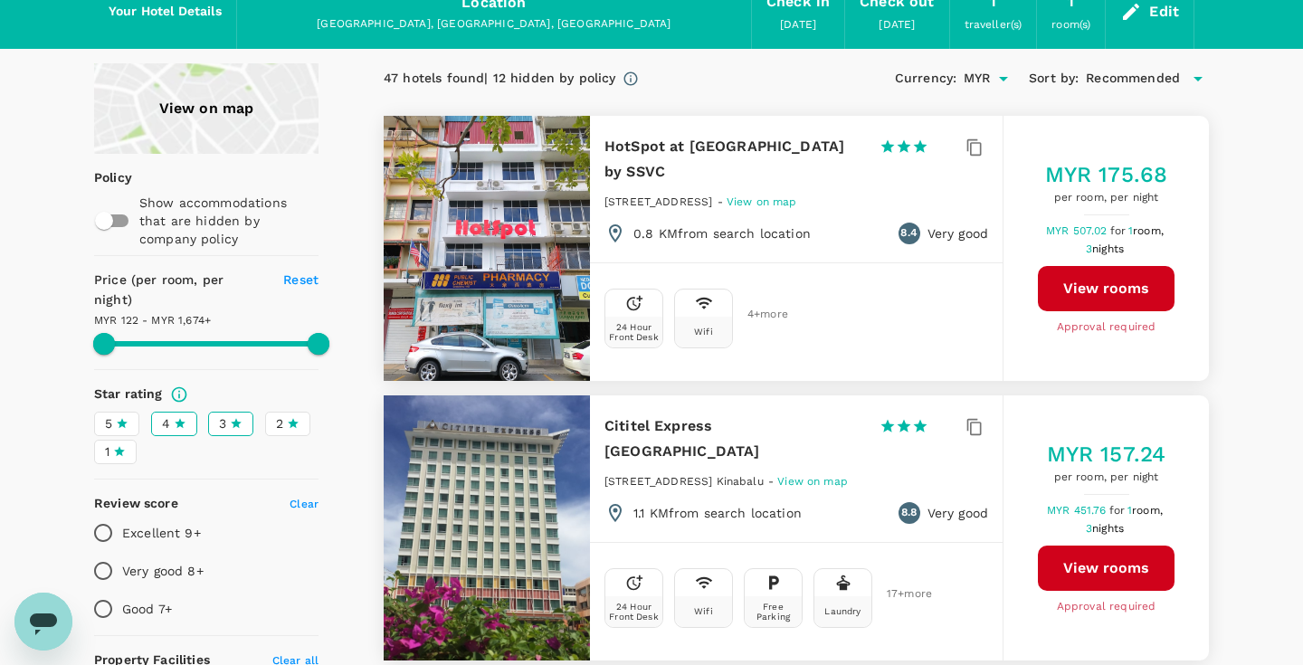
scroll to position [0, 0]
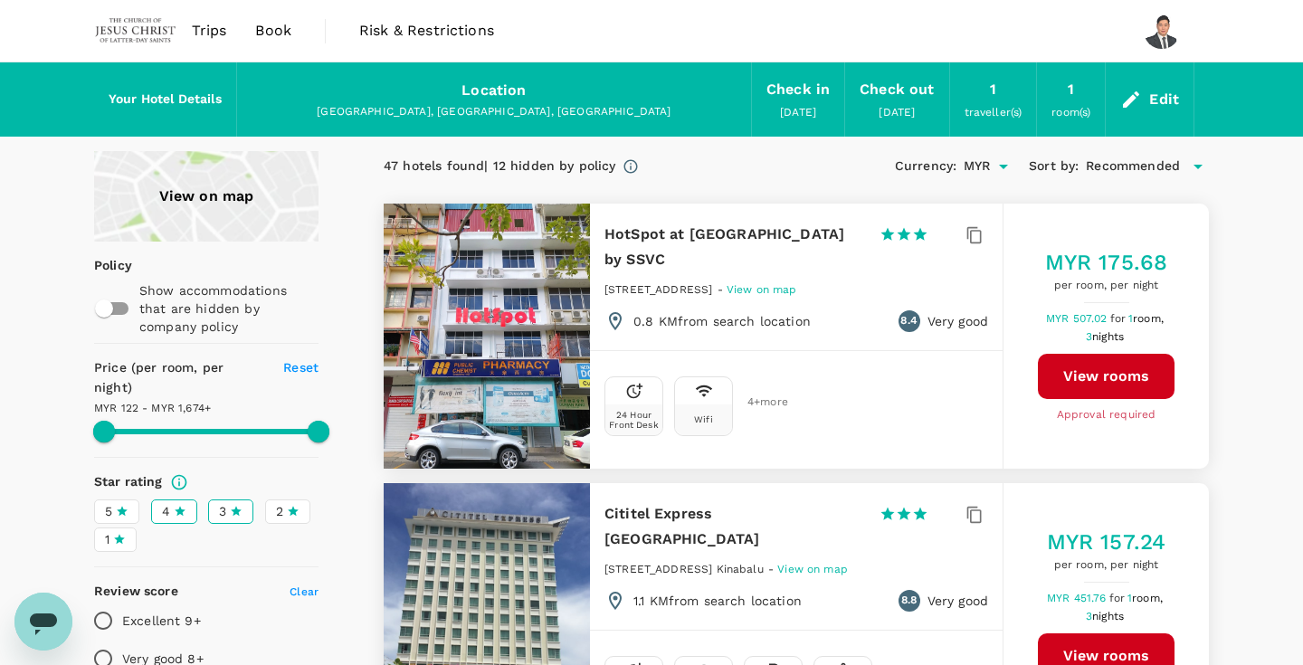
type input "122.1"
type input "1673.1"
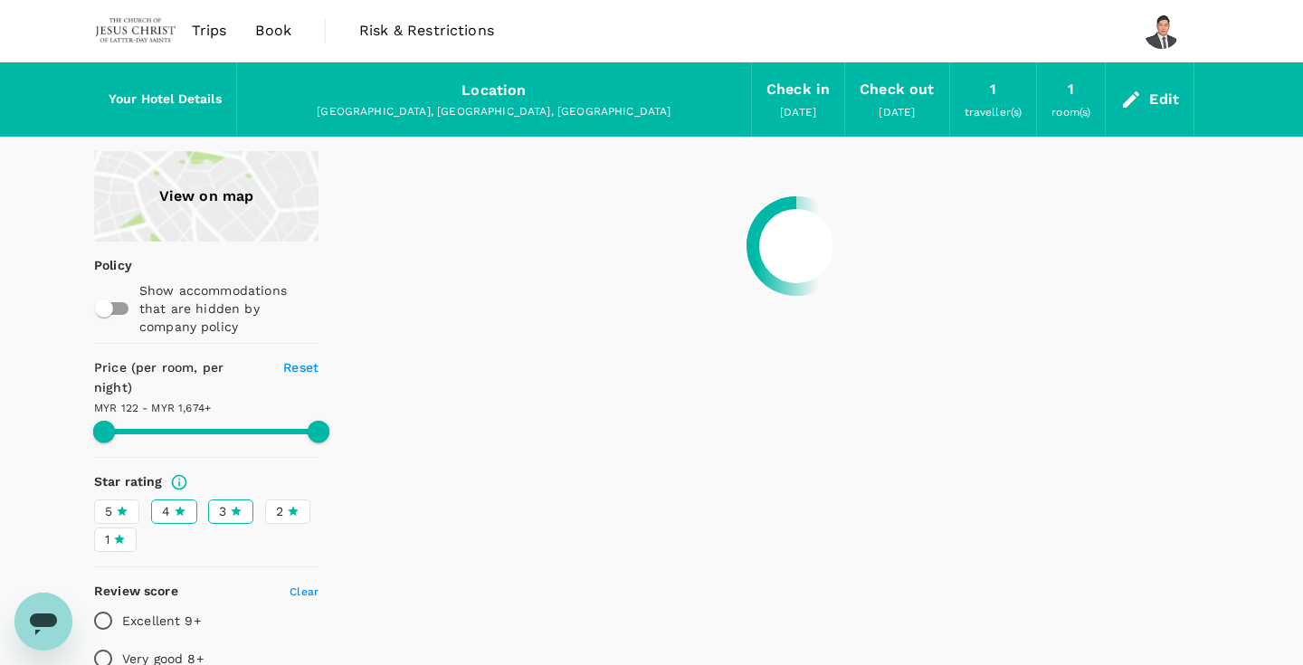
type input "122.1"
type input "1673.1"
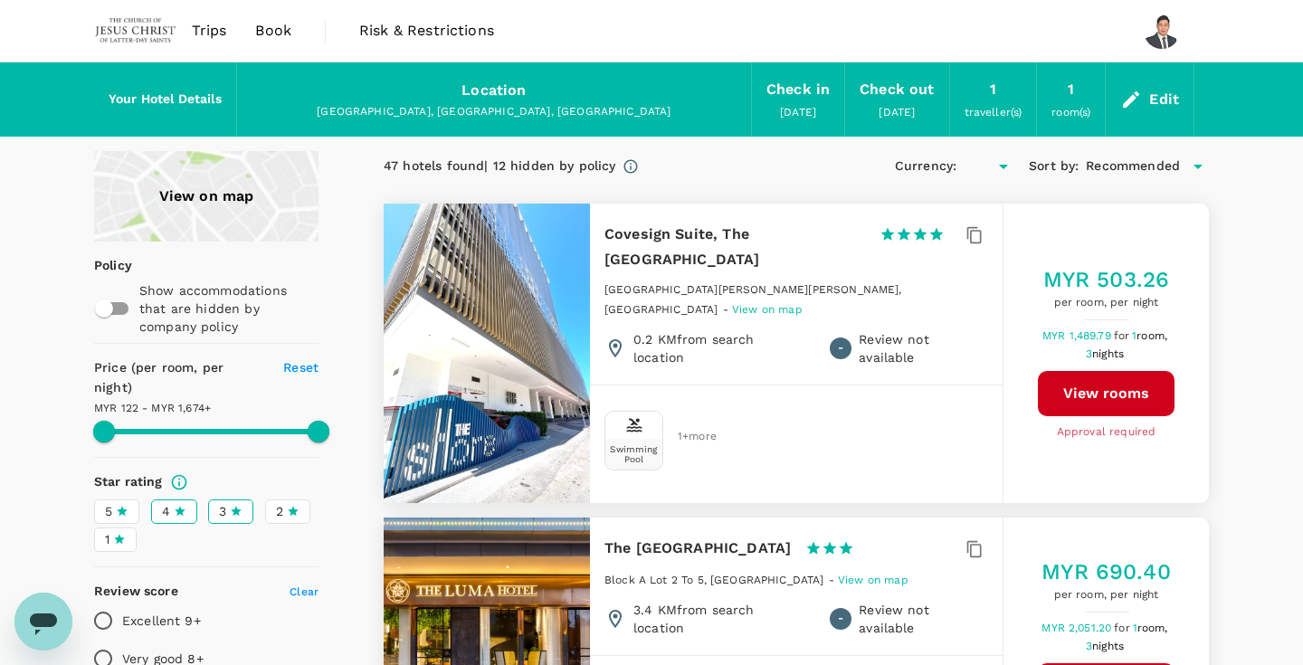
type input "122.1"
type input "1673.1"
type input "MYR"
type input "122.1"
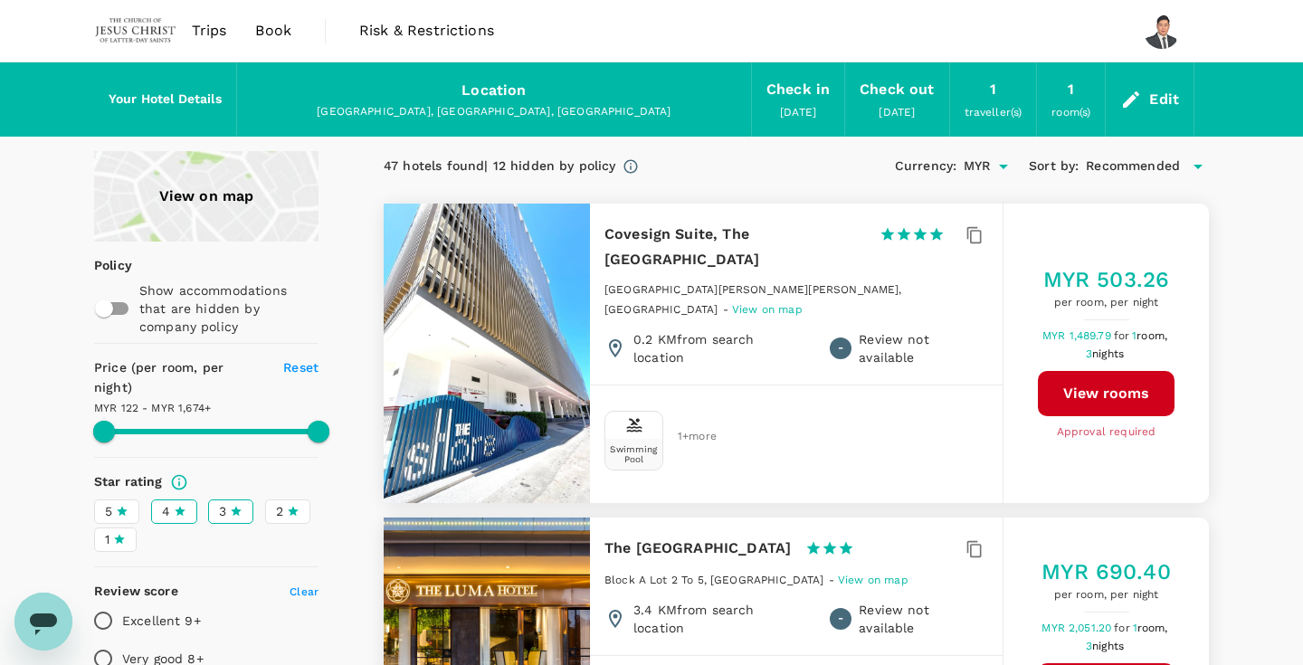
type input "1673.1"
type input "122.1"
type input "1673.1"
click at [886, 102] on div "[DATE]" at bounding box center [897, 112] width 36 height 20
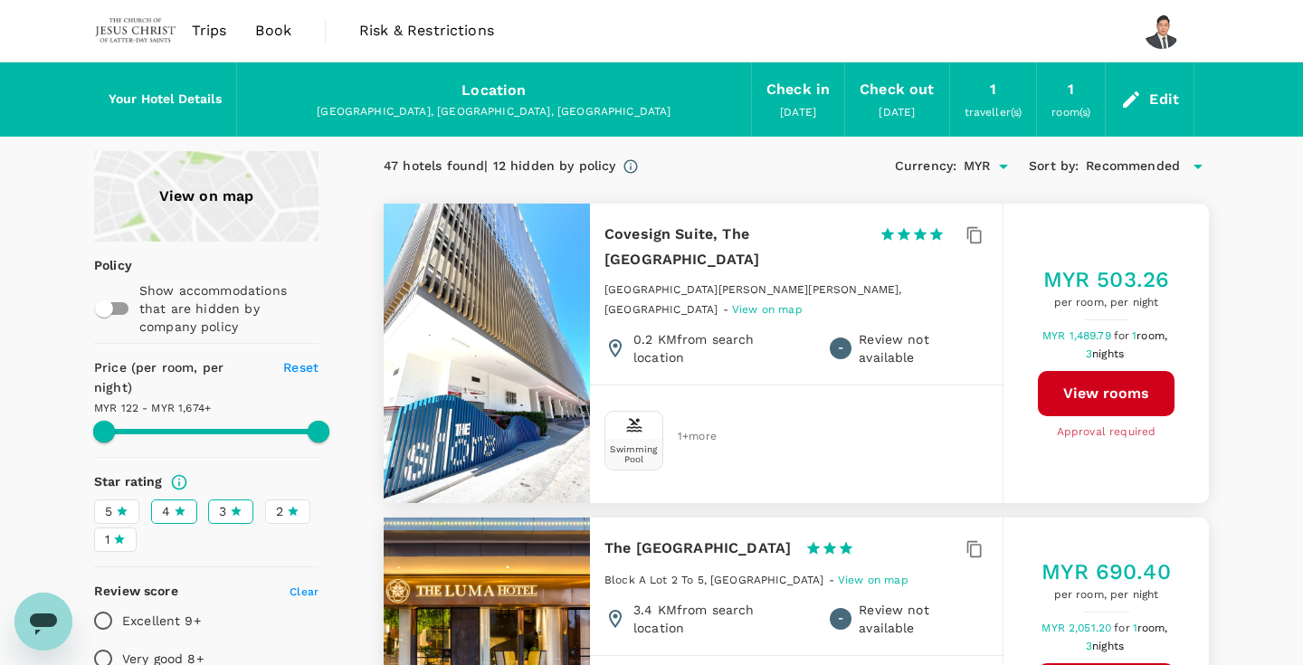
click at [266, 33] on span "Book" at bounding box center [273, 31] width 36 height 22
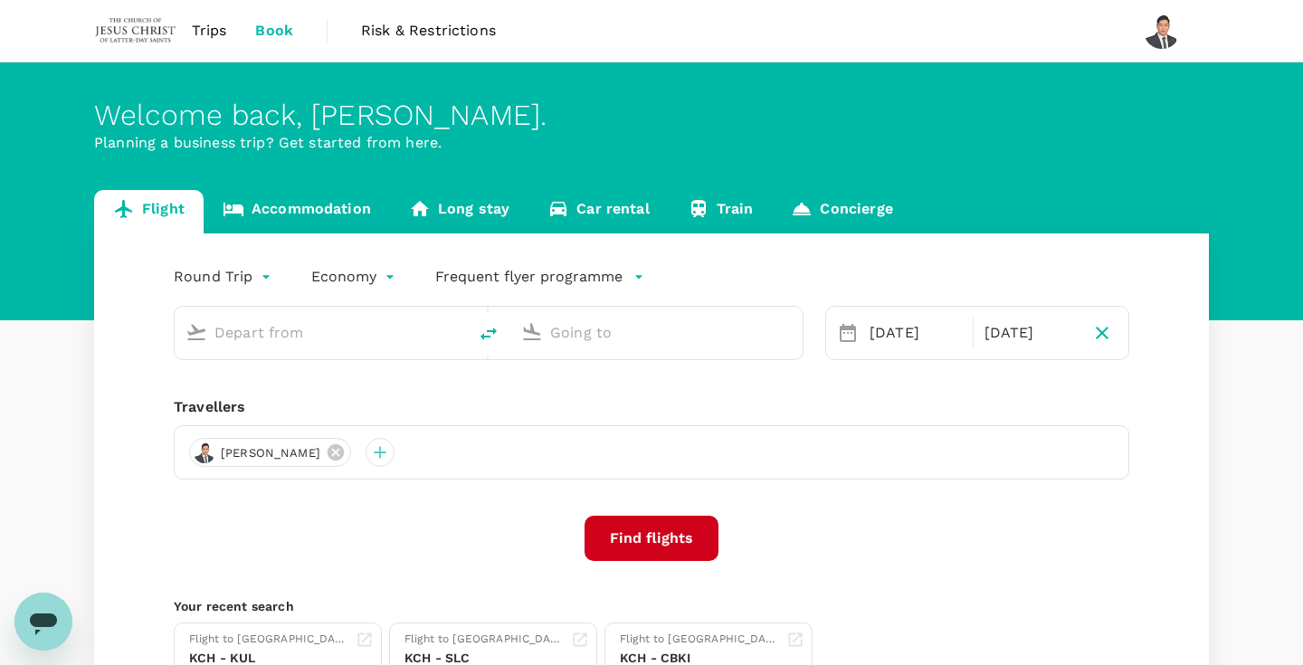
type input "Kuching Intl (KCH)"
type input "Kota Kinabalu Intl (BKI)"
type input "Kuching Intl (KCH)"
type input "Kota Kinabalu Intl (BKI)"
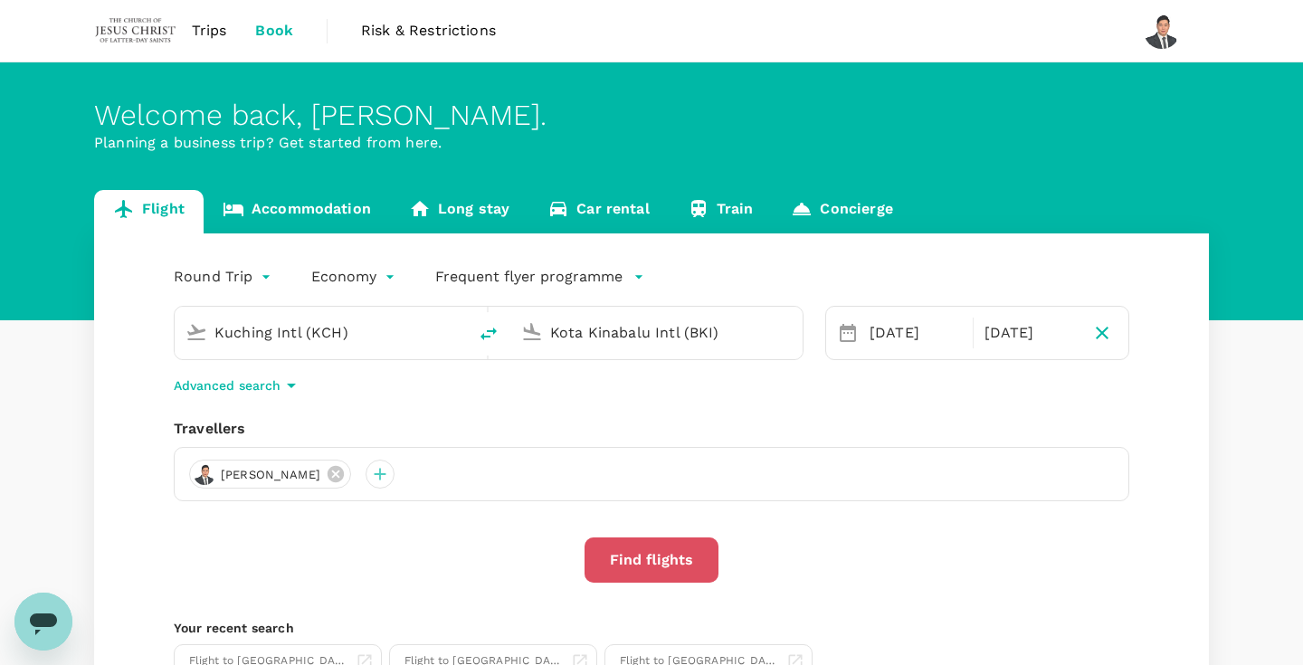
click at [689, 574] on button "Find flights" at bounding box center [651, 559] width 134 height 45
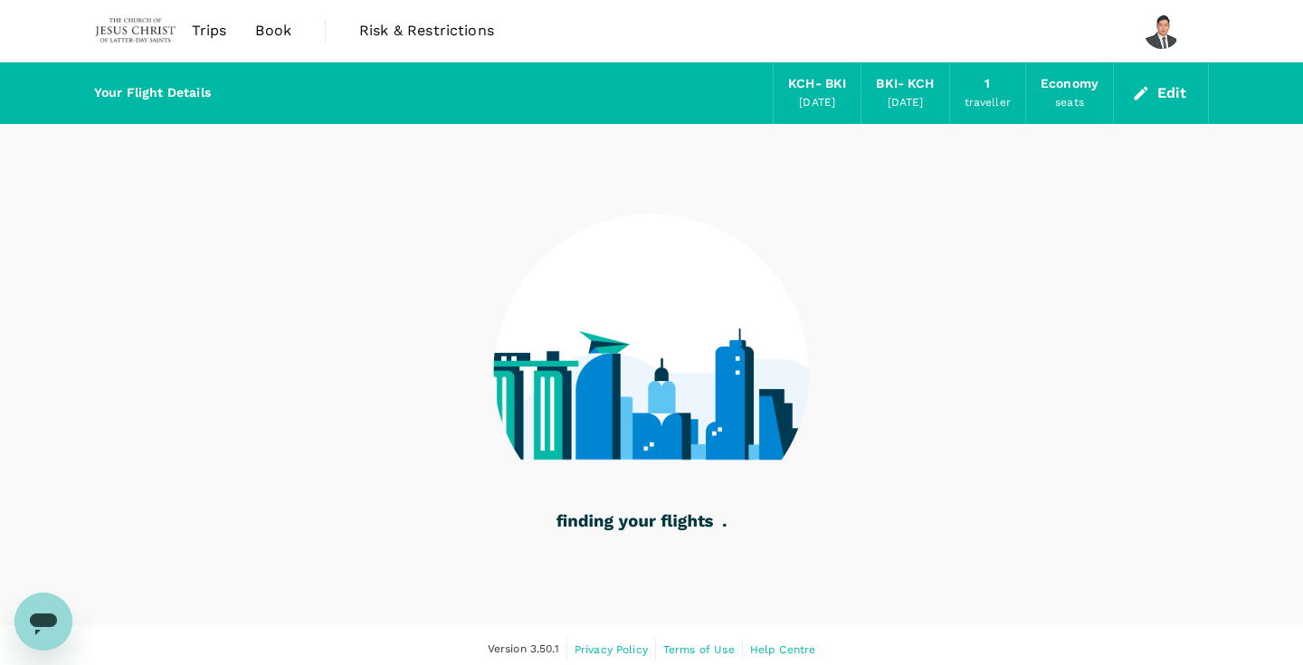
click at [272, 31] on span "Book" at bounding box center [273, 31] width 36 height 22
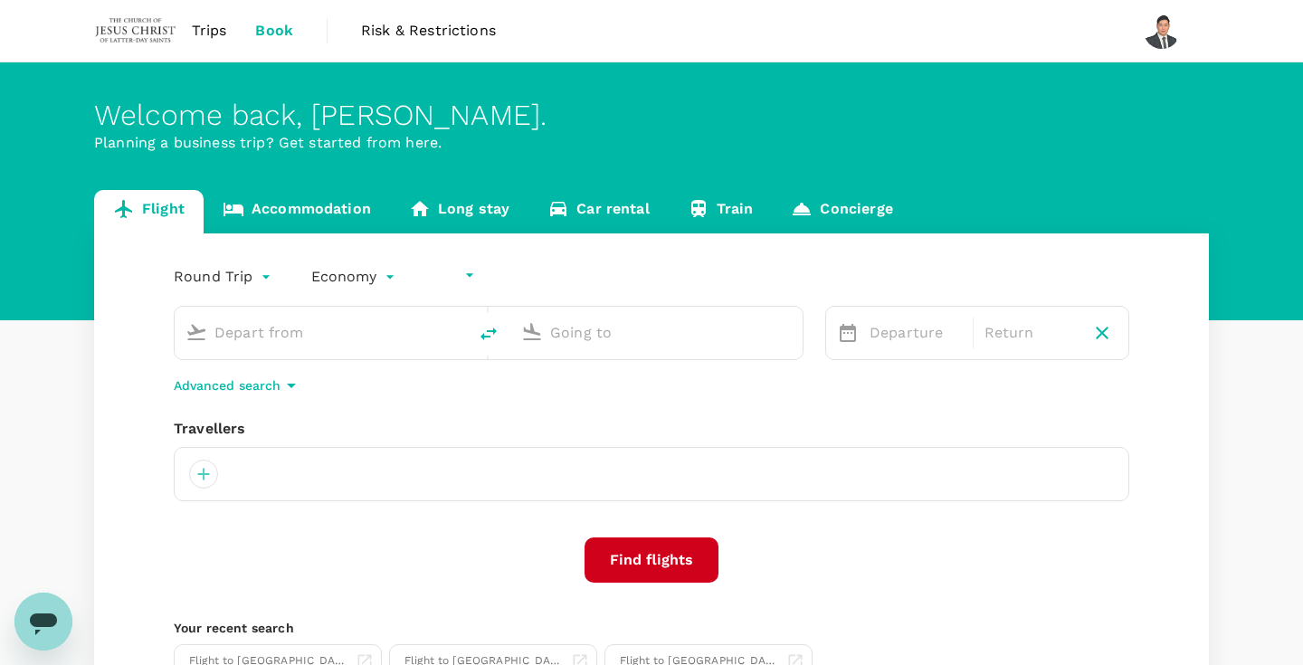
type input "undefined, undefined (any)"
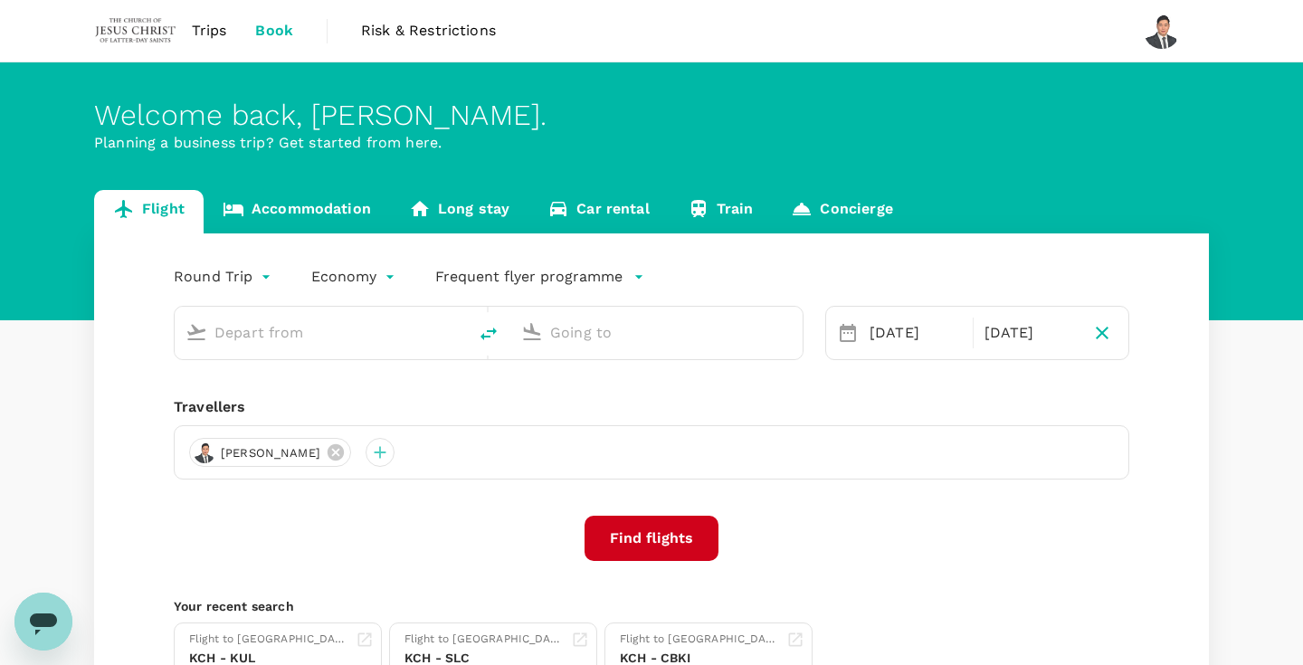
type input "Kuching Intl (KCH)"
type input "Kota Kinabalu Intl (BKI)"
type input "Kuching Intl (KCH)"
type input "Kota Kinabalu Intl (BKI)"
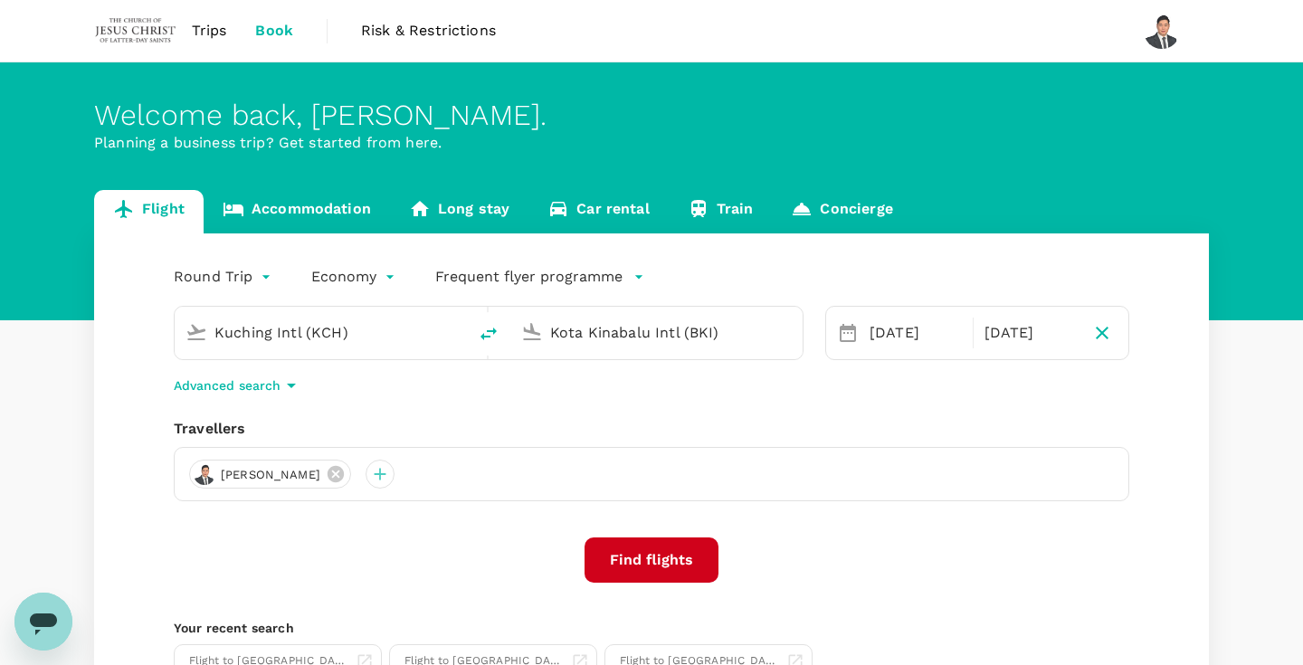
click at [342, 204] on link "Accommodation" at bounding box center [297, 211] width 186 height 43
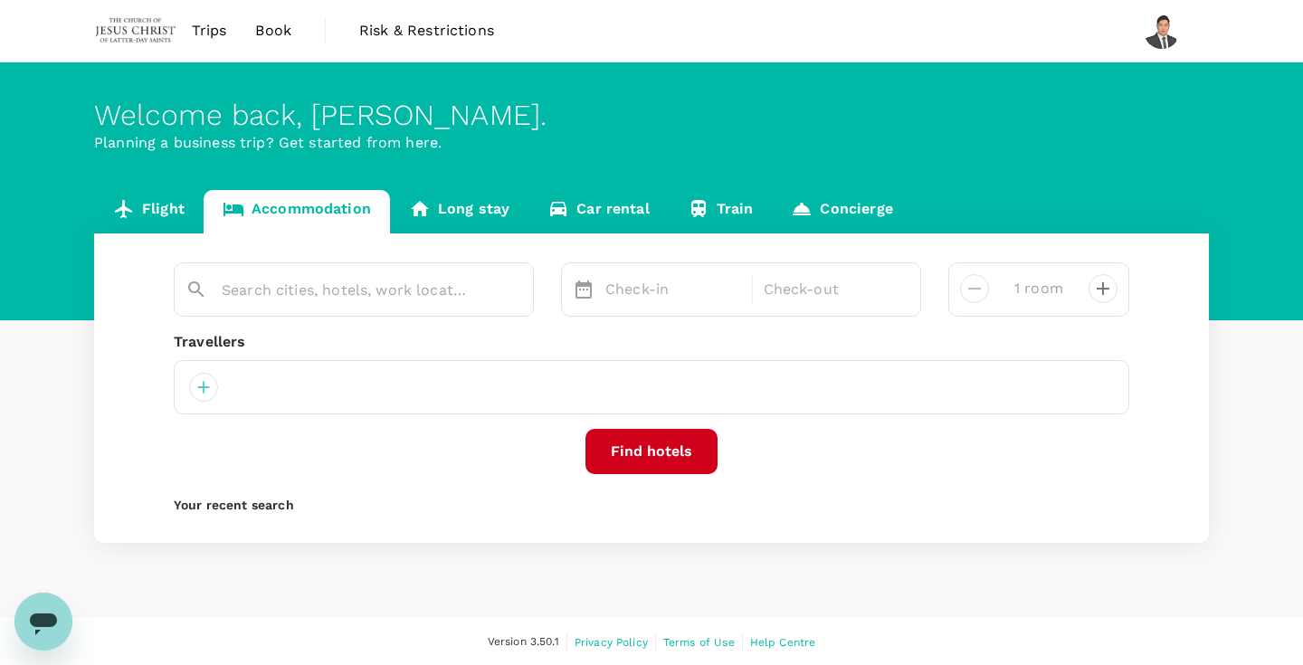
type input "[GEOGRAPHIC_DATA]"
click at [633, 448] on button "Find hotels" at bounding box center [651, 451] width 132 height 45
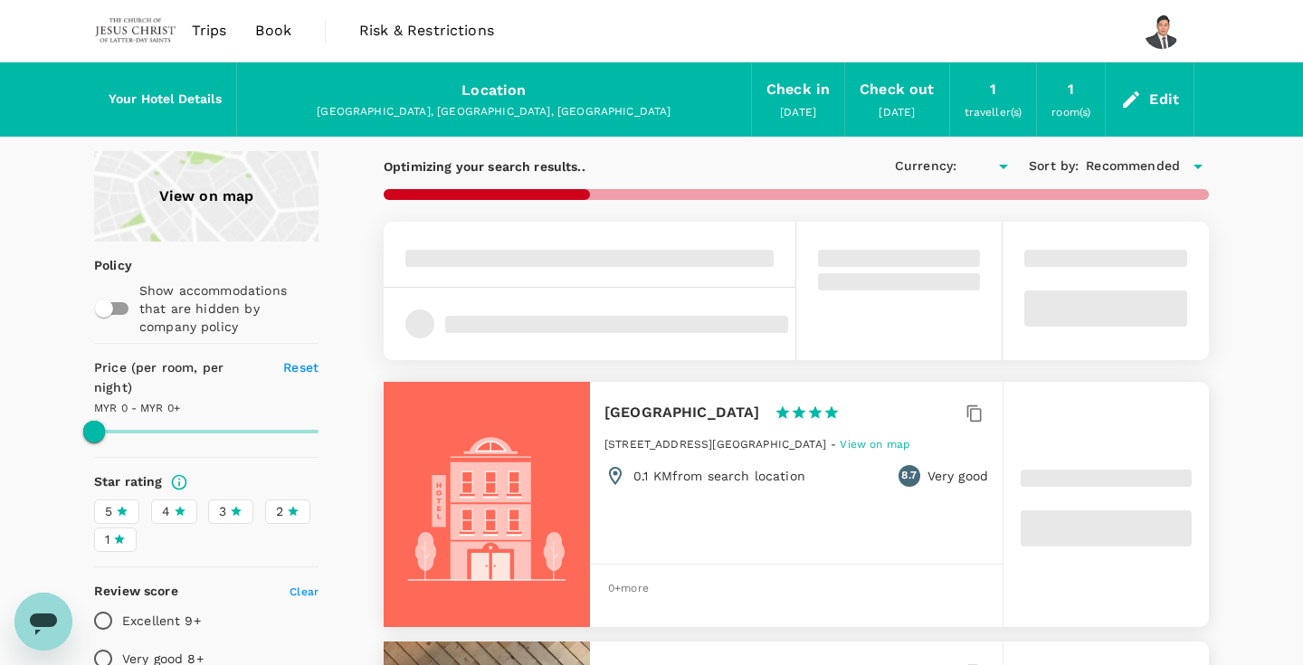
type input "1673.08"
type input "MYR"
type input "1673.08"
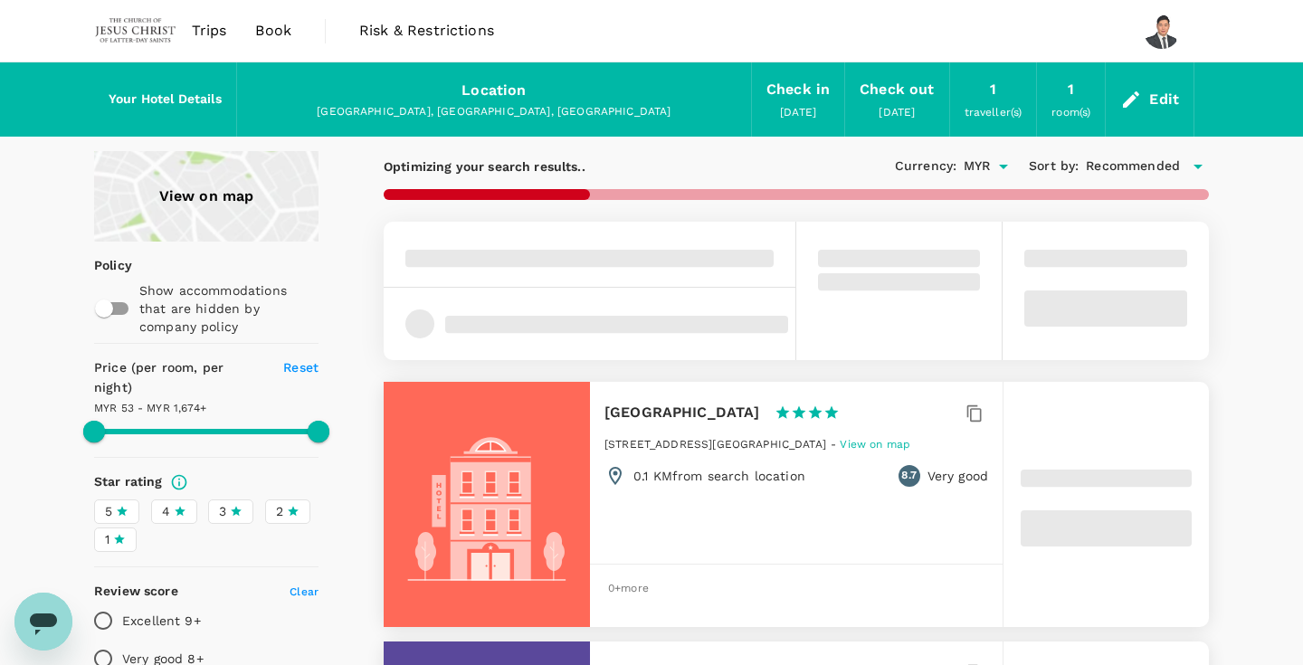
type input "50.1"
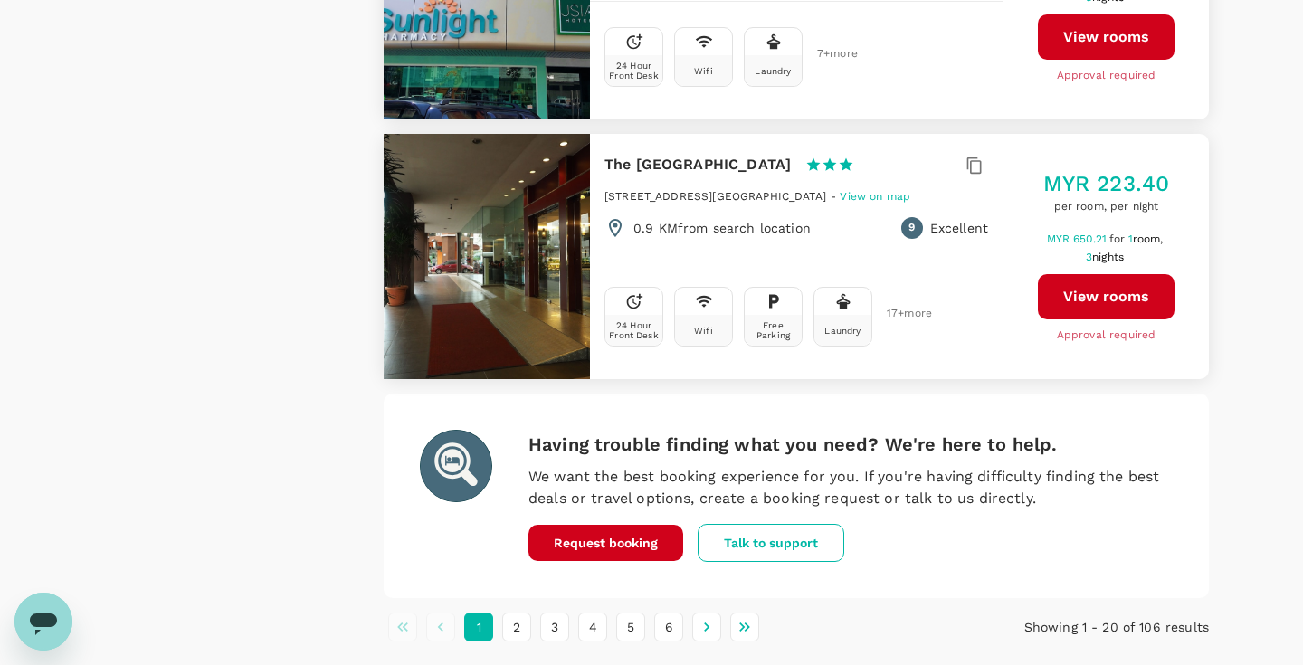
scroll to position [5070, 0]
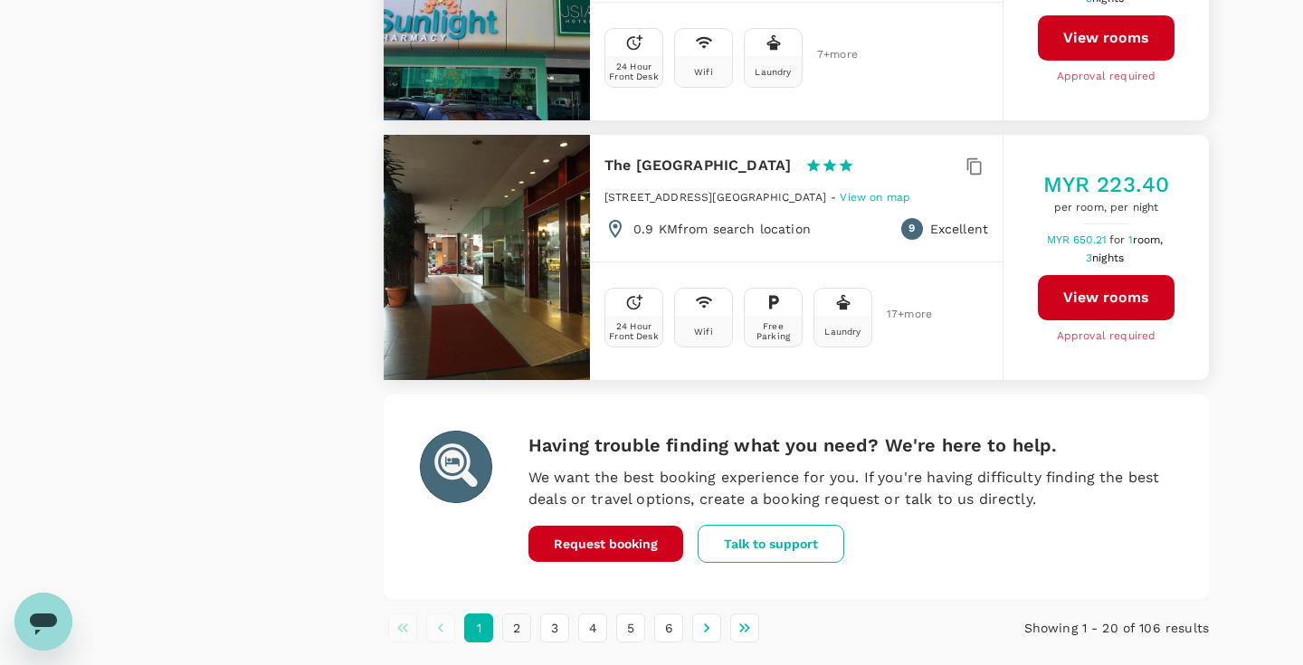
click at [520, 613] on button "2" at bounding box center [516, 627] width 29 height 29
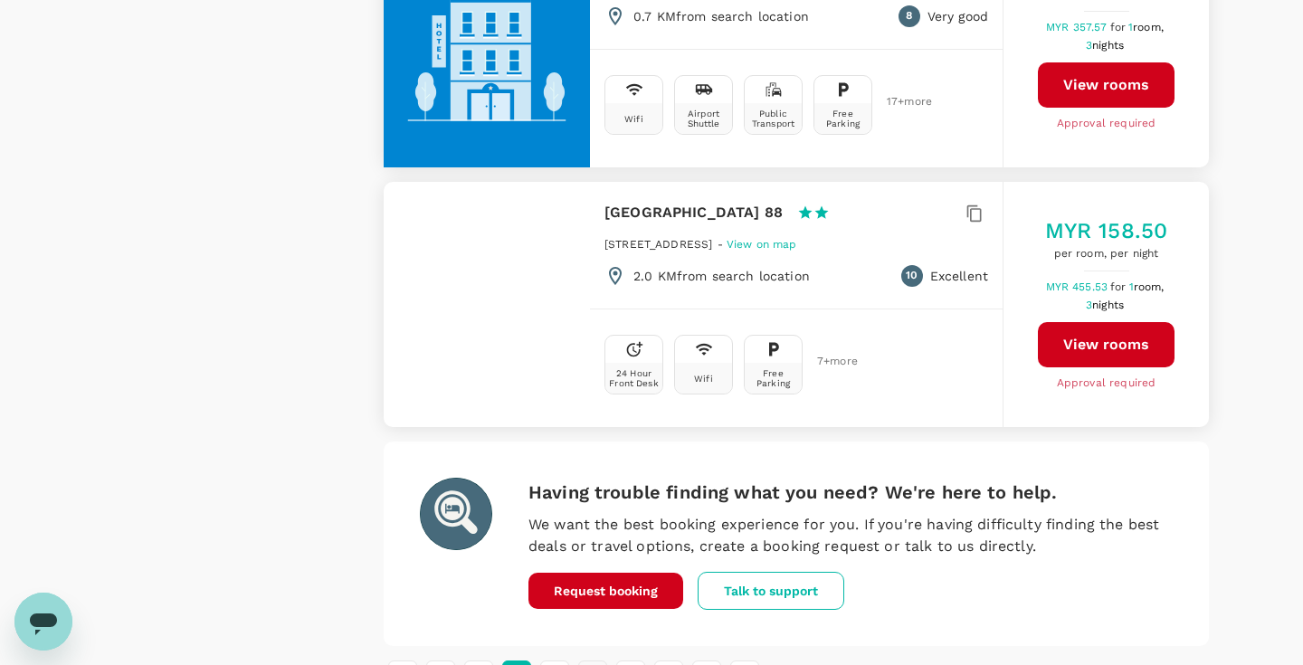
scroll to position [5085, 0]
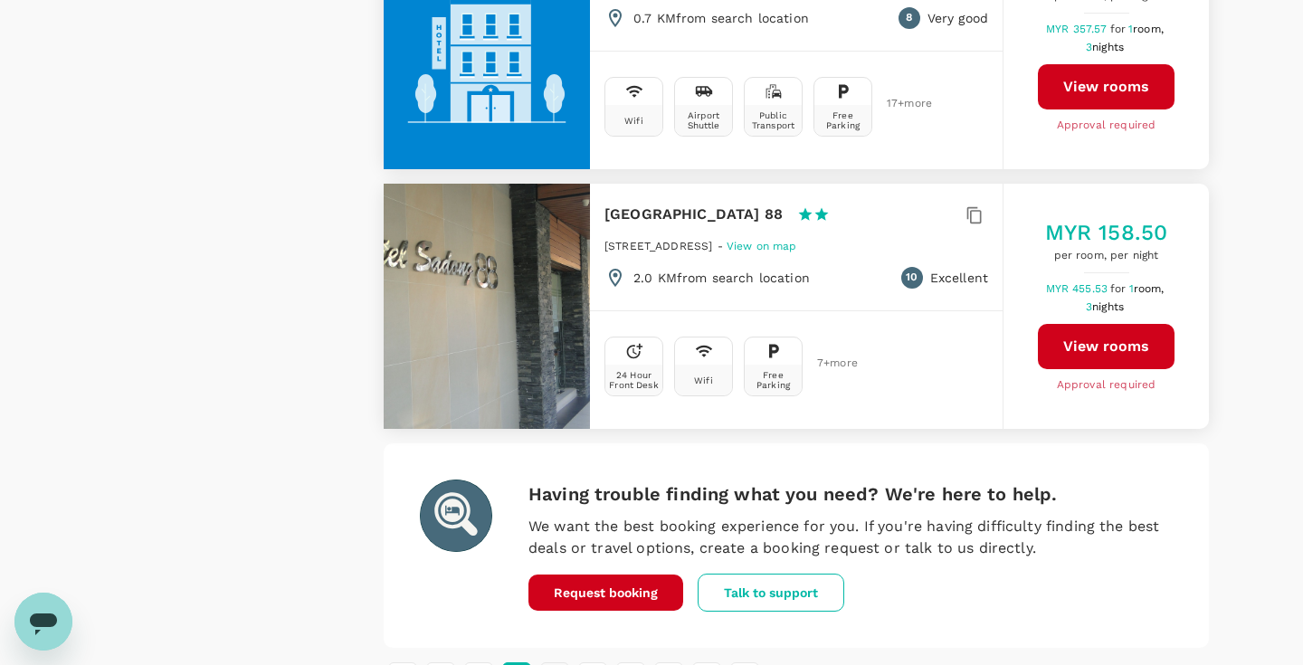
click at [555, 662] on button "3" at bounding box center [554, 676] width 29 height 29
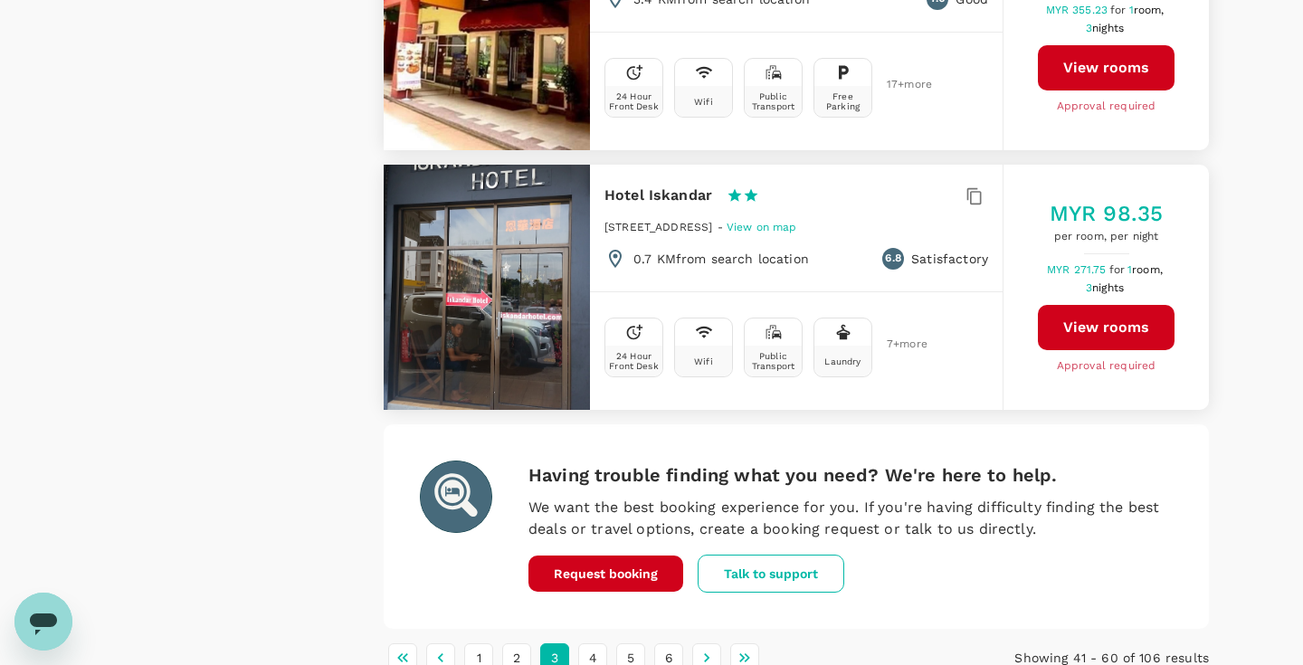
scroll to position [5175, 0]
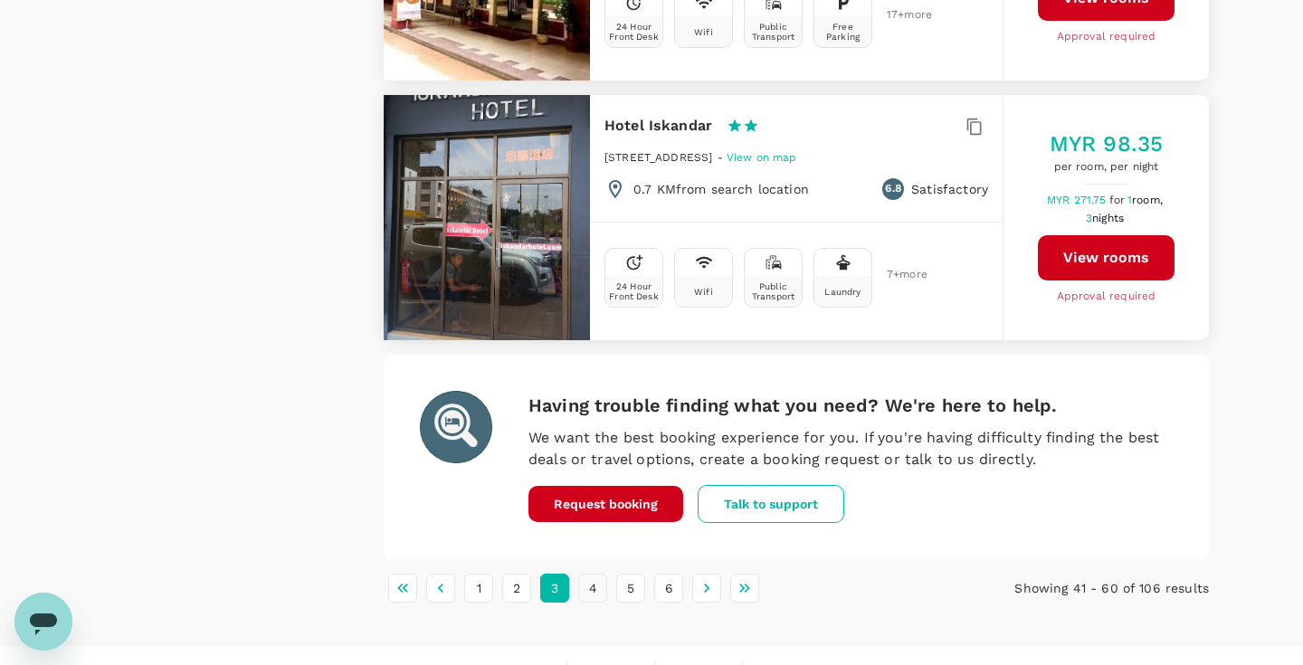
click at [592, 574] on button "4" at bounding box center [592, 588] width 29 height 29
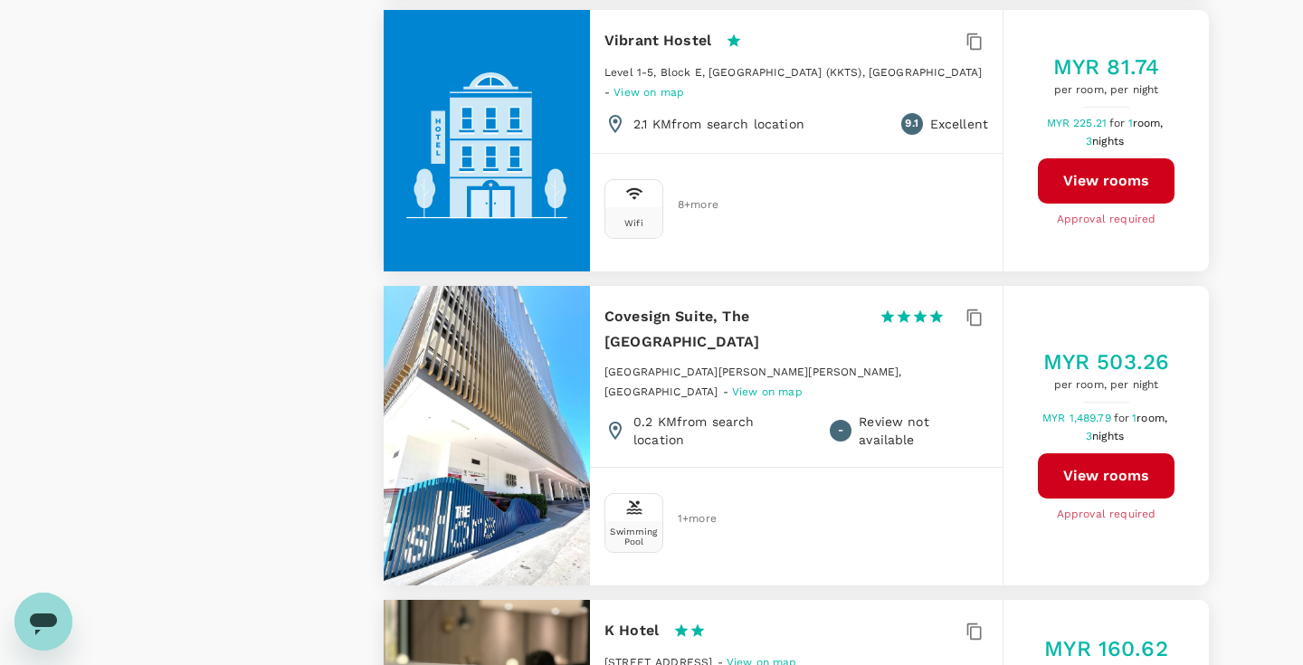
scroll to position [4575, 0]
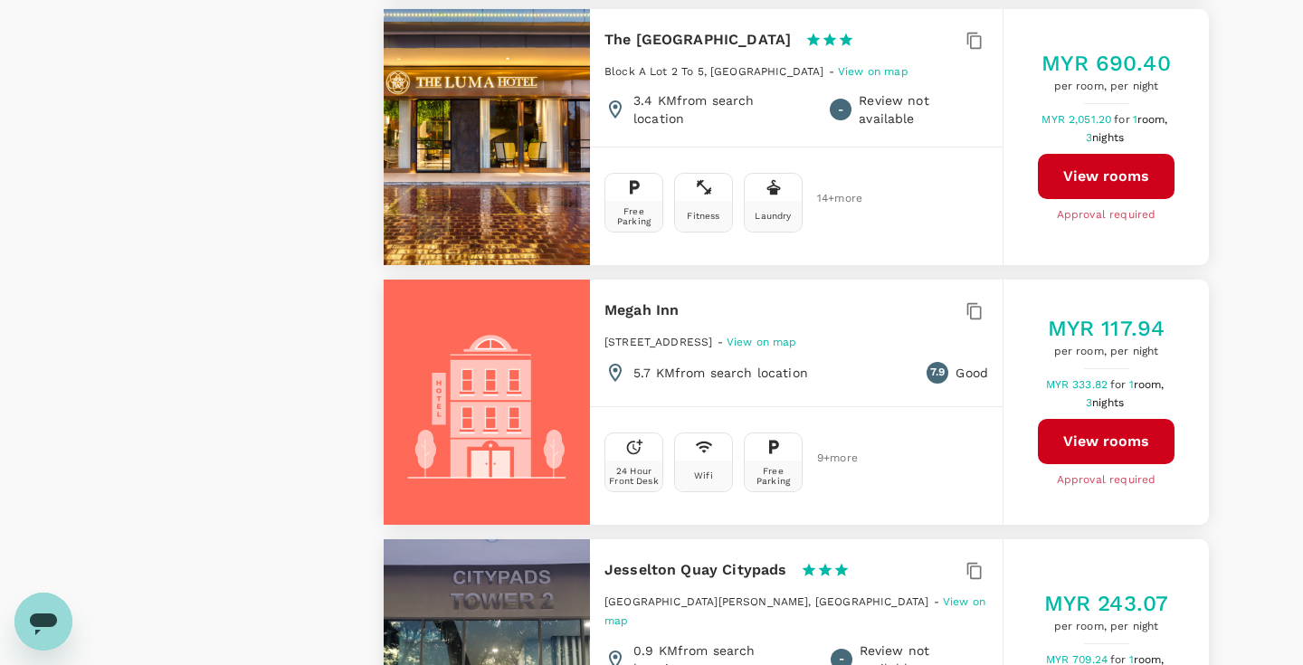
scroll to position [2325, 0]
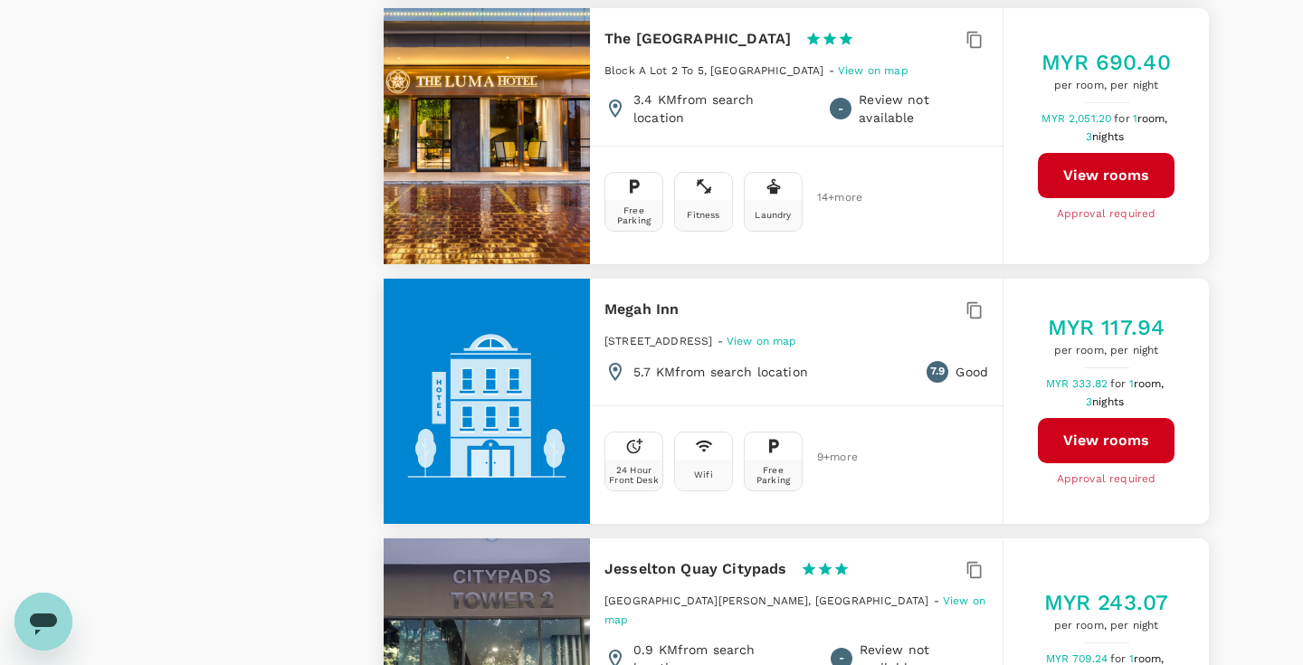
type input "1673.1"
